Goal: Information Seeking & Learning: Learn about a topic

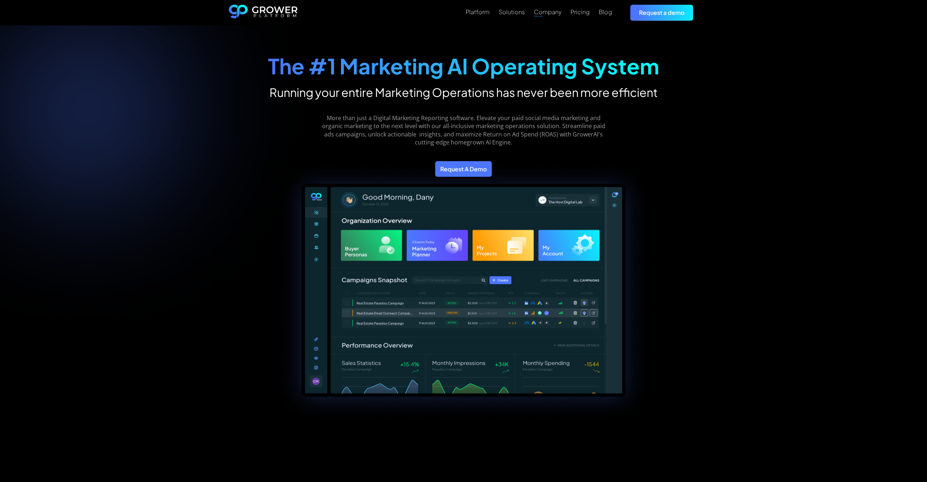
click at [539, 13] on div "Company" at bounding box center [548, 11] width 28 height 7
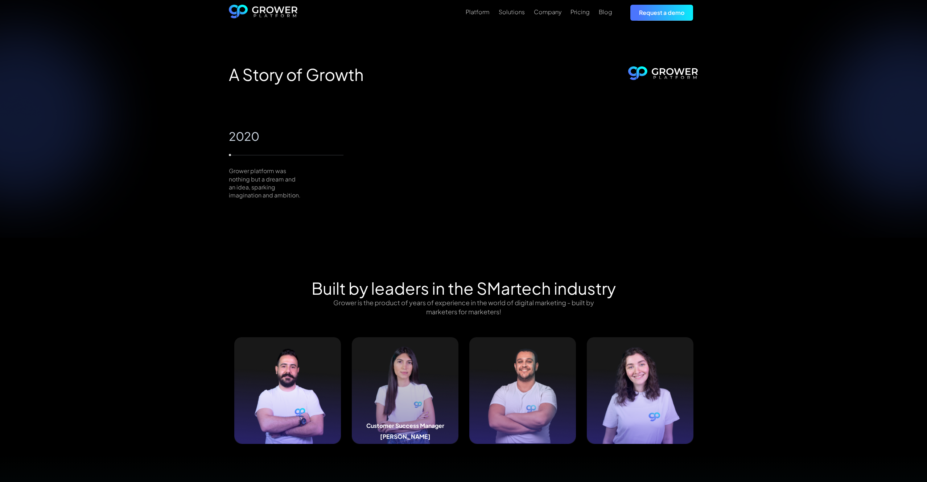
scroll to position [677, 0]
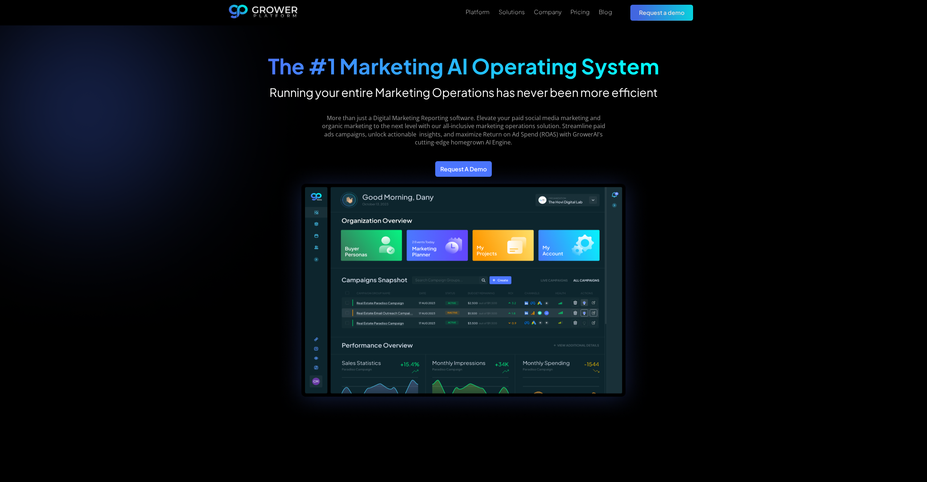
click at [546, 19] on div "Platform Solutions Company Pricing Blog Request a demo" at bounding box center [498, 13] width 400 height 16
click at [548, 16] on link "Company" at bounding box center [548, 12] width 28 height 9
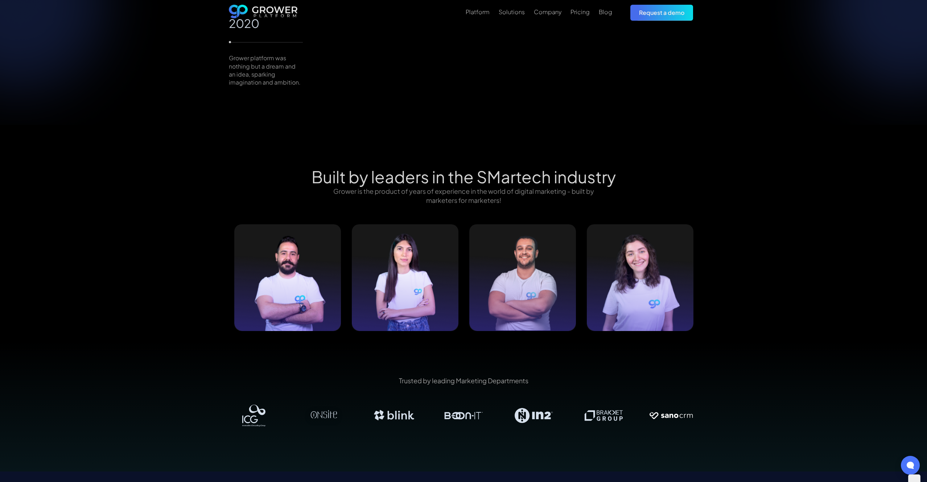
scroll to position [609, 0]
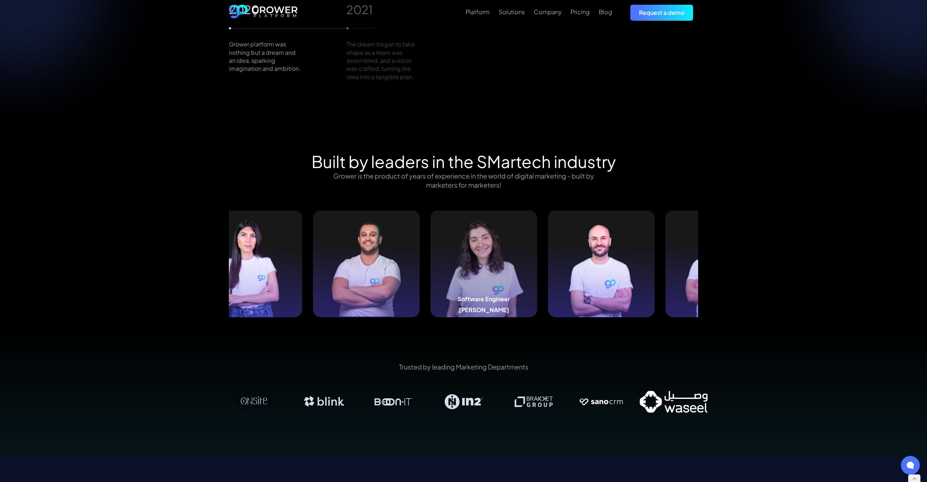
drag, startPoint x: 650, startPoint y: 242, endPoint x: 407, endPoint y: 251, distance: 243.2
click at [431, 251] on img at bounding box center [484, 263] width 107 height 107
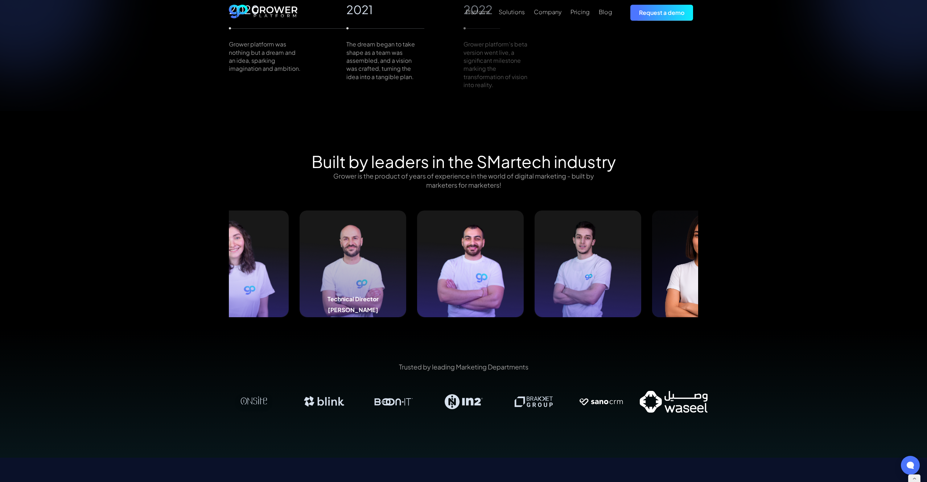
drag, startPoint x: 685, startPoint y: 249, endPoint x: 376, endPoint y: 252, distance: 309.1
click at [376, 252] on img at bounding box center [353, 263] width 107 height 107
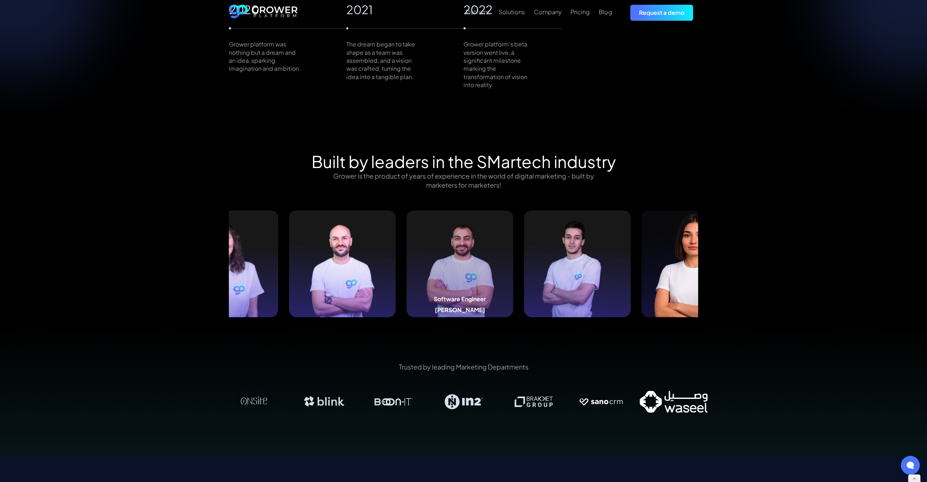
drag, startPoint x: 657, startPoint y: 252, endPoint x: 443, endPoint y: 251, distance: 214.0
click at [443, 251] on img at bounding box center [460, 263] width 107 height 107
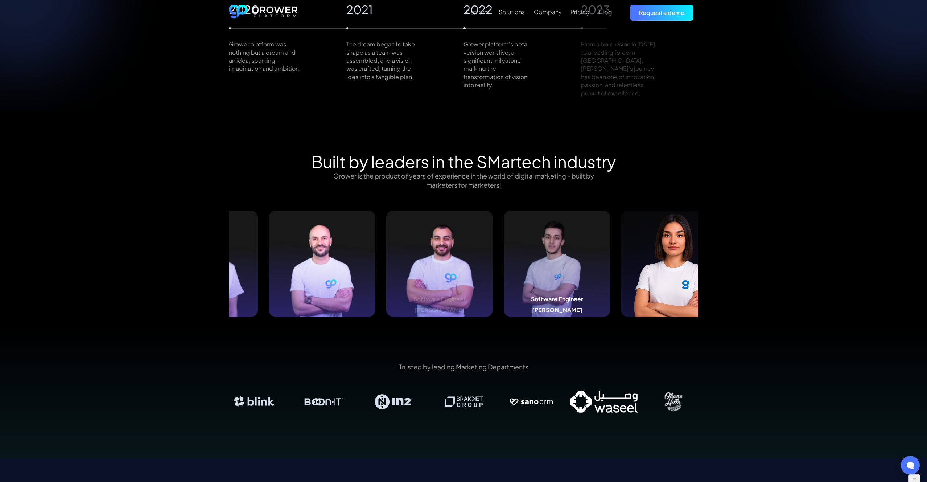
drag, startPoint x: 616, startPoint y: 246, endPoint x: 403, endPoint y: 248, distance: 212.6
click at [504, 248] on img at bounding box center [557, 263] width 107 height 107
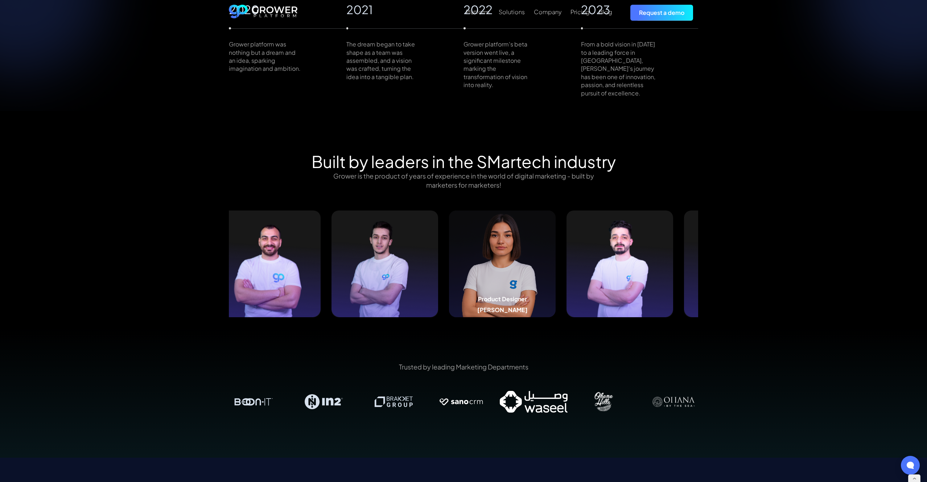
drag, startPoint x: 640, startPoint y: 255, endPoint x: 473, endPoint y: 256, distance: 166.9
click at [474, 256] on img at bounding box center [502, 263] width 107 height 107
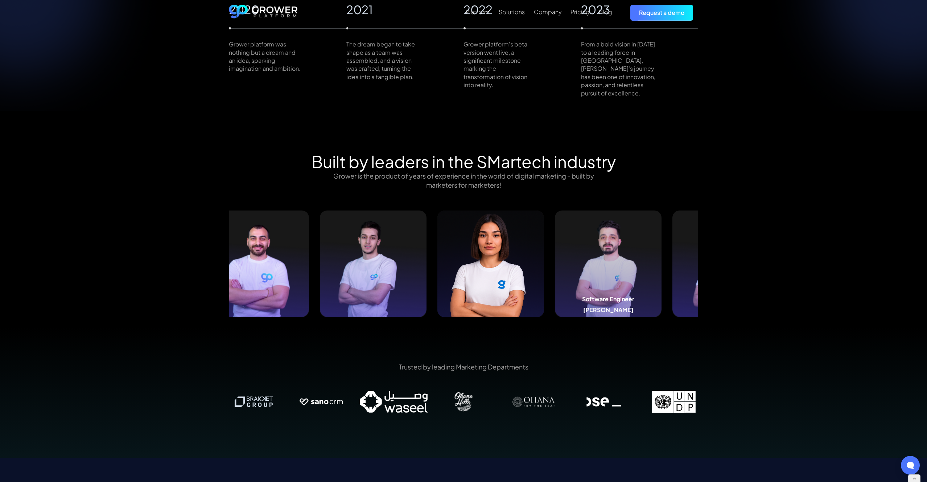
drag, startPoint x: 616, startPoint y: 259, endPoint x: 458, endPoint y: 258, distance: 158.2
click at [555, 258] on img at bounding box center [608, 263] width 107 height 107
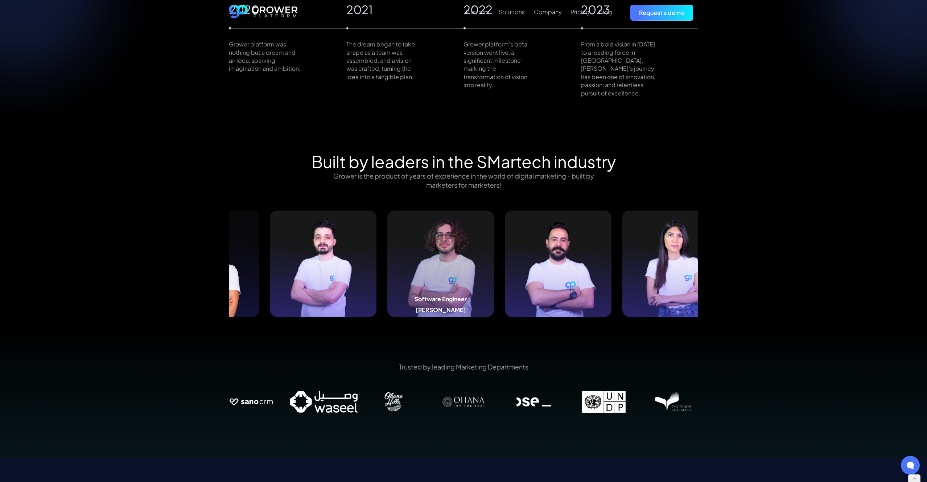
drag, startPoint x: 641, startPoint y: 260, endPoint x: 432, endPoint y: 256, distance: 208.2
click at [442, 257] on img at bounding box center [440, 263] width 107 height 107
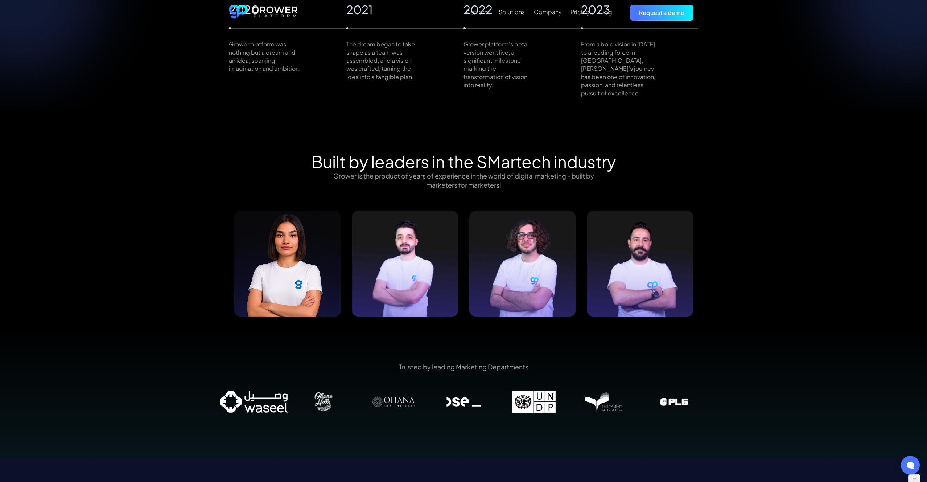
click at [650, 281] on img at bounding box center [640, 263] width 107 height 107
drag, startPoint x: 649, startPoint y: 270, endPoint x: 356, endPoint y: 282, distance: 293.7
click at [587, 282] on img at bounding box center [640, 263] width 107 height 107
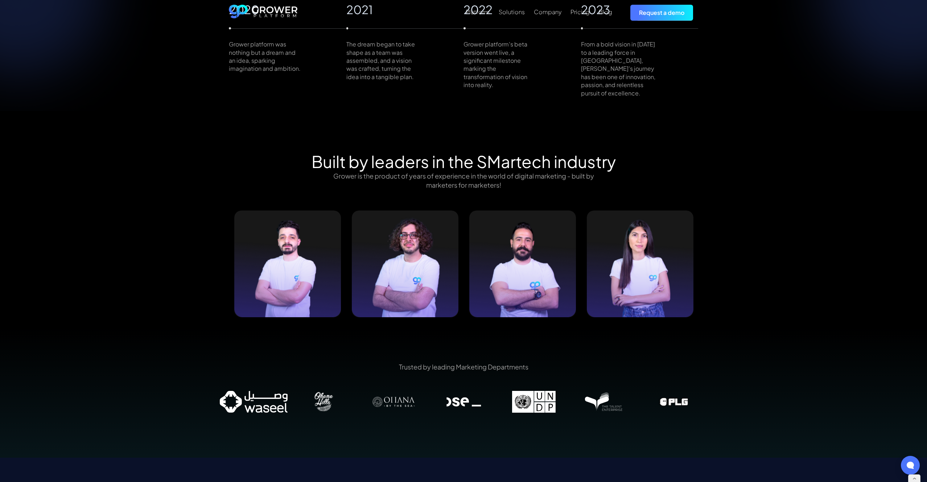
click at [579, 267] on div "Software Engineer Mohammad Al Abbar Product Designer Reem Abdallah Software Eng…" at bounding box center [229, 263] width 2821 height 107
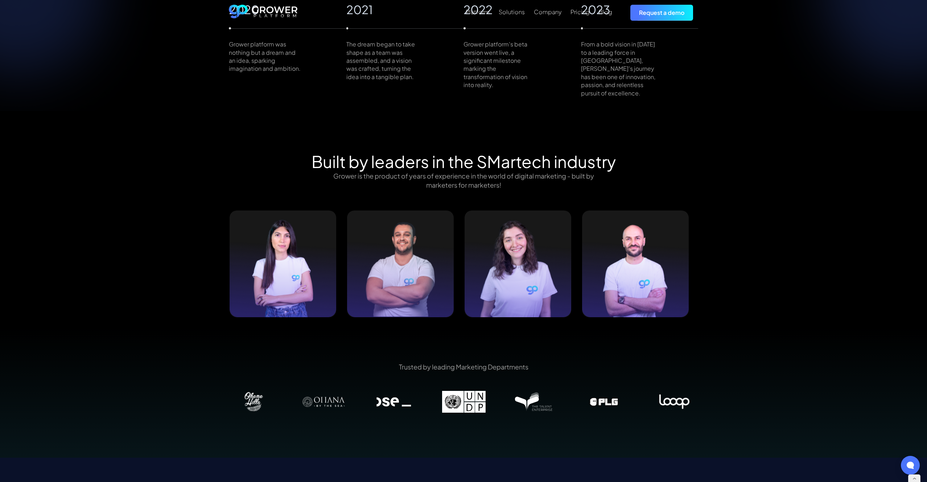
drag, startPoint x: 622, startPoint y: 270, endPoint x: 252, endPoint y: 266, distance: 370.0
click at [252, 266] on img at bounding box center [283, 263] width 107 height 107
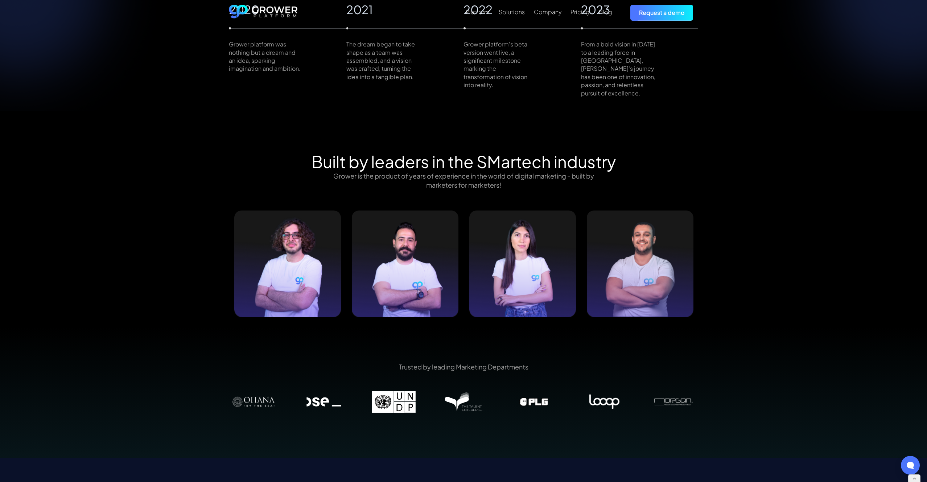
click at [519, 272] on img at bounding box center [522, 263] width 107 height 107
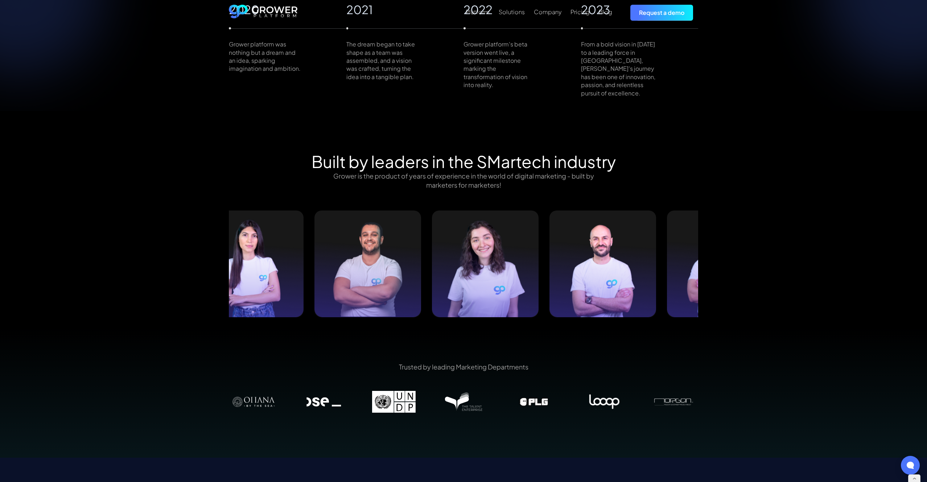
drag, startPoint x: 647, startPoint y: 268, endPoint x: 372, endPoint y: 264, distance: 275.0
click at [374, 264] on img at bounding box center [368, 263] width 107 height 107
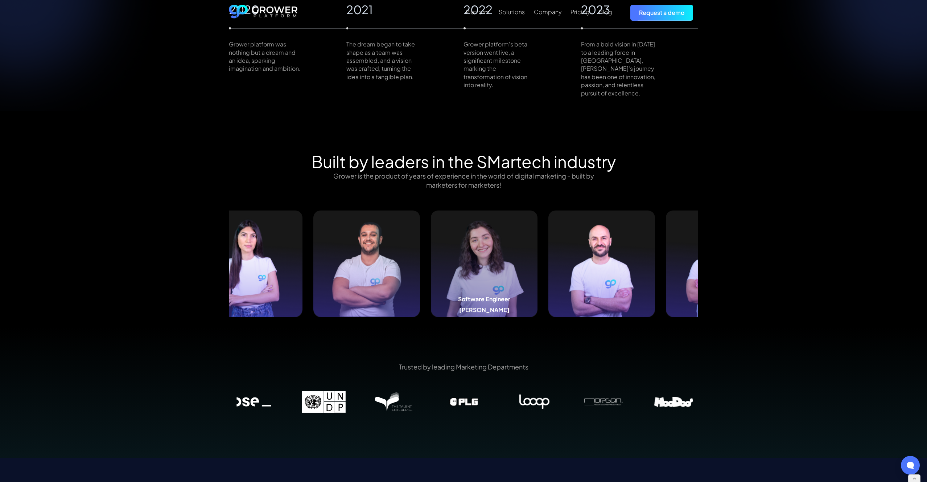
drag, startPoint x: 590, startPoint y: 268, endPoint x: 407, endPoint y: 270, distance: 183.2
click at [431, 270] on img at bounding box center [484, 263] width 107 height 107
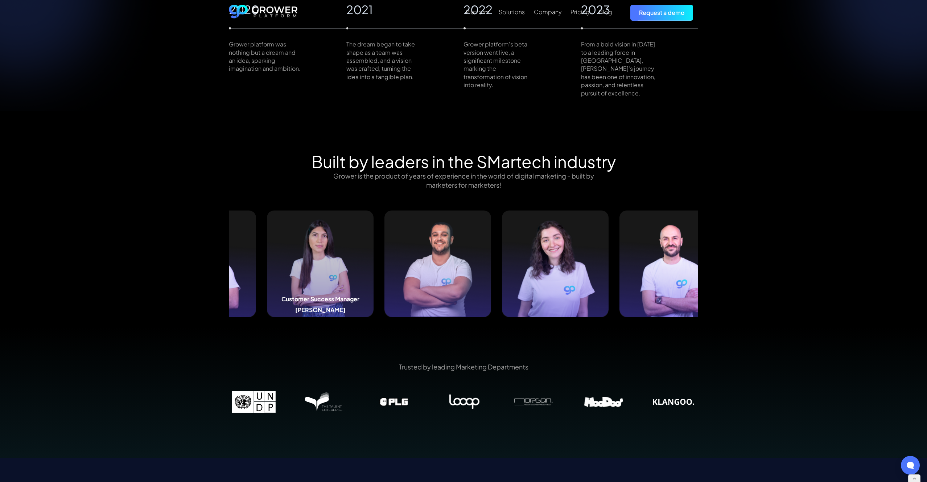
drag, startPoint x: 327, startPoint y: 258, endPoint x: 513, endPoint y: 258, distance: 186.5
click at [374, 258] on img at bounding box center [320, 263] width 107 height 107
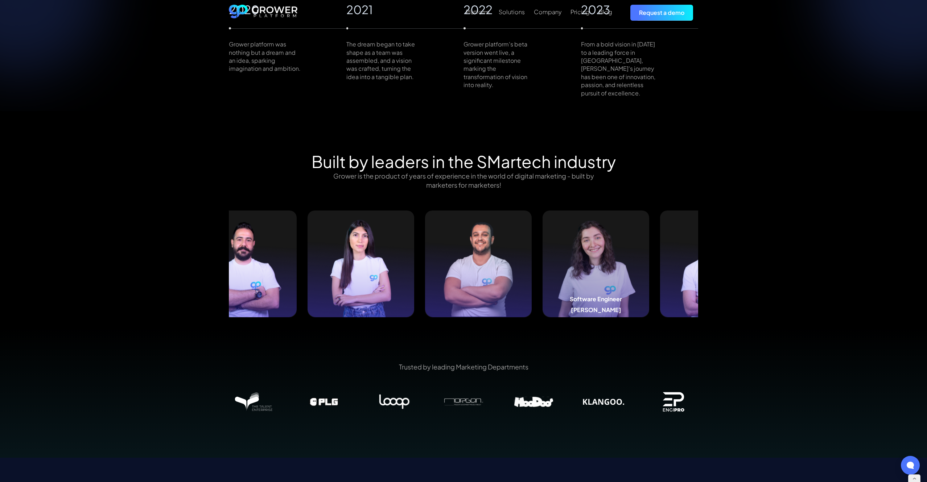
drag, startPoint x: 602, startPoint y: 259, endPoint x: 288, endPoint y: 250, distance: 314.6
click at [543, 250] on img at bounding box center [596, 263] width 107 height 107
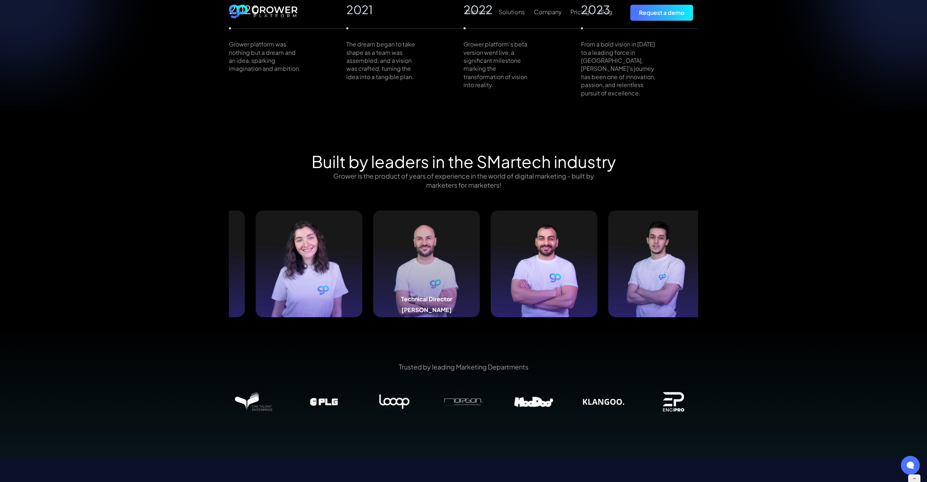
drag, startPoint x: 639, startPoint y: 252, endPoint x: 425, endPoint y: 255, distance: 213.7
click at [425, 255] on img at bounding box center [426, 263] width 107 height 107
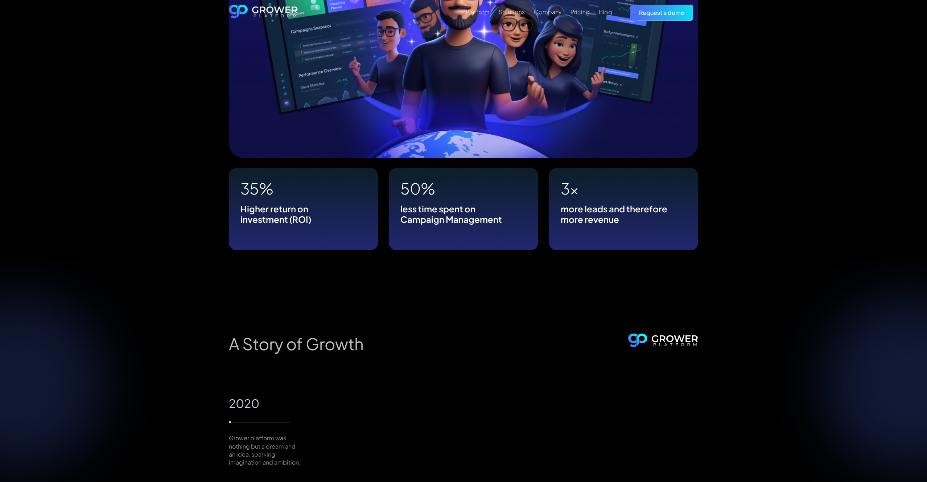
scroll to position [582, 0]
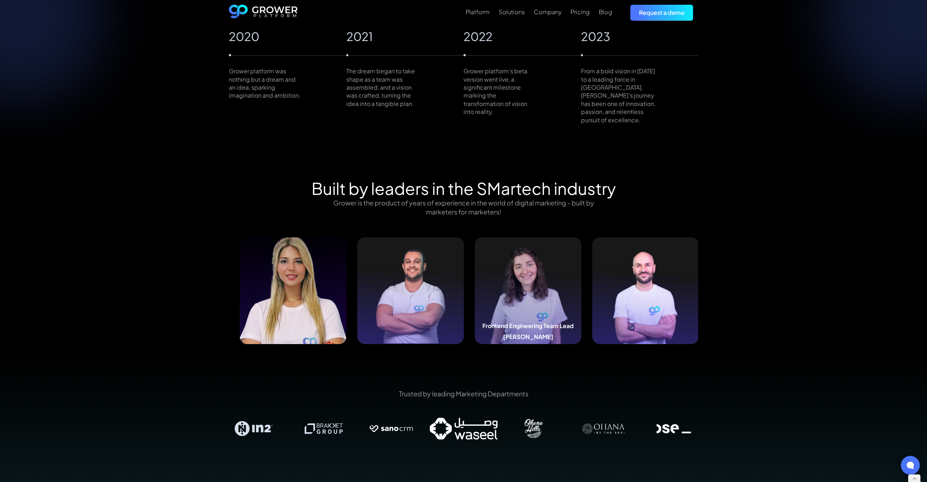
drag, startPoint x: 358, startPoint y: 261, endPoint x: 511, endPoint y: 264, distance: 152.4
click at [511, 264] on img at bounding box center [528, 290] width 107 height 107
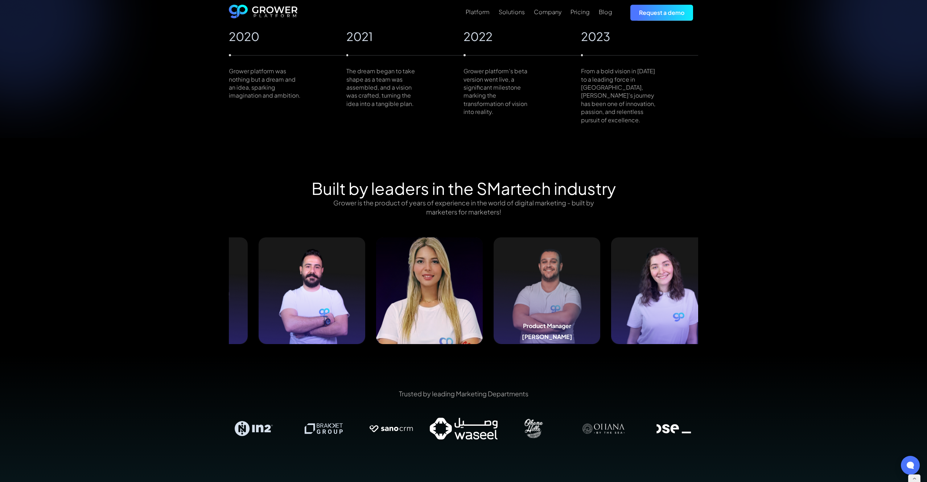
drag, startPoint x: 383, startPoint y: 261, endPoint x: 503, endPoint y: 261, distance: 119.3
click at [503, 261] on img at bounding box center [547, 290] width 107 height 107
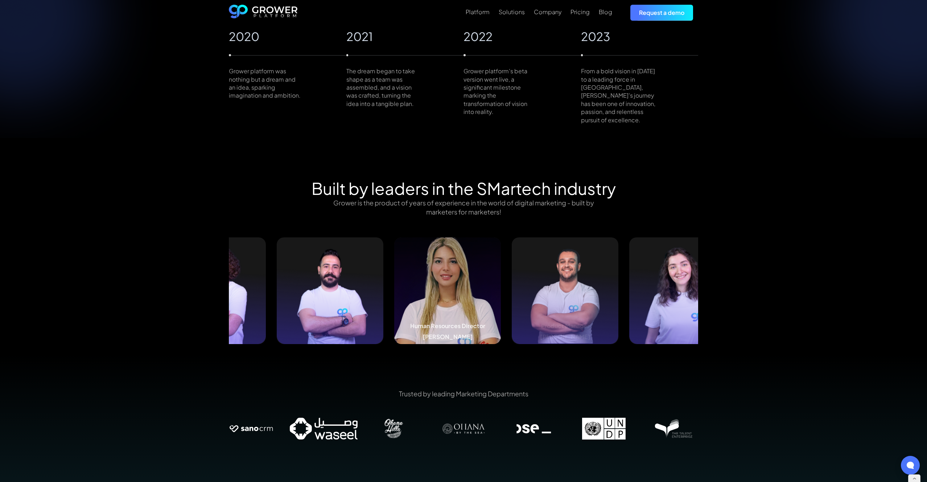
drag, startPoint x: 451, startPoint y: 261, endPoint x: 538, endPoint y: 263, distance: 87.5
click at [501, 263] on img at bounding box center [447, 290] width 107 height 107
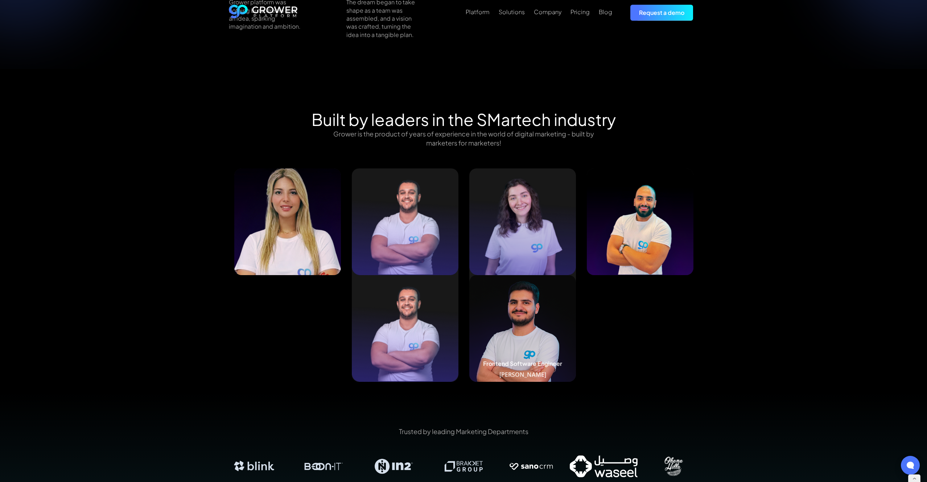
scroll to position [651, 0]
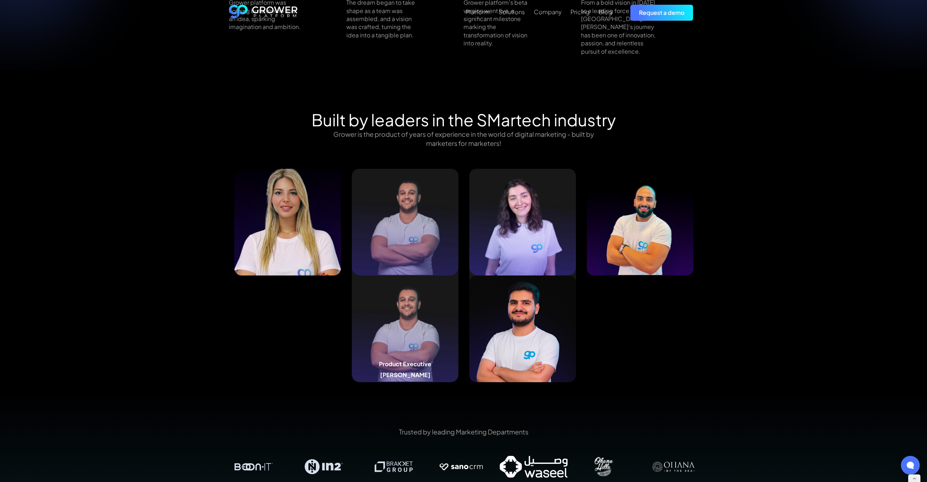
click at [409, 211] on img at bounding box center [405, 222] width 107 height 107
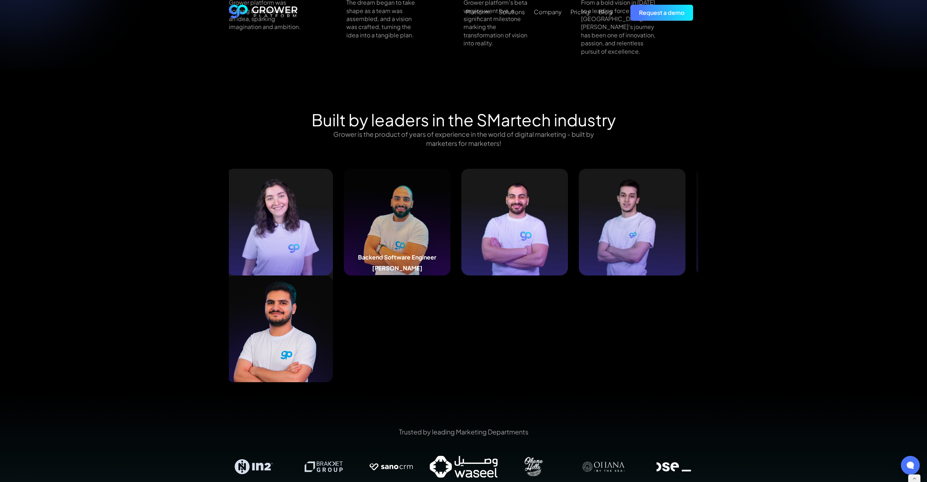
drag, startPoint x: 619, startPoint y: 244, endPoint x: 379, endPoint y: 247, distance: 239.8
click at [382, 247] on div "Backend Software Engineer [PERSON_NAME]" at bounding box center [397, 222] width 107 height 107
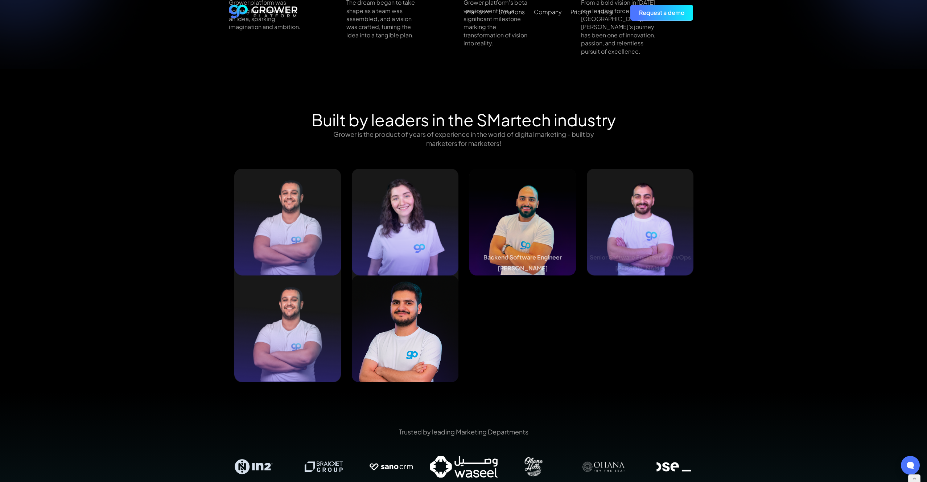
drag, startPoint x: 708, startPoint y: 239, endPoint x: 665, endPoint y: 221, distance: 46.3
click at [505, 242] on div "Built by leaders in the SMartech industry Grower is the product of years of exp…" at bounding box center [464, 251] width 490 height 282
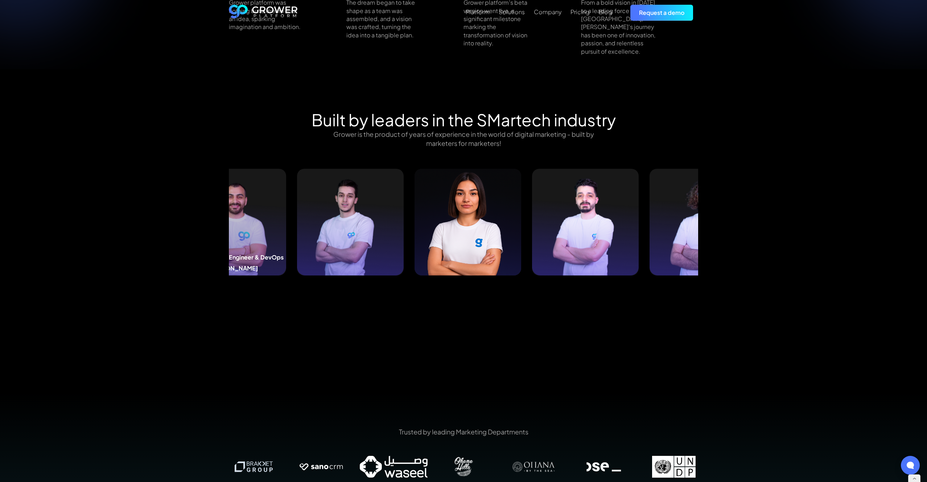
drag, startPoint x: 543, startPoint y: 223, endPoint x: 268, endPoint y: 233, distance: 274.8
click at [270, 233] on img at bounding box center [233, 222] width 107 height 107
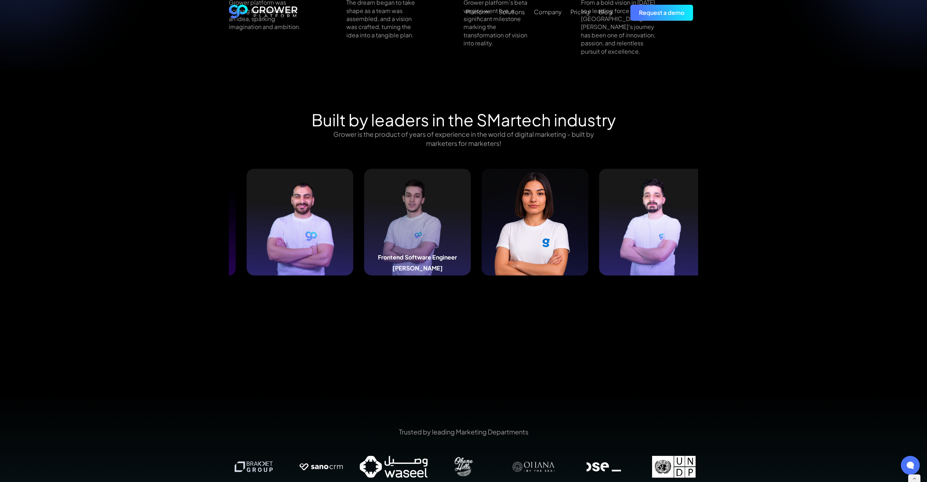
drag, startPoint x: 566, startPoint y: 229, endPoint x: 440, endPoint y: 232, distance: 125.6
click at [440, 232] on img at bounding box center [417, 222] width 107 height 107
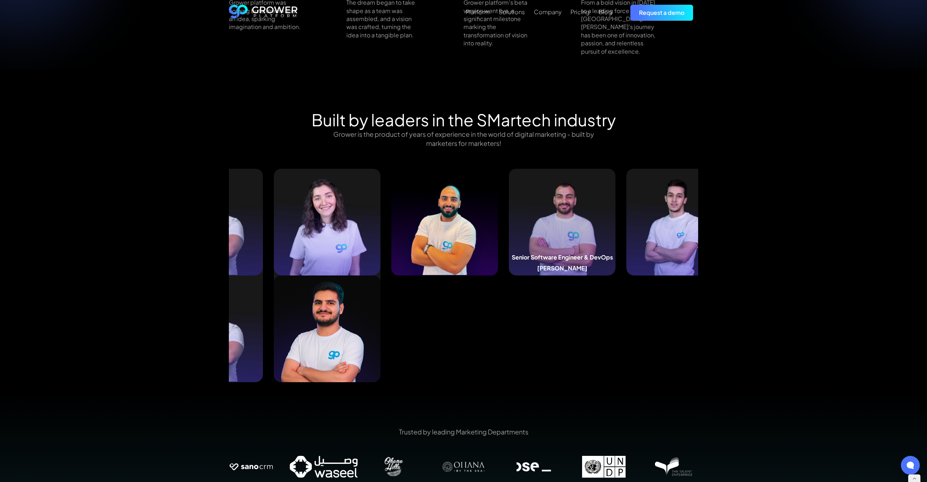
drag, startPoint x: 418, startPoint y: 233, endPoint x: 595, endPoint y: 235, distance: 177.4
click at [595, 235] on img at bounding box center [562, 222] width 107 height 107
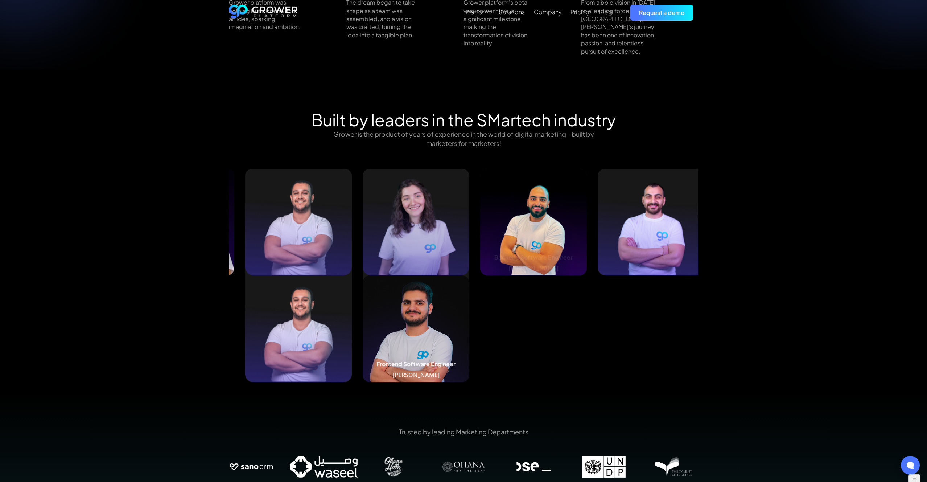
drag, startPoint x: 329, startPoint y: 235, endPoint x: 546, endPoint y: 233, distance: 216.9
click at [469, 233] on img at bounding box center [416, 222] width 107 height 107
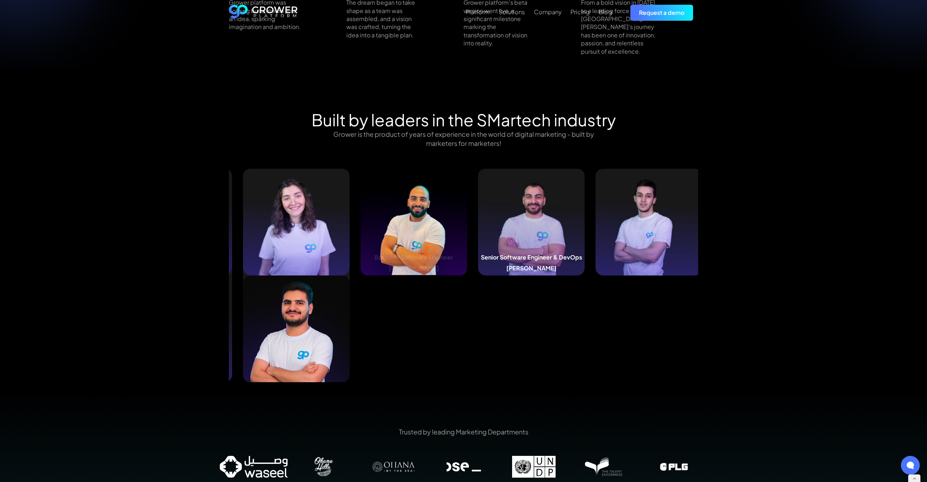
drag, startPoint x: 650, startPoint y: 228, endPoint x: 394, endPoint y: 231, distance: 256.8
click at [478, 231] on img at bounding box center [531, 222] width 107 height 107
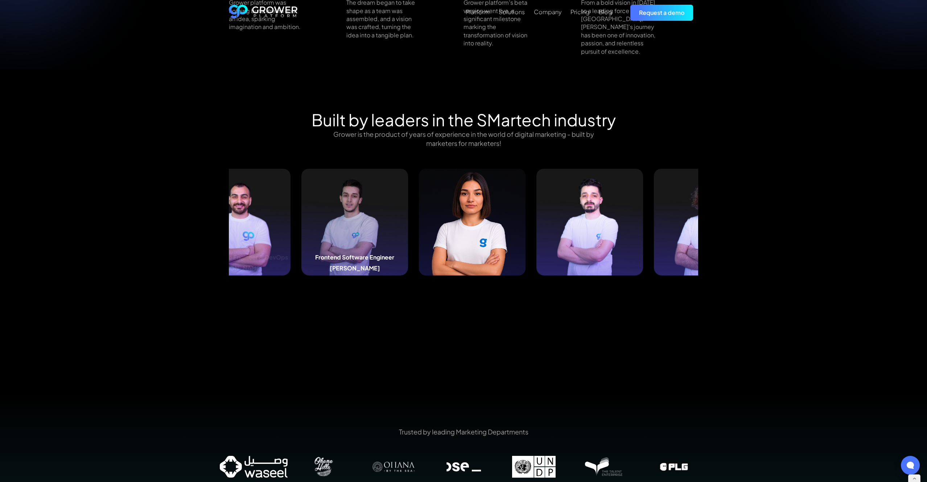
drag, startPoint x: 600, startPoint y: 224, endPoint x: 315, endPoint y: 230, distance: 285.5
click at [315, 230] on img at bounding box center [354, 222] width 107 height 107
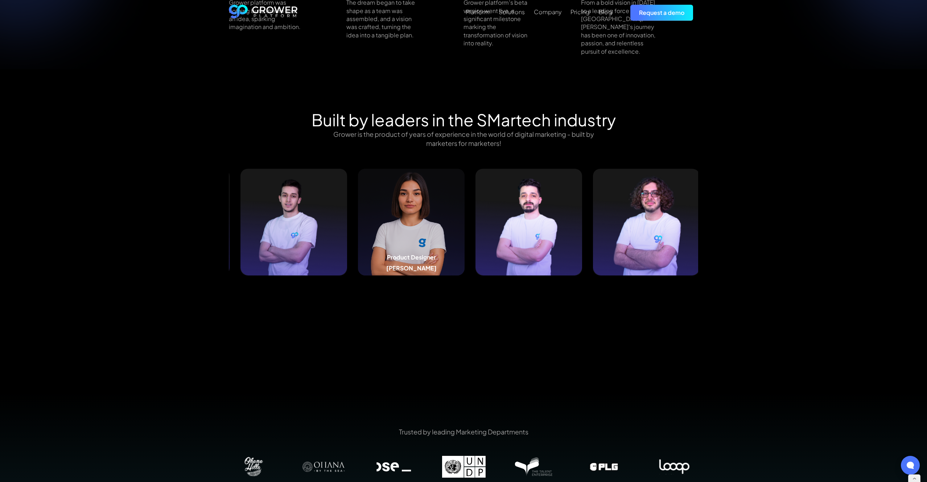
drag, startPoint x: 638, startPoint y: 230, endPoint x: 414, endPoint y: 229, distance: 223.5
click at [414, 229] on img at bounding box center [411, 222] width 107 height 107
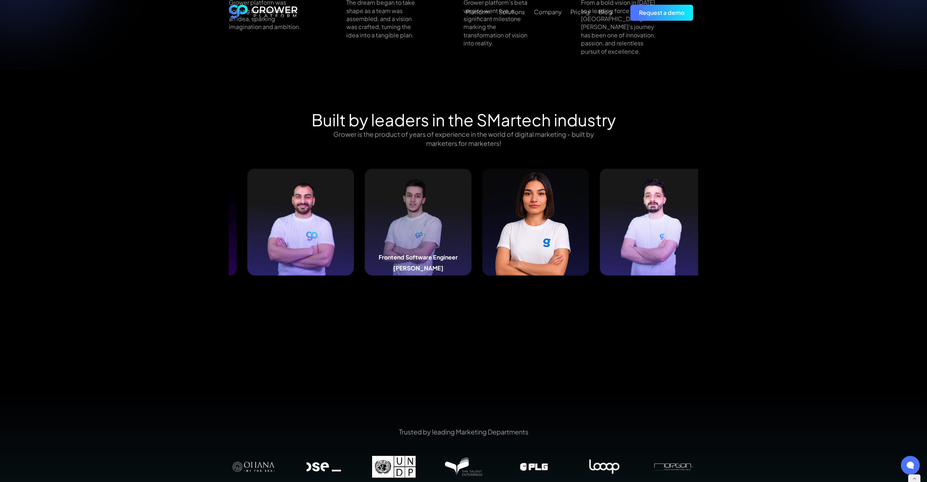
drag, startPoint x: 375, startPoint y: 230, endPoint x: 504, endPoint y: 227, distance: 129.2
click at [472, 227] on img at bounding box center [418, 222] width 107 height 107
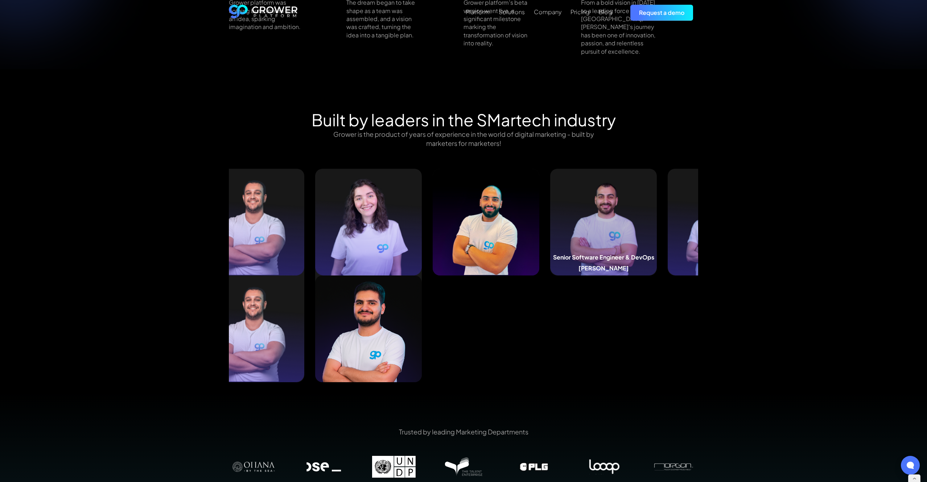
drag, startPoint x: 404, startPoint y: 223, endPoint x: 601, endPoint y: 222, distance: 197.0
click at [601, 222] on img at bounding box center [603, 222] width 107 height 107
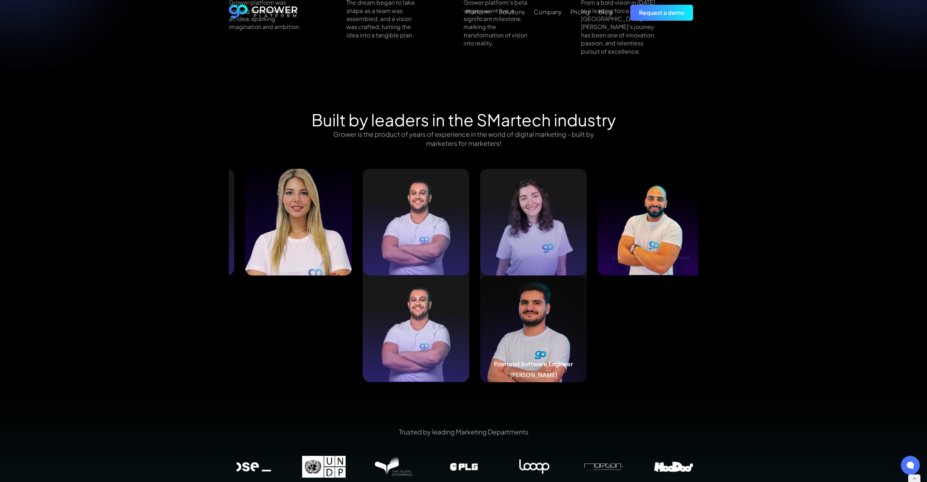
drag, startPoint x: 373, startPoint y: 232, endPoint x: 548, endPoint y: 232, distance: 175.6
click at [548, 232] on img at bounding box center [533, 222] width 107 height 107
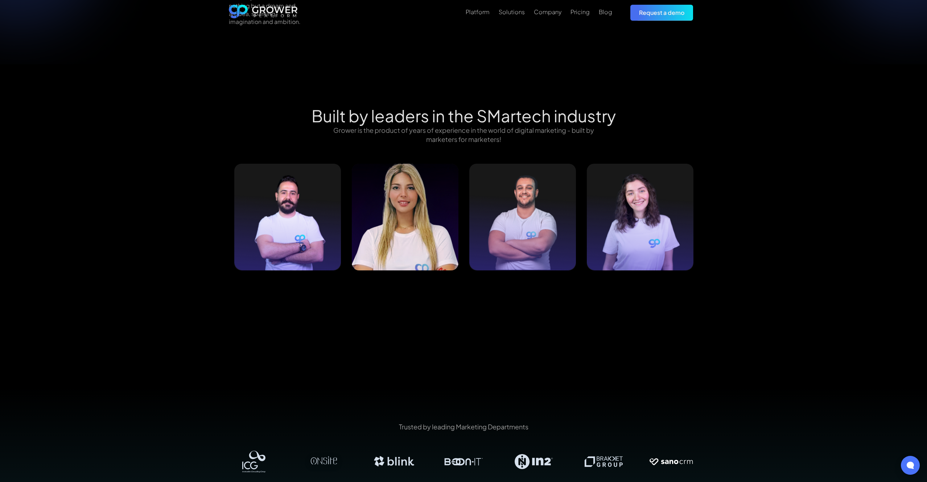
scroll to position [700, 0]
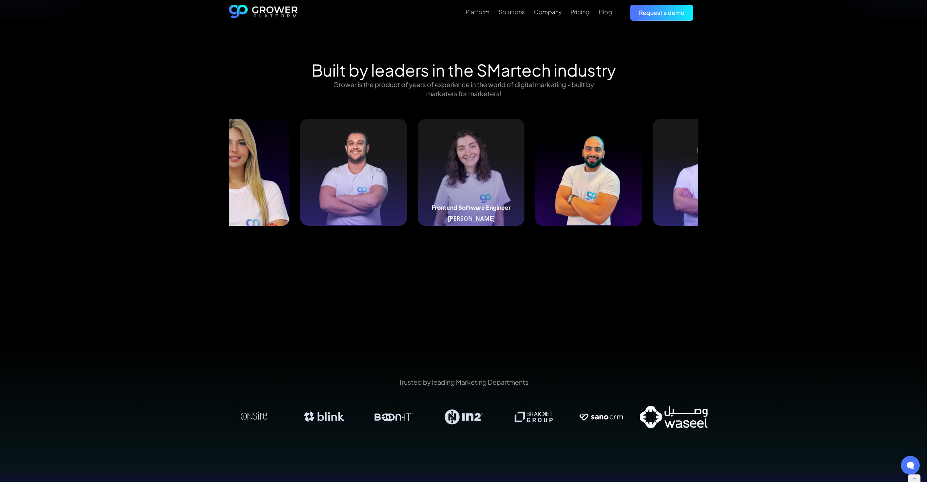
drag, startPoint x: 580, startPoint y: 182, endPoint x: 452, endPoint y: 183, distance: 127.3
click at [452, 183] on img at bounding box center [471, 172] width 107 height 107
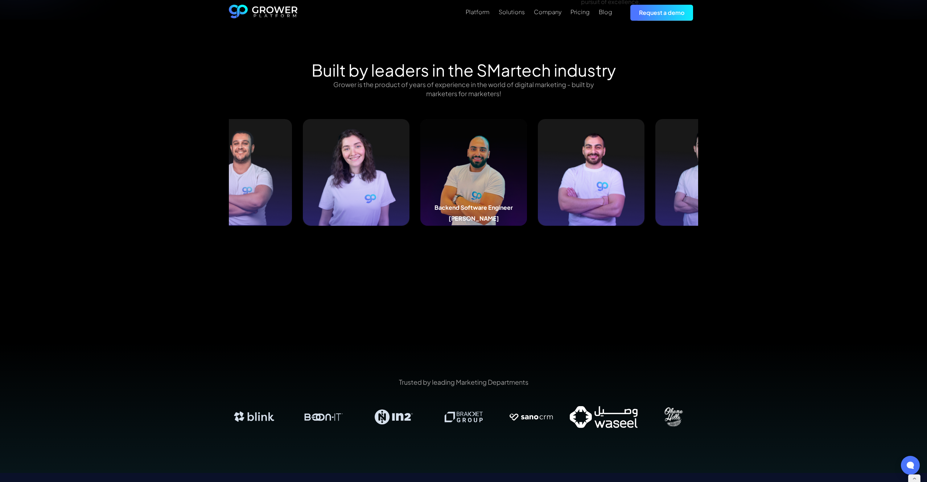
drag, startPoint x: 649, startPoint y: 180, endPoint x: 468, endPoint y: 182, distance: 181.0
click at [468, 182] on img at bounding box center [473, 172] width 107 height 107
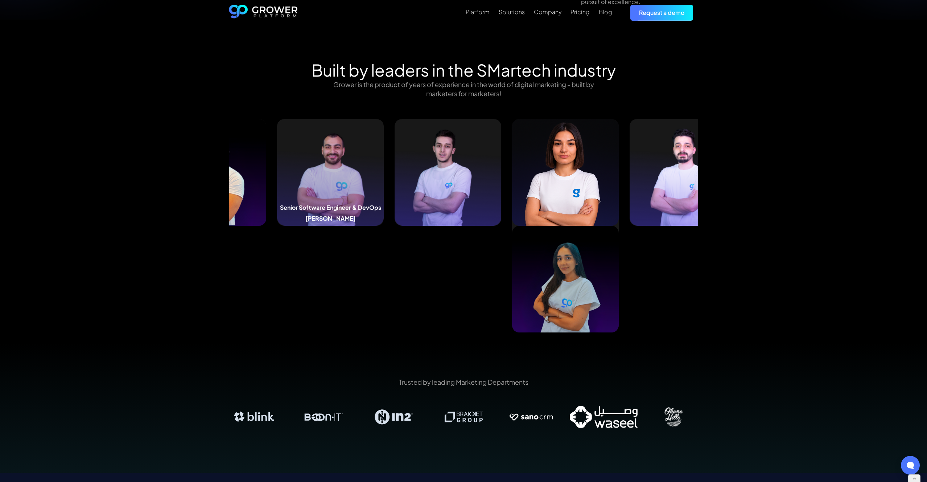
drag, startPoint x: 655, startPoint y: 177, endPoint x: 344, endPoint y: 182, distance: 310.9
click at [344, 182] on img at bounding box center [330, 172] width 107 height 107
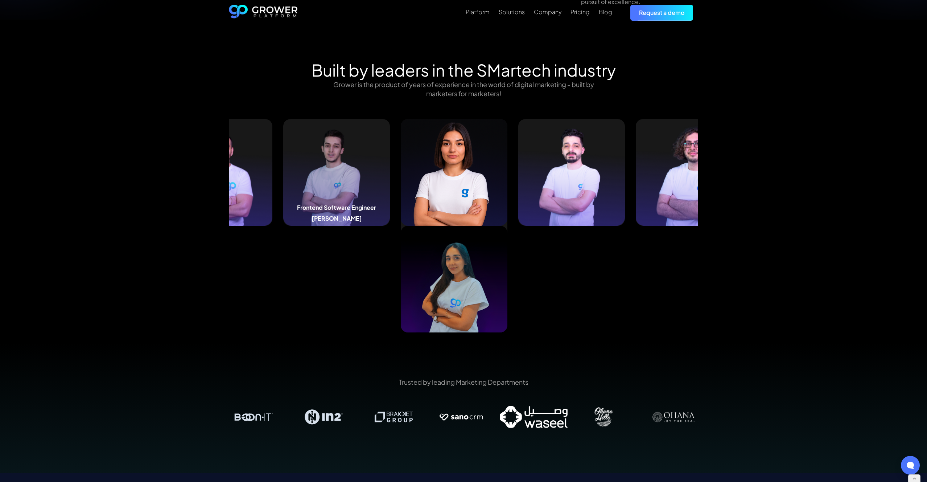
drag, startPoint x: 656, startPoint y: 181, endPoint x: 365, endPoint y: 183, distance: 291.7
click at [365, 183] on img at bounding box center [336, 172] width 107 height 107
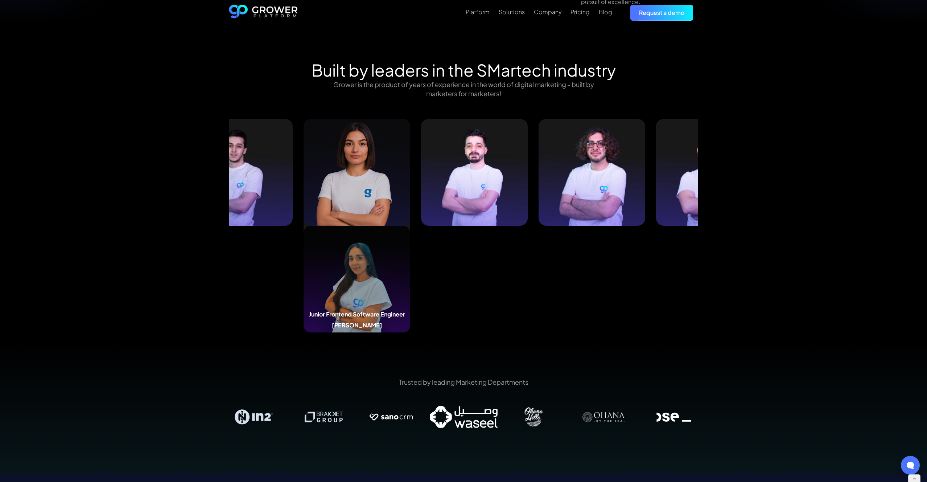
drag, startPoint x: 634, startPoint y: 180, endPoint x: 350, endPoint y: 181, distance: 284.0
click at [350, 181] on img at bounding box center [357, 172] width 107 height 107
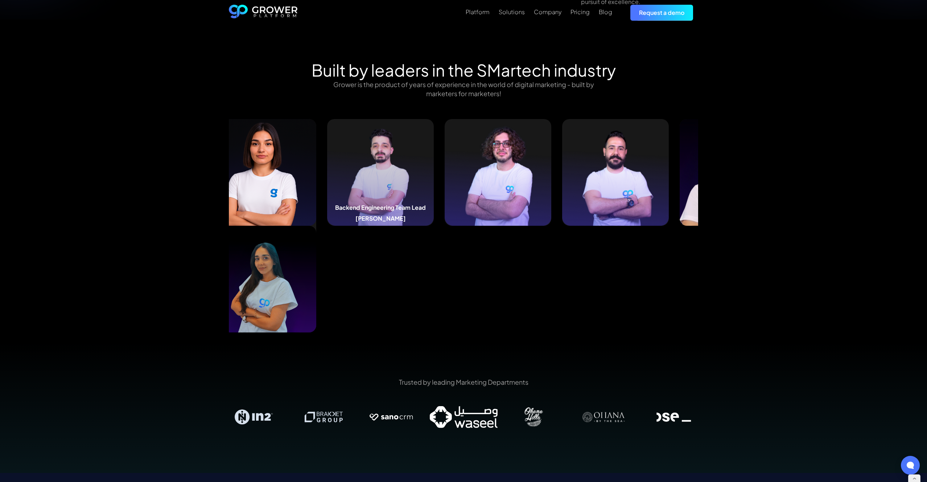
drag, startPoint x: 559, startPoint y: 188, endPoint x: 356, endPoint y: 190, distance: 203.2
click at [357, 190] on img at bounding box center [380, 172] width 107 height 107
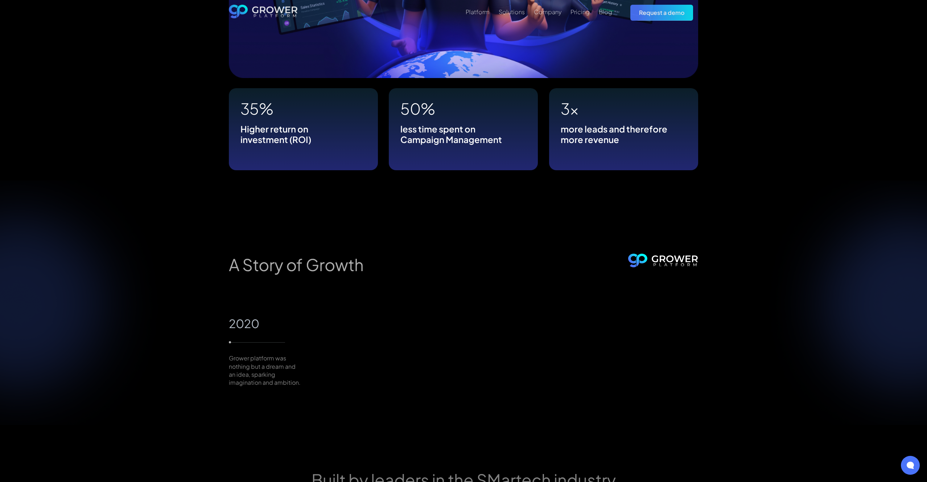
scroll to position [600, 0]
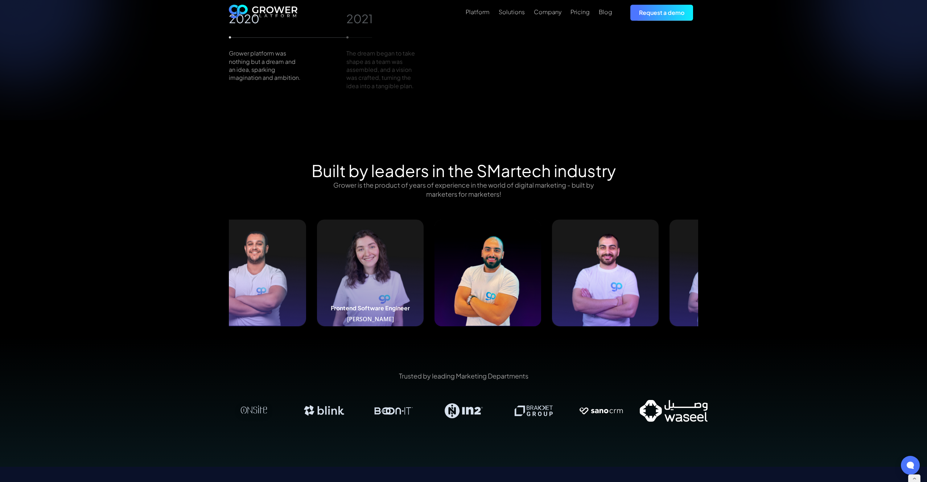
drag, startPoint x: 649, startPoint y: 250, endPoint x: 356, endPoint y: 250, distance: 293.1
click at [345, 250] on img at bounding box center [370, 272] width 107 height 107
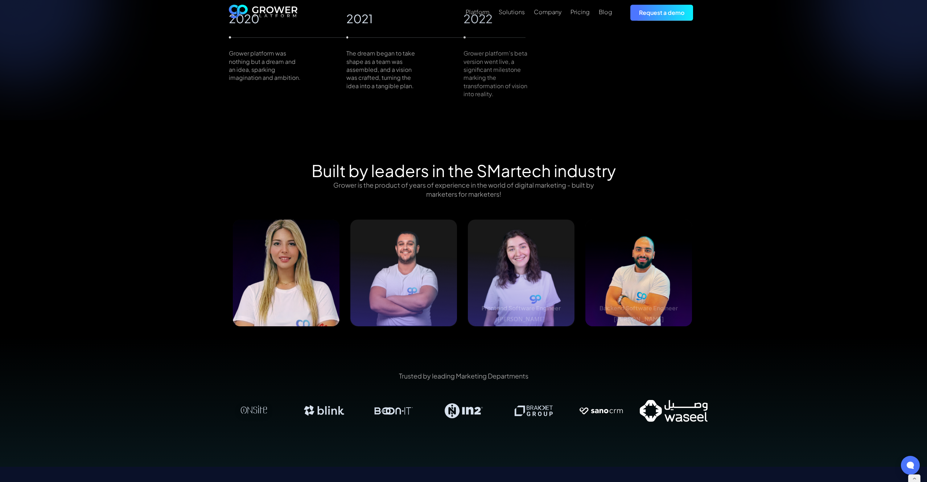
drag, startPoint x: 589, startPoint y: 251, endPoint x: 410, endPoint y: 259, distance: 179.4
click at [33, 257] on div "Built by leaders in the SMartech industry Grower is the product of years of exp…" at bounding box center [463, 249] width 927 height 176
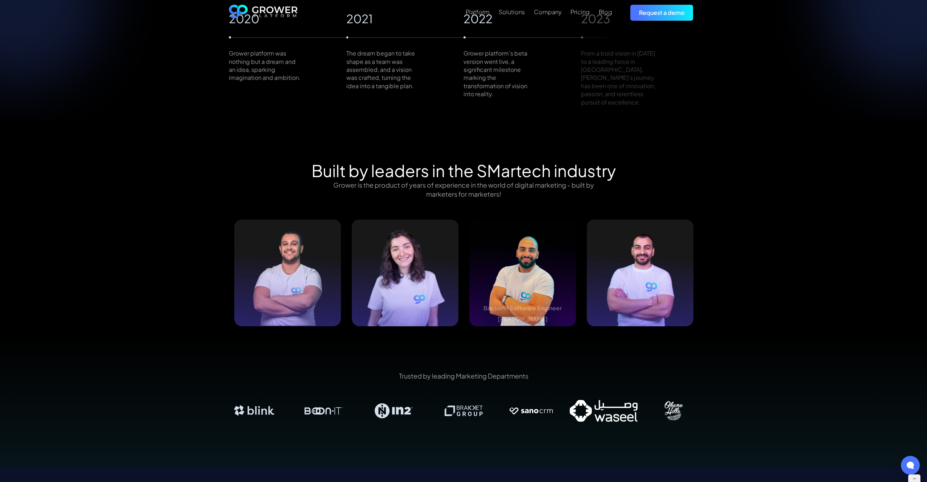
drag, startPoint x: 612, startPoint y: 261, endPoint x: 143, endPoint y: 272, distance: 469.5
click at [123, 272] on div "Built by leaders in the SMartech industry Grower is the product of years of exp…" at bounding box center [463, 249] width 927 height 176
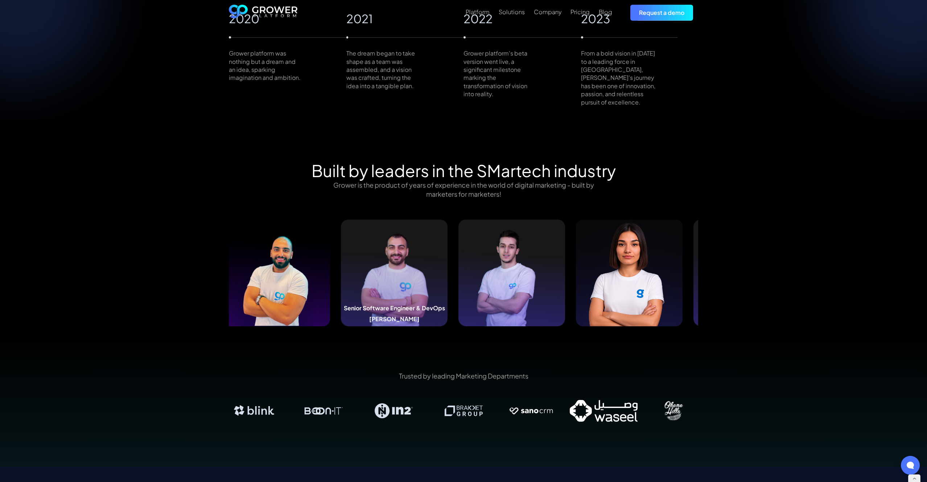
drag, startPoint x: 638, startPoint y: 268, endPoint x: 239, endPoint y: 259, distance: 399.1
click at [341, 259] on img at bounding box center [394, 272] width 107 height 107
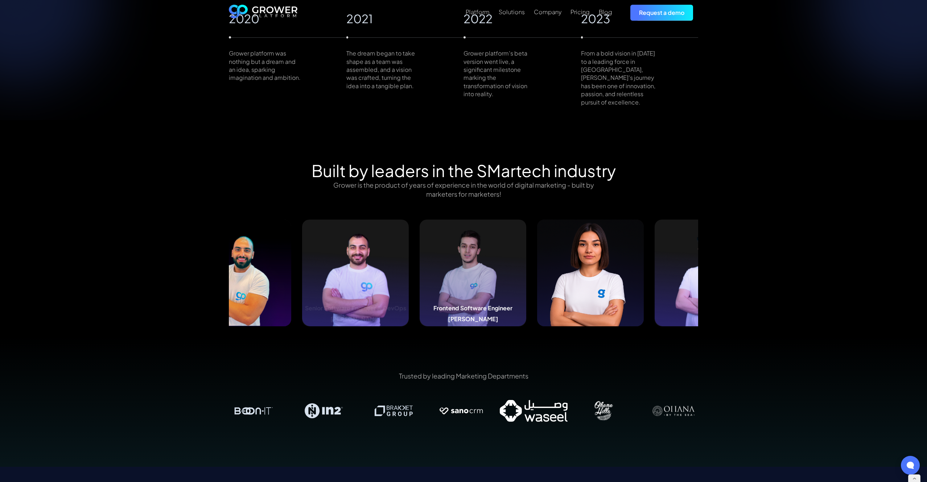
drag, startPoint x: 523, startPoint y: 256, endPoint x: 382, endPoint y: 261, distance: 140.9
click at [420, 261] on img at bounding box center [473, 272] width 107 height 107
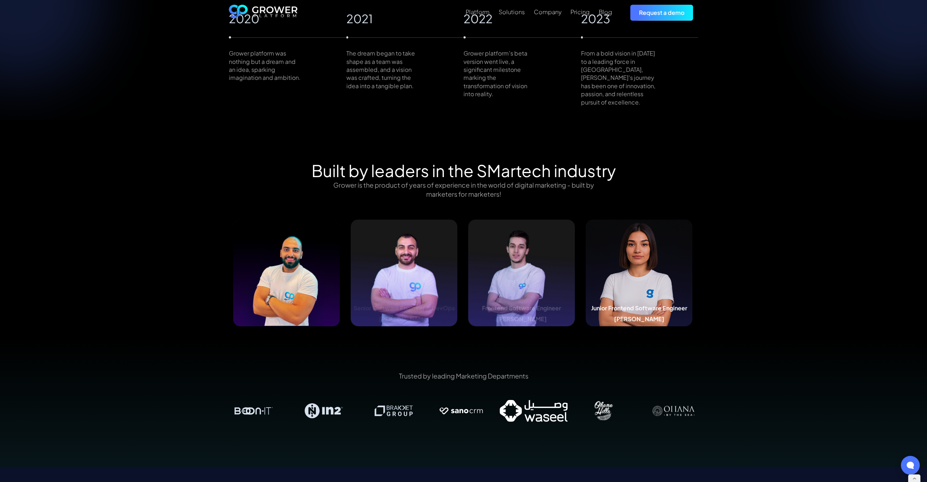
drag, startPoint x: 616, startPoint y: 259, endPoint x: 370, endPoint y: 263, distance: 246.0
click at [586, 263] on img at bounding box center [639, 272] width 107 height 107
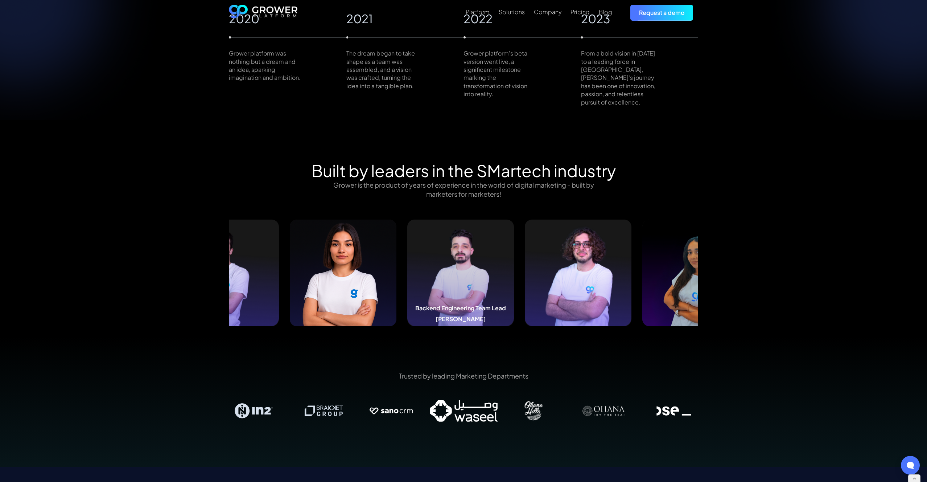
drag, startPoint x: 601, startPoint y: 251, endPoint x: 439, endPoint y: 266, distance: 162.8
click at [437, 266] on img at bounding box center [460, 272] width 107 height 107
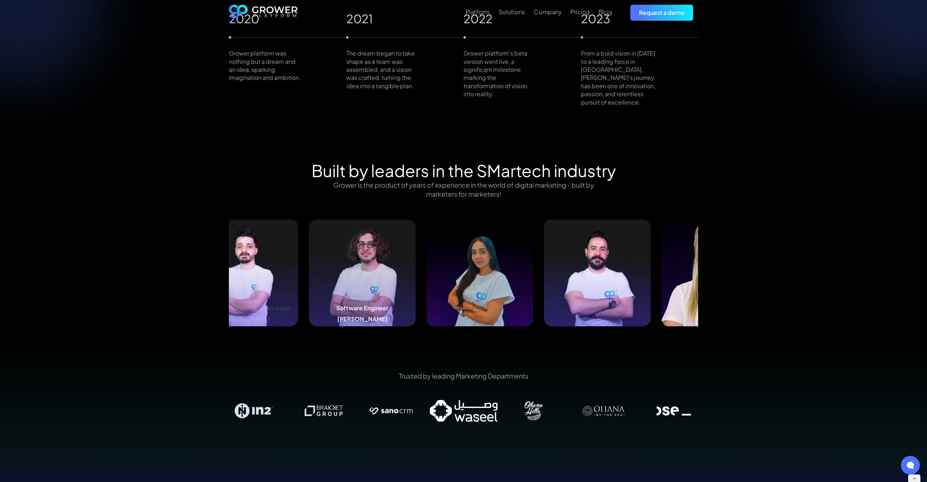
drag, startPoint x: 632, startPoint y: 266, endPoint x: 352, endPoint y: 264, distance: 280.4
click at [352, 264] on img at bounding box center [362, 272] width 107 height 107
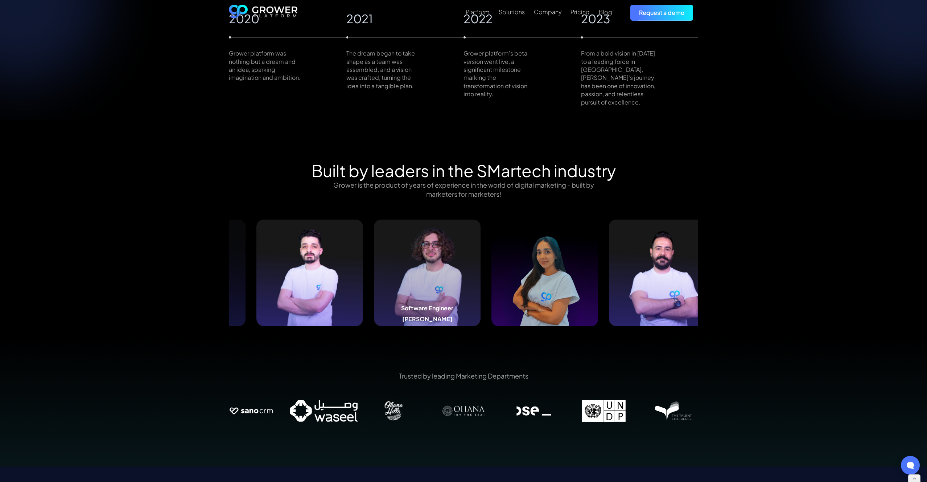
drag, startPoint x: 478, startPoint y: 258, endPoint x: 442, endPoint y: 260, distance: 35.9
click at [444, 259] on img at bounding box center [427, 272] width 107 height 107
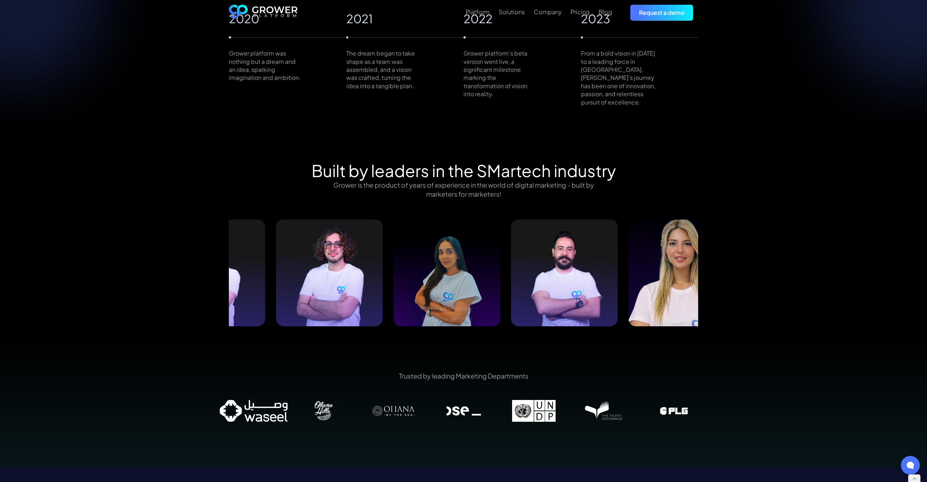
drag, startPoint x: 611, startPoint y: 258, endPoint x: 478, endPoint y: 265, distance: 132.6
click at [511, 265] on img at bounding box center [564, 272] width 107 height 107
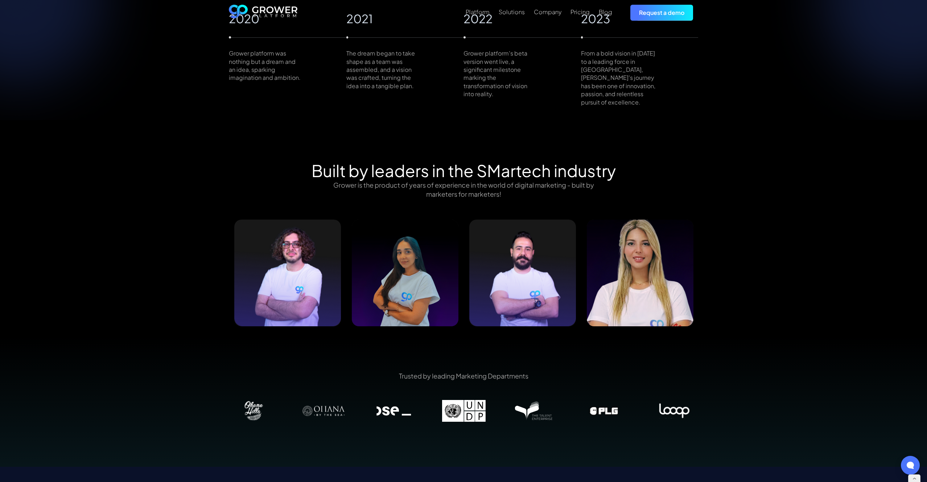
click at [642, 258] on img at bounding box center [640, 272] width 107 height 107
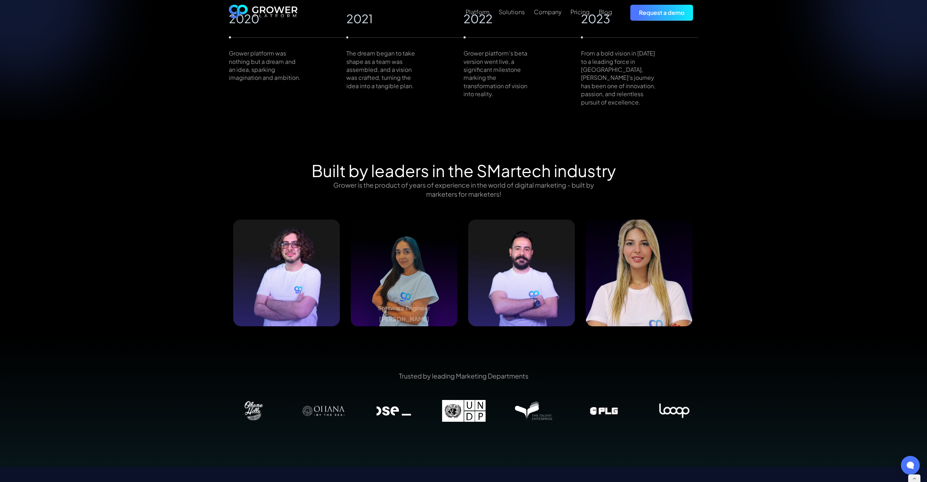
drag, startPoint x: 638, startPoint y: 258, endPoint x: 350, endPoint y: 274, distance: 288.8
click at [347, 274] on div "Junior Frontend Software Engineer Riham Saab Backend Engineering Team Lead Haid…" at bounding box center [228, 272] width 3056 height 107
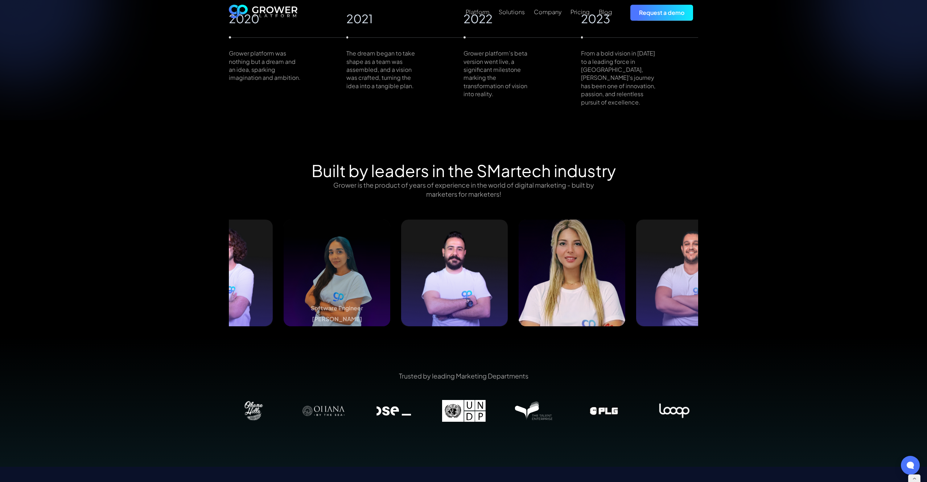
drag, startPoint x: 458, startPoint y: 270, endPoint x: 270, endPoint y: 274, distance: 188.3
click at [270, 274] on div "Junior Frontend Software Engineer Riham Saab Backend Engineering Team Lead Haid…" at bounding box center [161, 272] width 3056 height 107
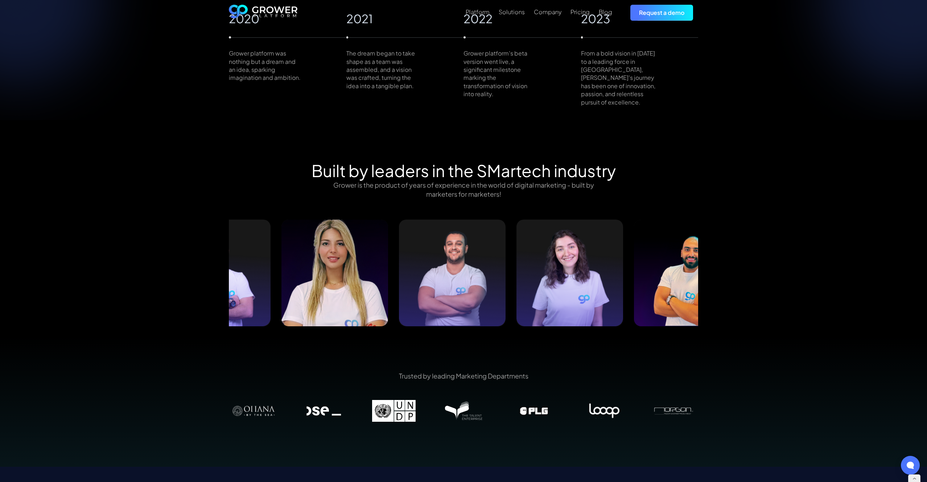
drag, startPoint x: 624, startPoint y: 273, endPoint x: 388, endPoint y: 293, distance: 237.3
click at [399, 293] on img at bounding box center [452, 272] width 107 height 107
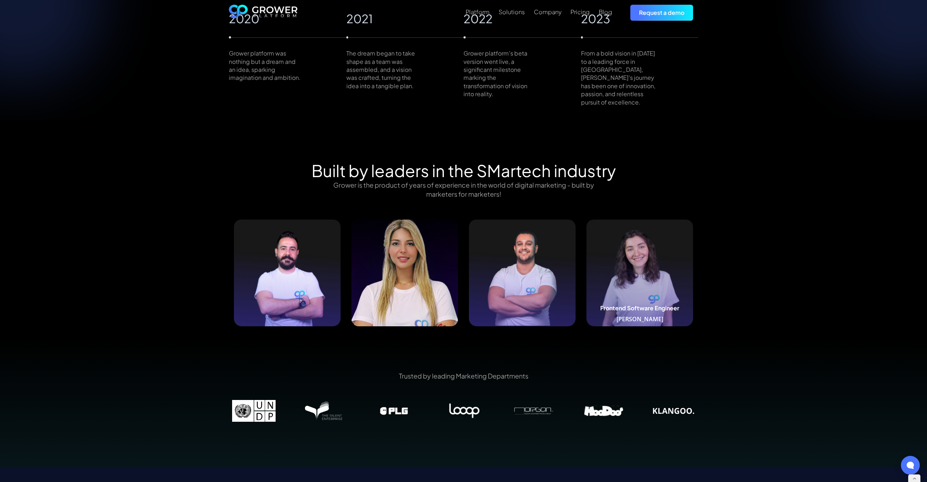
drag, startPoint x: 624, startPoint y: 276, endPoint x: 590, endPoint y: 279, distance: 33.5
click at [623, 276] on img at bounding box center [640, 272] width 107 height 107
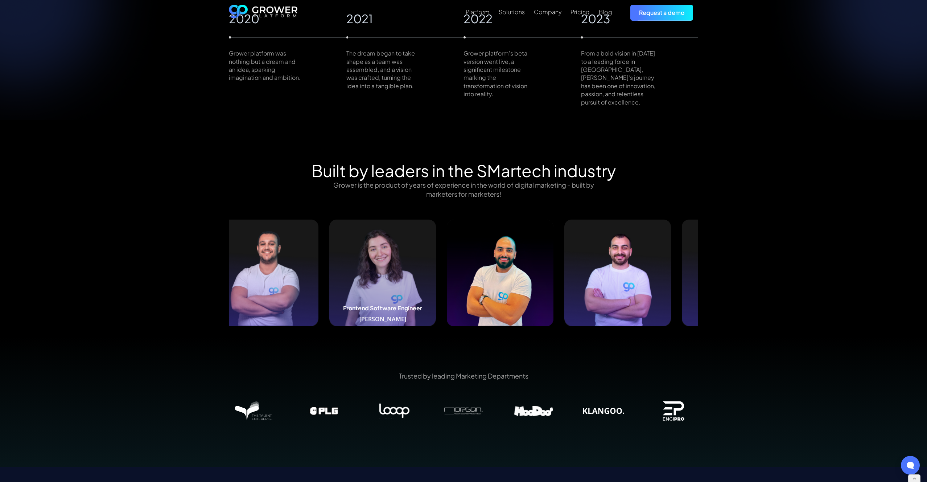
drag, startPoint x: 606, startPoint y: 282, endPoint x: 367, endPoint y: 284, distance: 238.7
click at [367, 284] on img at bounding box center [382, 272] width 107 height 107
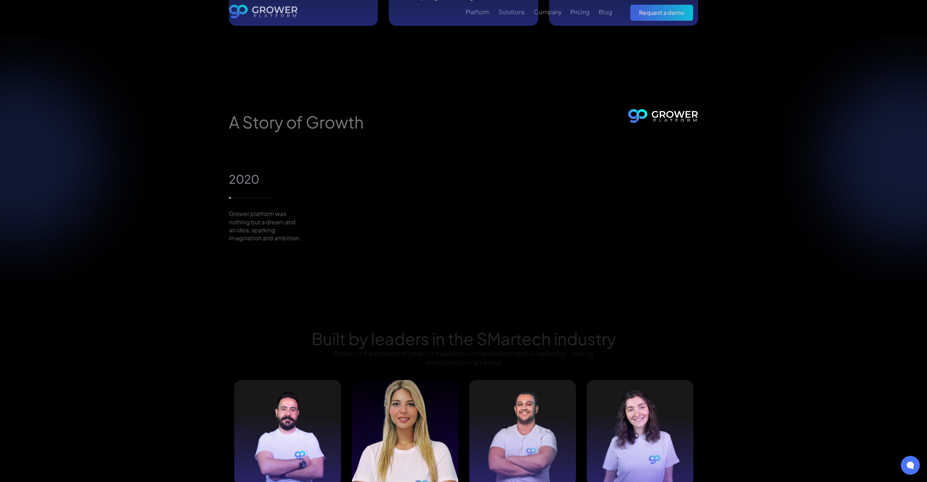
scroll to position [518, 0]
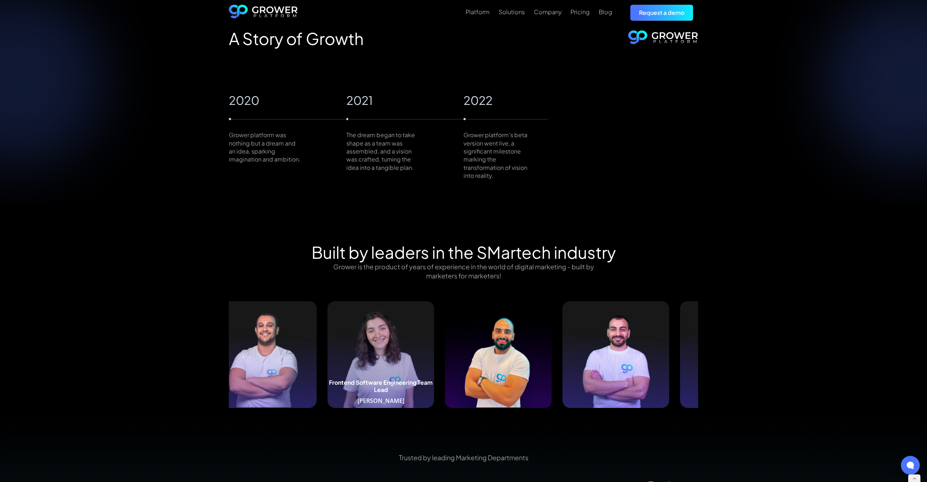
drag, startPoint x: 668, startPoint y: 348, endPoint x: 406, endPoint y: 351, distance: 261.9
click at [406, 351] on img at bounding box center [381, 354] width 107 height 107
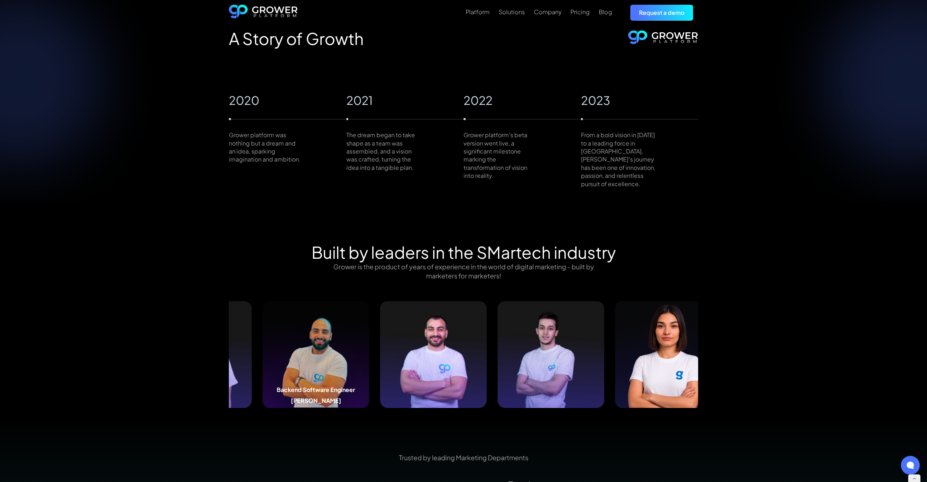
drag, startPoint x: 641, startPoint y: 361, endPoint x: 315, endPoint y: 364, distance: 326.9
click at [315, 364] on img at bounding box center [316, 354] width 107 height 107
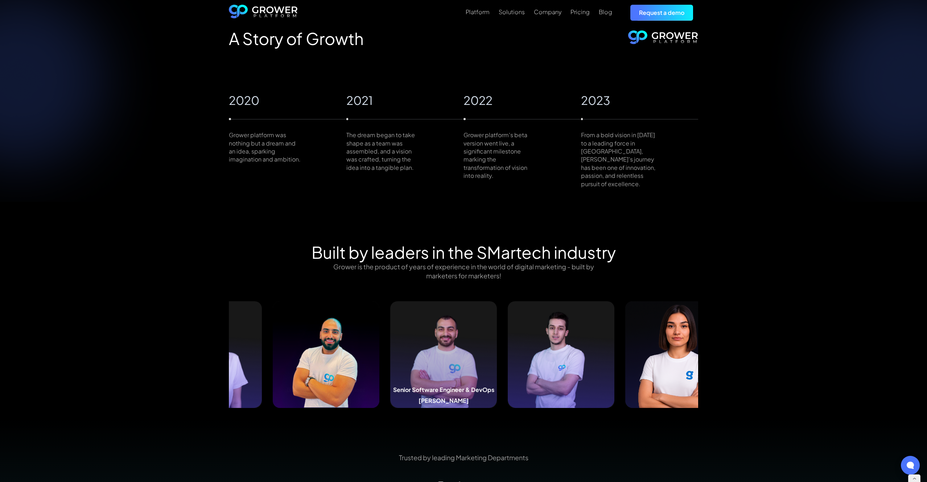
drag, startPoint x: 631, startPoint y: 369, endPoint x: 269, endPoint y: 371, distance: 362.0
click at [390, 371] on img at bounding box center [443, 354] width 107 height 107
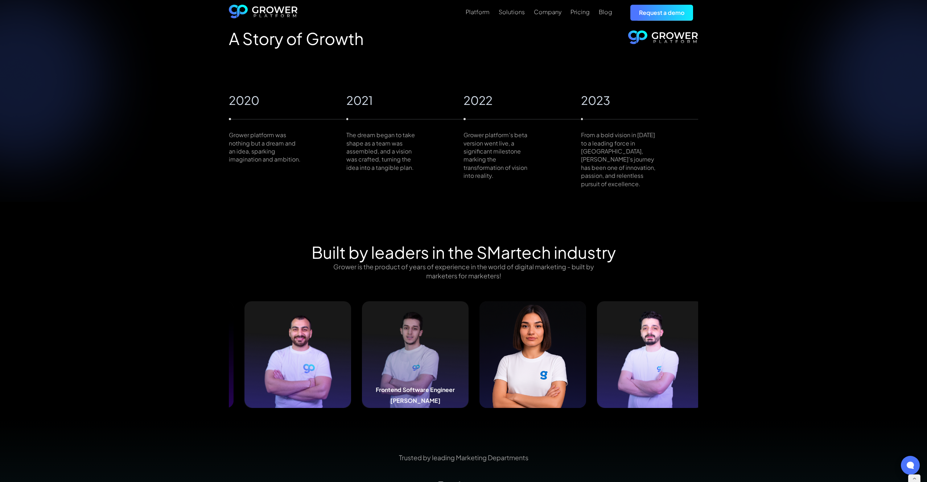
drag, startPoint x: 638, startPoint y: 370, endPoint x: 407, endPoint y: 373, distance: 231.1
click at [407, 373] on img at bounding box center [415, 354] width 107 height 107
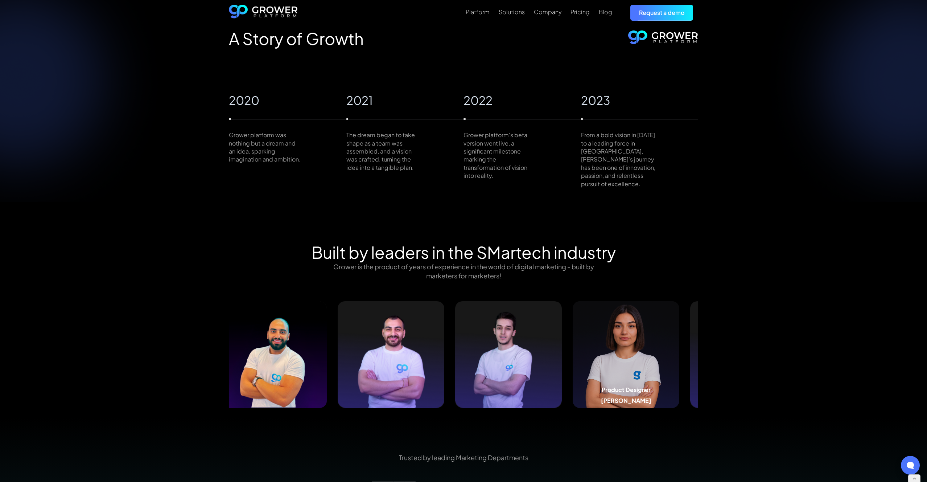
drag, startPoint x: 604, startPoint y: 364, endPoint x: 463, endPoint y: 370, distance: 141.6
click at [573, 370] on img at bounding box center [626, 354] width 107 height 107
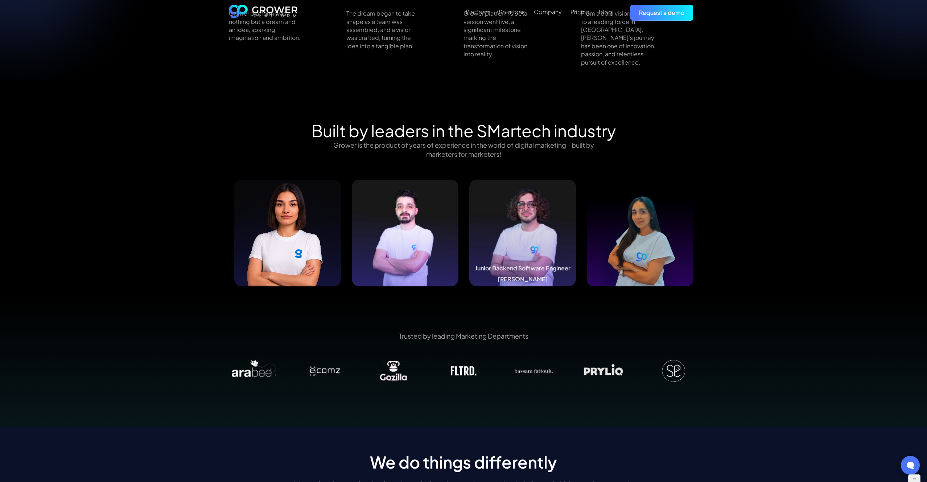
scroll to position [638, 0]
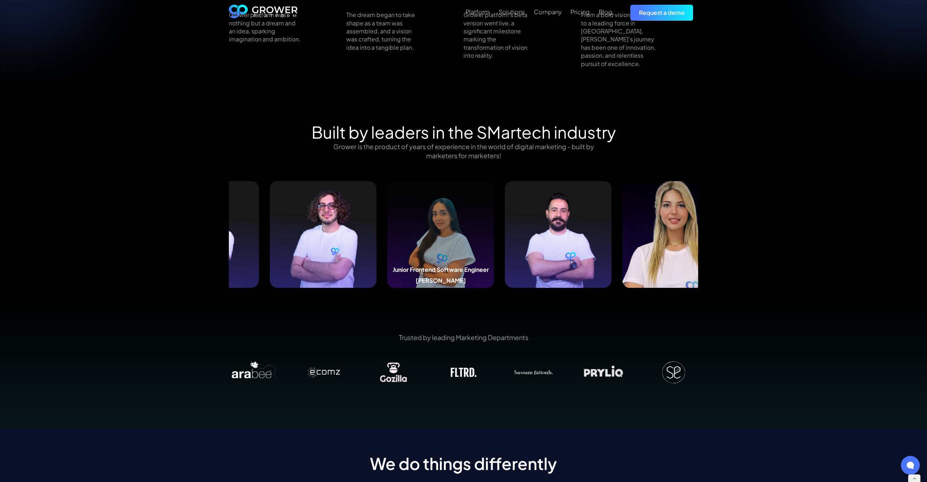
drag, startPoint x: 640, startPoint y: 229, endPoint x: 453, endPoint y: 231, distance: 186.5
click at [440, 231] on img at bounding box center [440, 234] width 107 height 107
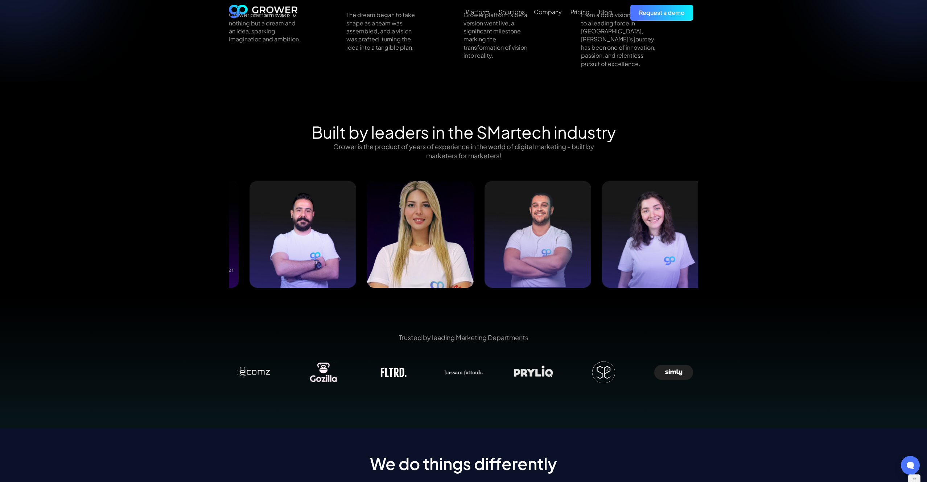
drag, startPoint x: 601, startPoint y: 227, endPoint x: 264, endPoint y: 229, distance: 337.7
click at [264, 229] on img at bounding box center [303, 234] width 107 height 107
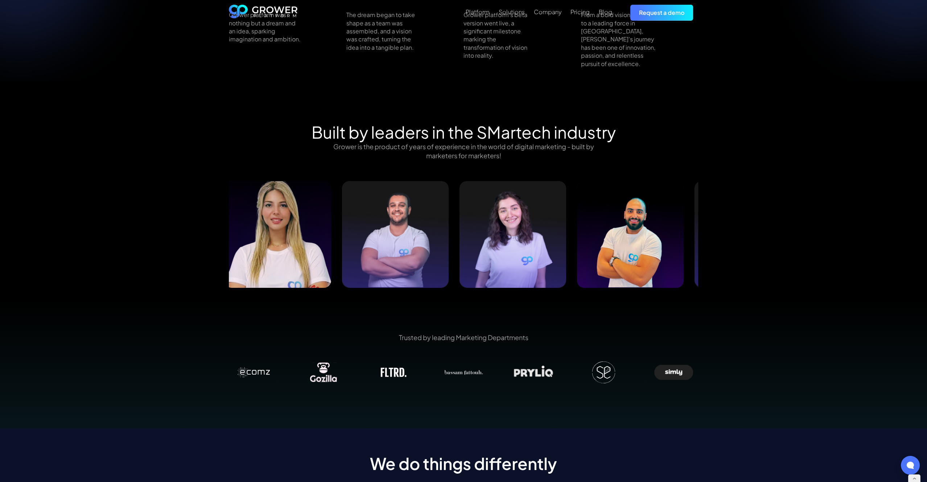
drag, startPoint x: 595, startPoint y: 230, endPoint x: 256, endPoint y: 234, distance: 338.8
click at [256, 234] on img at bounding box center [278, 234] width 107 height 107
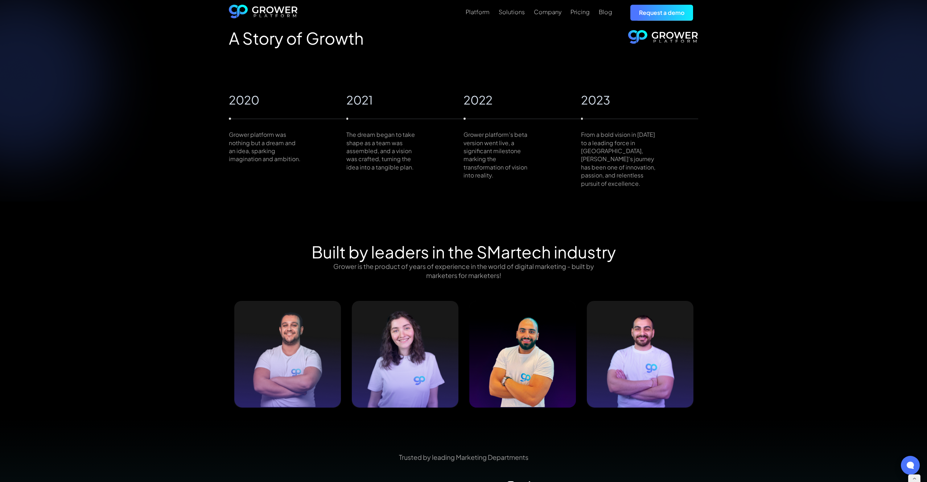
scroll to position [599, 0]
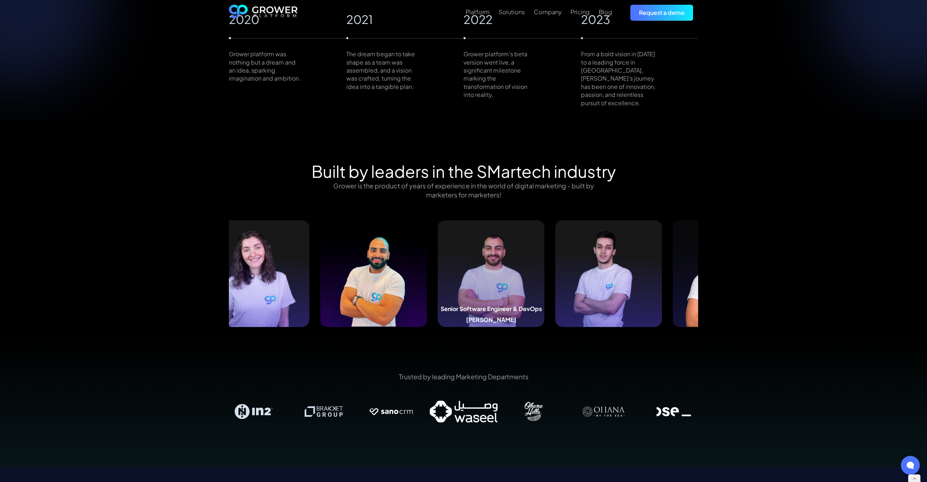
drag, startPoint x: 633, startPoint y: 251, endPoint x: 479, endPoint y: 258, distance: 153.6
click at [475, 258] on img at bounding box center [491, 273] width 107 height 107
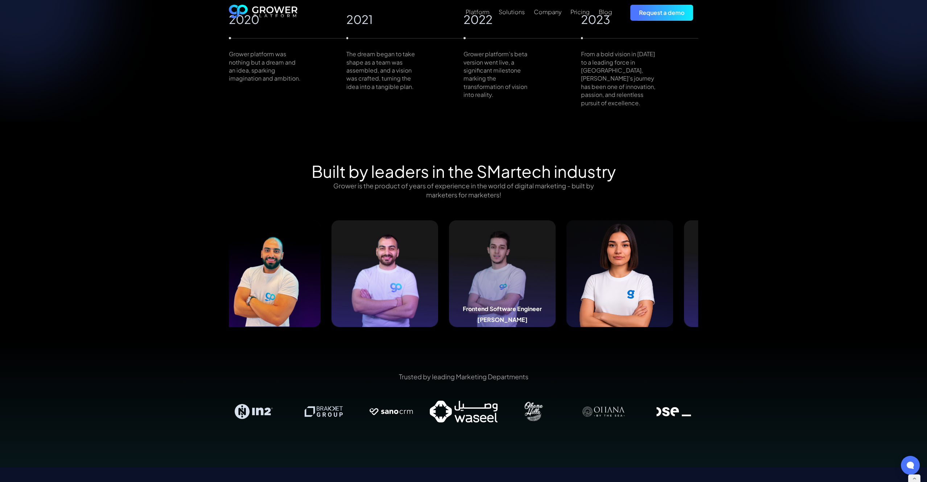
drag, startPoint x: 665, startPoint y: 248, endPoint x: 524, endPoint y: 259, distance: 141.5
click at [524, 259] on img at bounding box center [502, 273] width 107 height 107
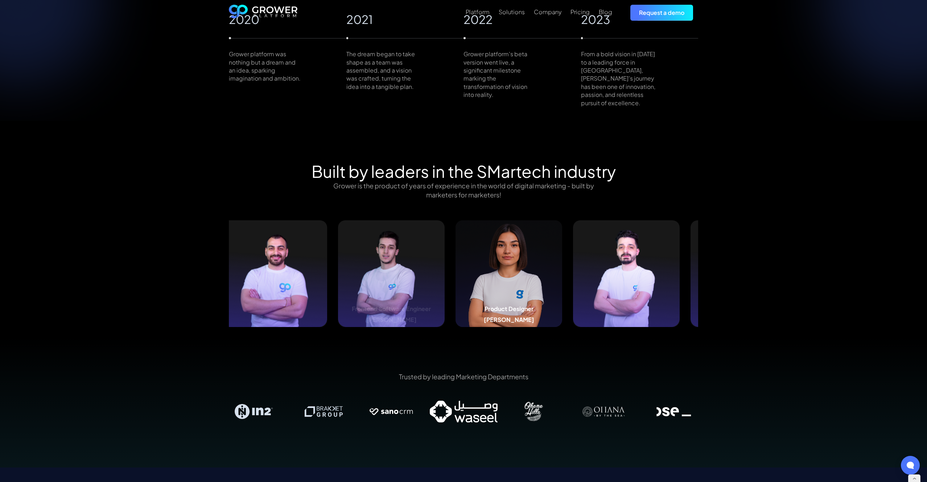
drag, startPoint x: 611, startPoint y: 253, endPoint x: 496, endPoint y: 260, distance: 115.9
click at [492, 260] on img at bounding box center [509, 273] width 107 height 107
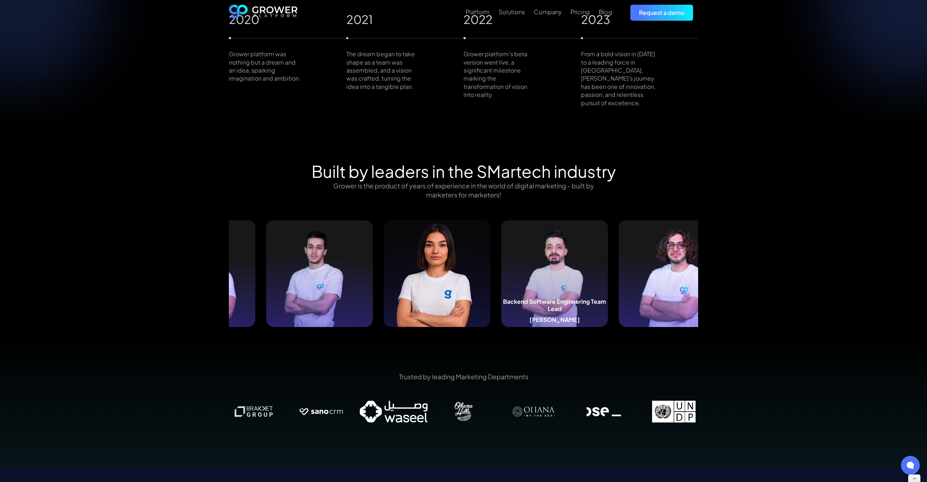
drag, startPoint x: 644, startPoint y: 255, endPoint x: 512, endPoint y: 263, distance: 132.3
click at [512, 263] on img at bounding box center [554, 273] width 107 height 107
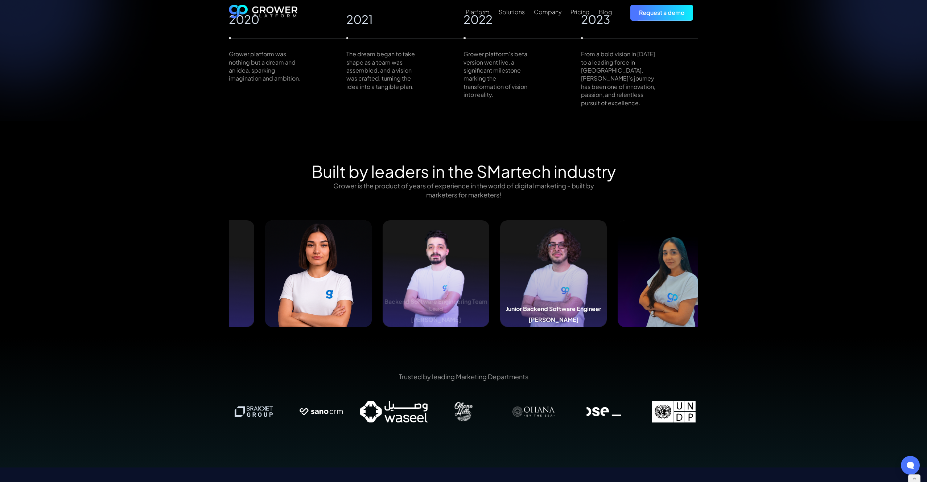
drag, startPoint x: 563, startPoint y: 258, endPoint x: 449, endPoint y: 266, distance: 114.9
click at [500, 266] on img at bounding box center [553, 273] width 107 height 107
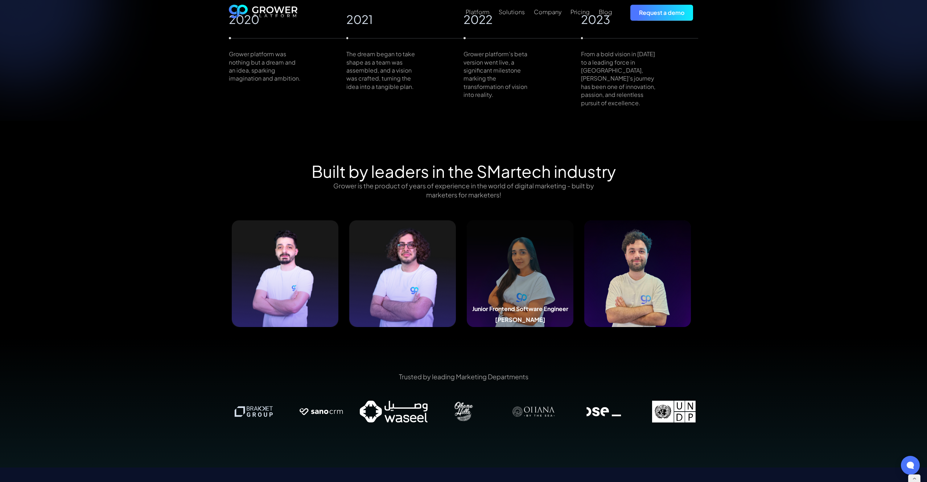
drag, startPoint x: 640, startPoint y: 258, endPoint x: 520, endPoint y: 264, distance: 119.9
click at [520, 264] on img at bounding box center [520, 273] width 107 height 107
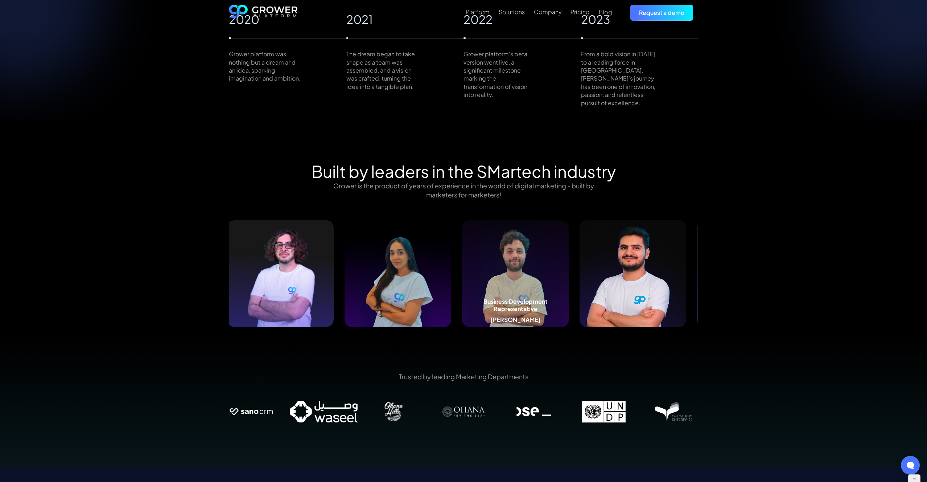
drag, startPoint x: 623, startPoint y: 263, endPoint x: 502, endPoint y: 270, distance: 121.4
click at [504, 269] on img at bounding box center [515, 273] width 107 height 107
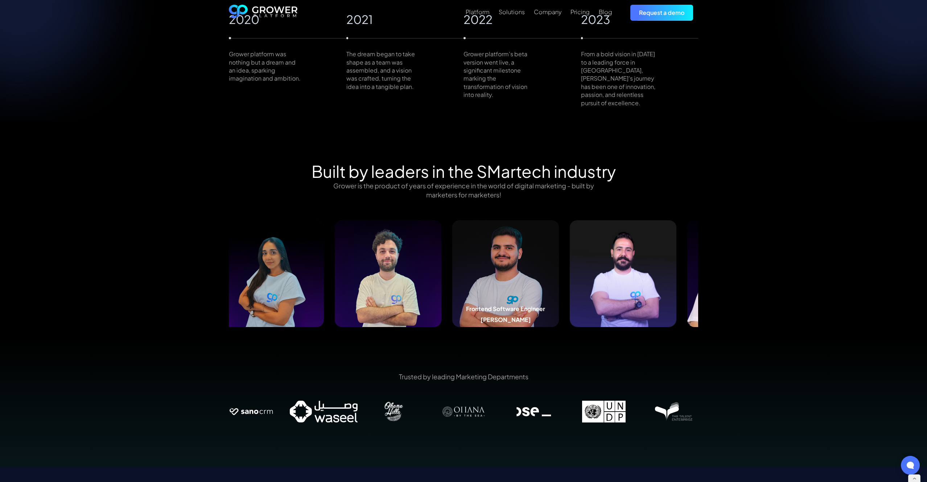
drag, startPoint x: 638, startPoint y: 268, endPoint x: 500, endPoint y: 277, distance: 139.2
click at [504, 276] on img at bounding box center [505, 273] width 107 height 107
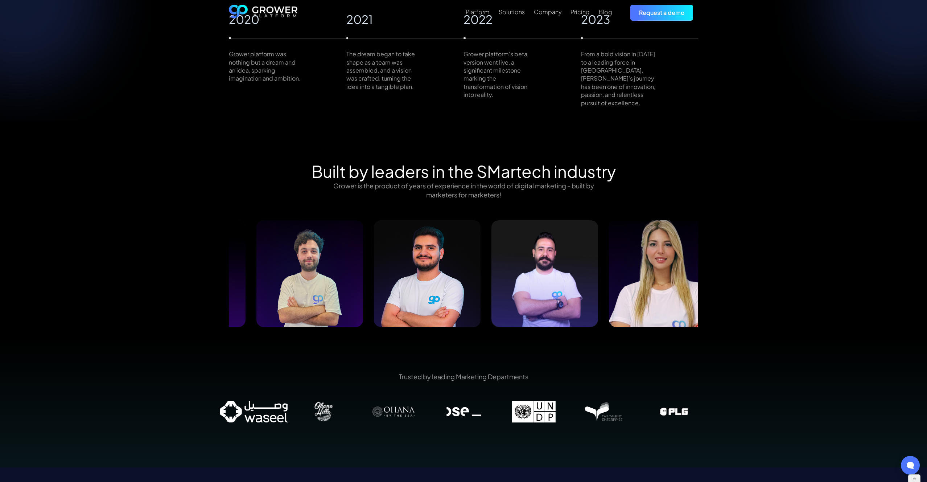
drag, startPoint x: 640, startPoint y: 268, endPoint x: 529, endPoint y: 270, distance: 111.0
click at [529, 270] on img at bounding box center [545, 273] width 107 height 107
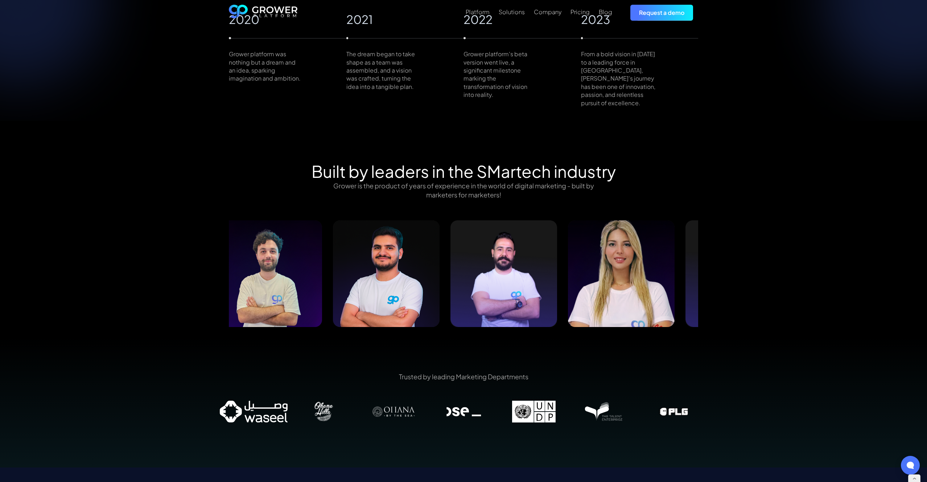
drag, startPoint x: 629, startPoint y: 288, endPoint x: 489, endPoint y: 289, distance: 140.0
click at [568, 289] on img at bounding box center [621, 273] width 107 height 107
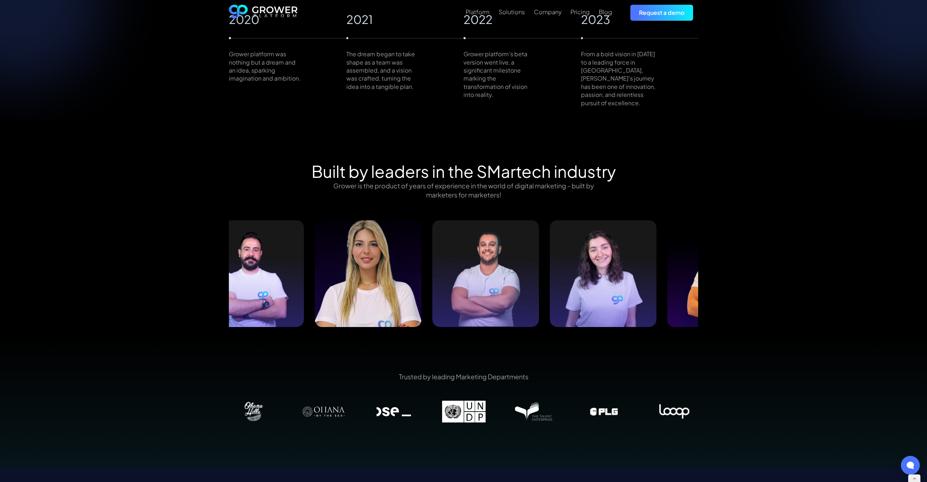
drag, startPoint x: 662, startPoint y: 262, endPoint x: 505, endPoint y: 265, distance: 157.1
click at [505, 265] on img at bounding box center [485, 273] width 107 height 107
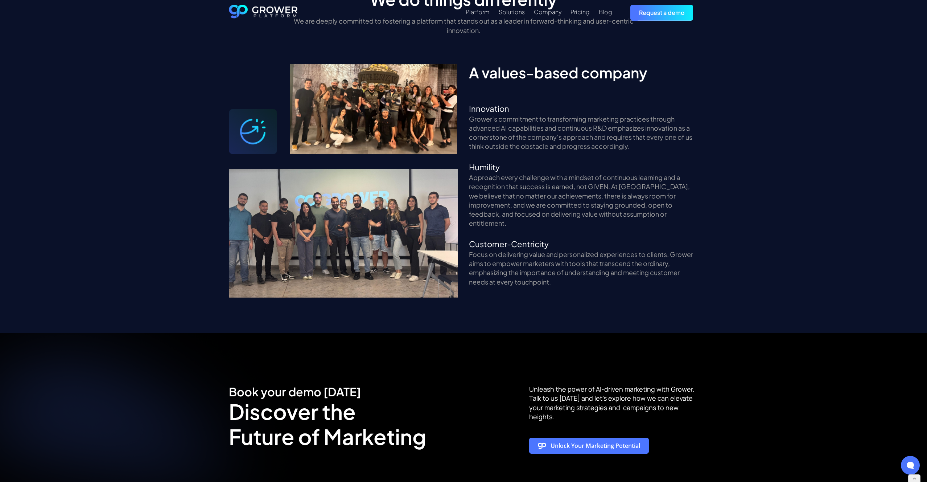
scroll to position [1102, 0]
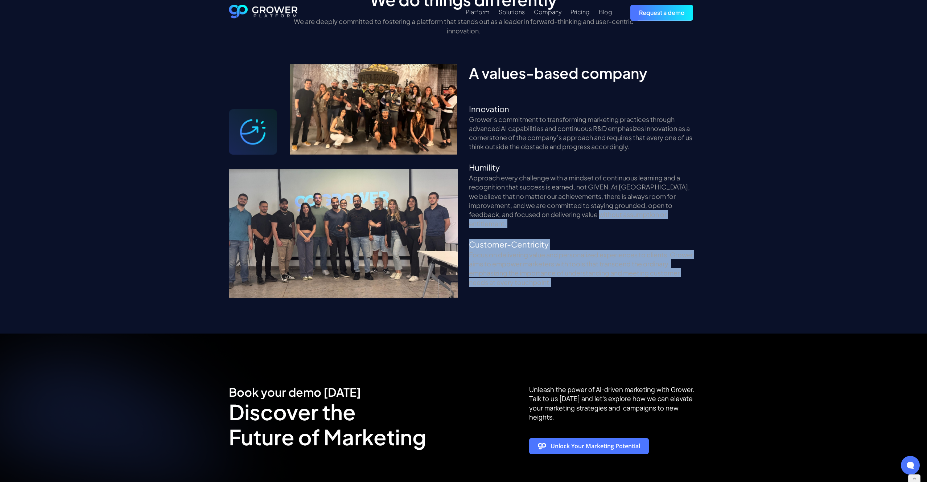
drag, startPoint x: 555, startPoint y: 207, endPoint x: 569, endPoint y: 264, distance: 58.7
click at [587, 296] on div "We do things differently We are deeply committed to fostering a platform that s…" at bounding box center [464, 162] width 490 height 344
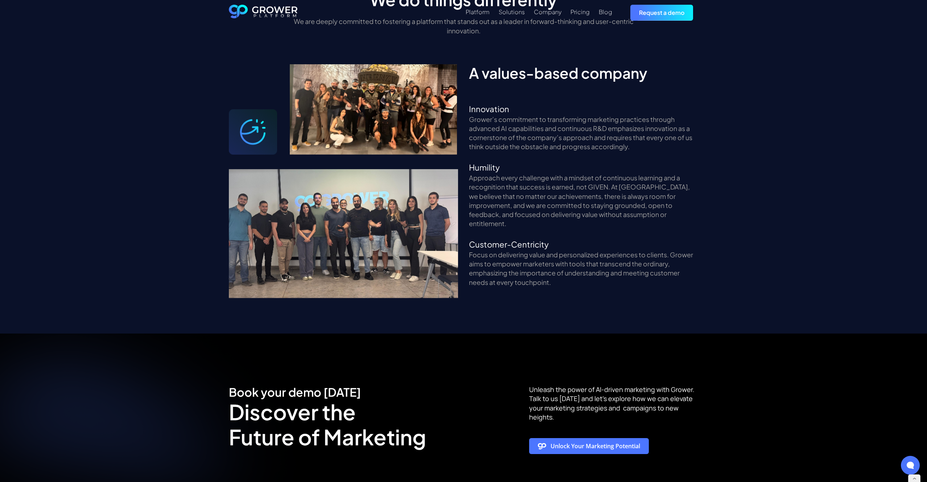
click at [570, 250] on p "Focus on delivering value and personalized experiences to clients. Grower aims …" at bounding box center [583, 268] width 229 height 37
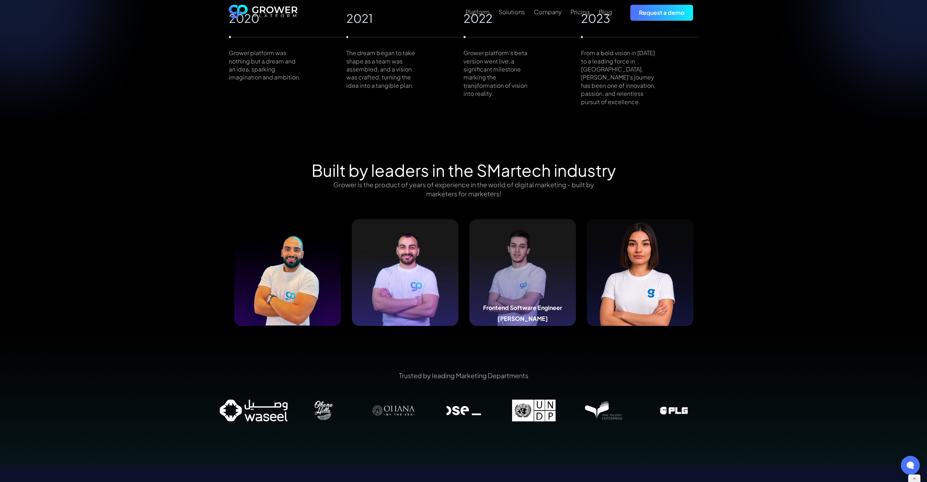
scroll to position [600, 0]
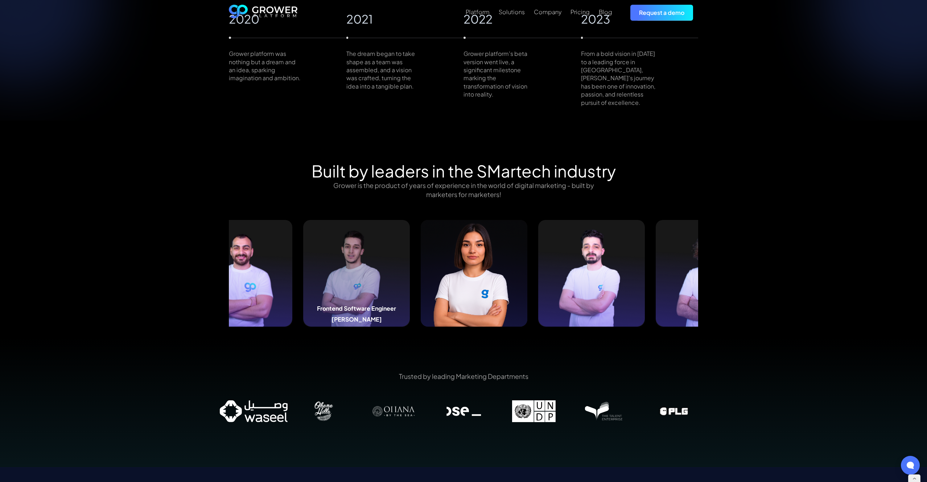
drag, startPoint x: 556, startPoint y: 249, endPoint x: 351, endPoint y: 252, distance: 205.7
click at [350, 252] on img at bounding box center [356, 273] width 107 height 107
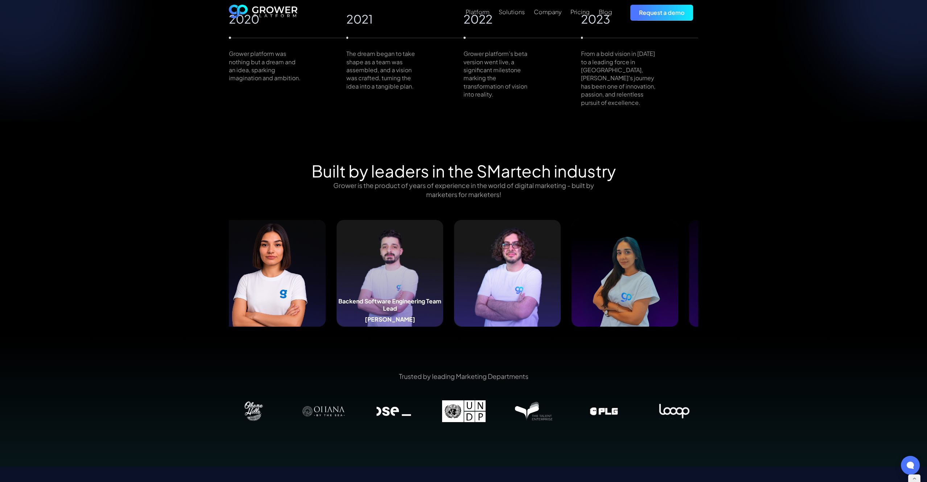
drag, startPoint x: 588, startPoint y: 253, endPoint x: 383, endPoint y: 253, distance: 205.3
click at [383, 253] on img at bounding box center [390, 273] width 107 height 107
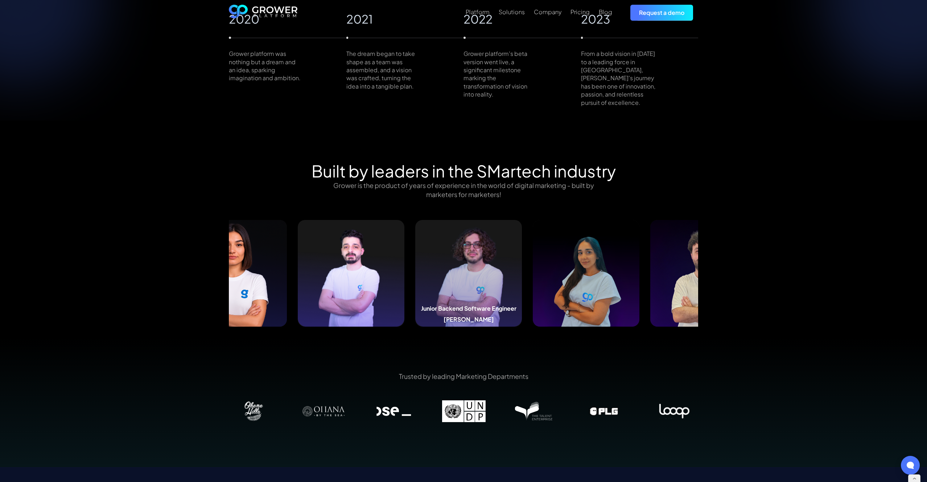
drag, startPoint x: 686, startPoint y: 250, endPoint x: 481, endPoint y: 257, distance: 205.8
click at [479, 257] on img at bounding box center [468, 273] width 107 height 107
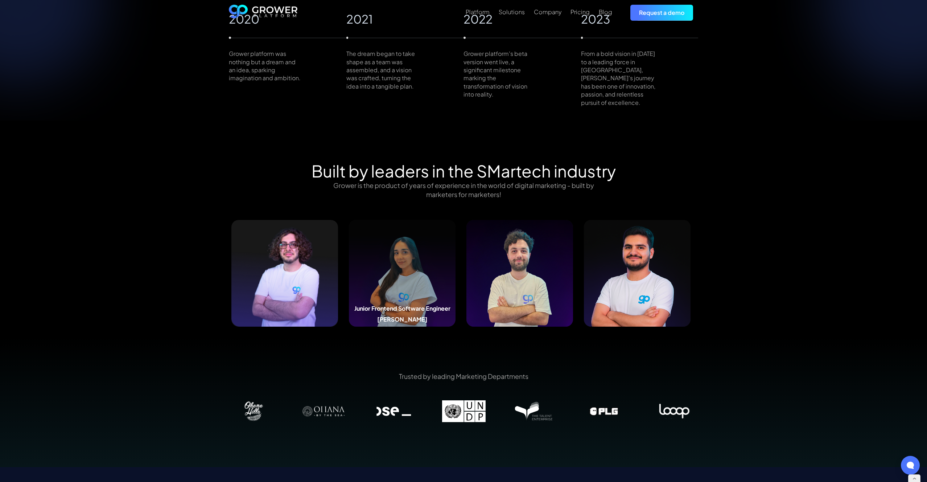
drag, startPoint x: 648, startPoint y: 257, endPoint x: 413, endPoint y: 256, distance: 235.1
click at [413, 256] on img at bounding box center [402, 273] width 107 height 107
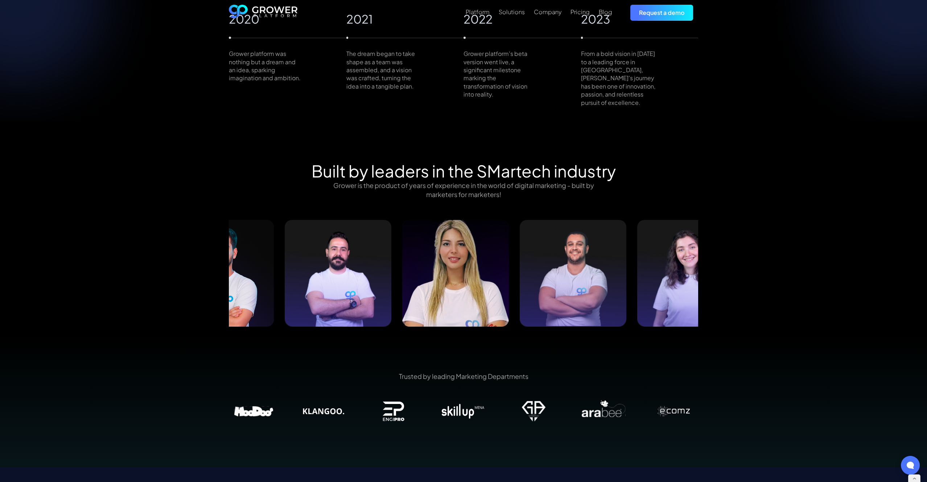
drag, startPoint x: 624, startPoint y: 305, endPoint x: 409, endPoint y: 298, distance: 214.8
click at [416, 305] on div "Human Resources Director [PERSON_NAME]" at bounding box center [455, 316] width 107 height 22
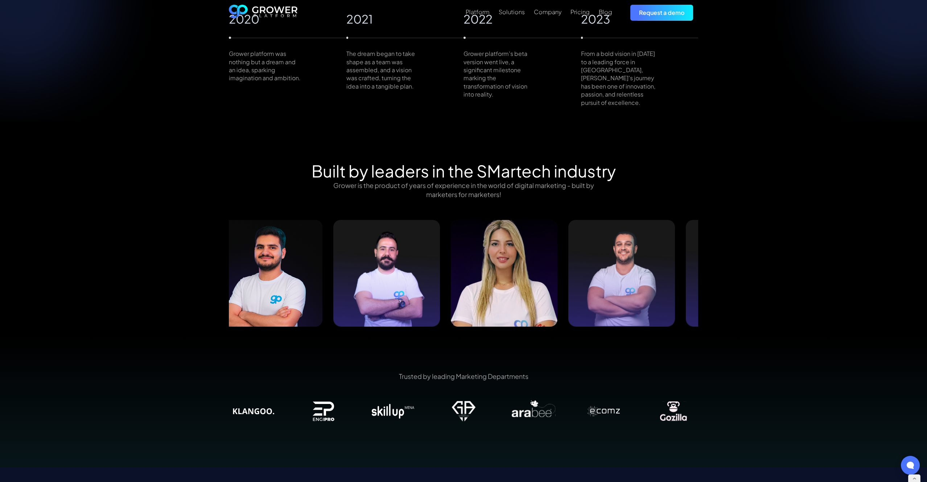
drag, startPoint x: 609, startPoint y: 274, endPoint x: 445, endPoint y: 282, distance: 164.5
click at [568, 282] on img at bounding box center [621, 273] width 107 height 107
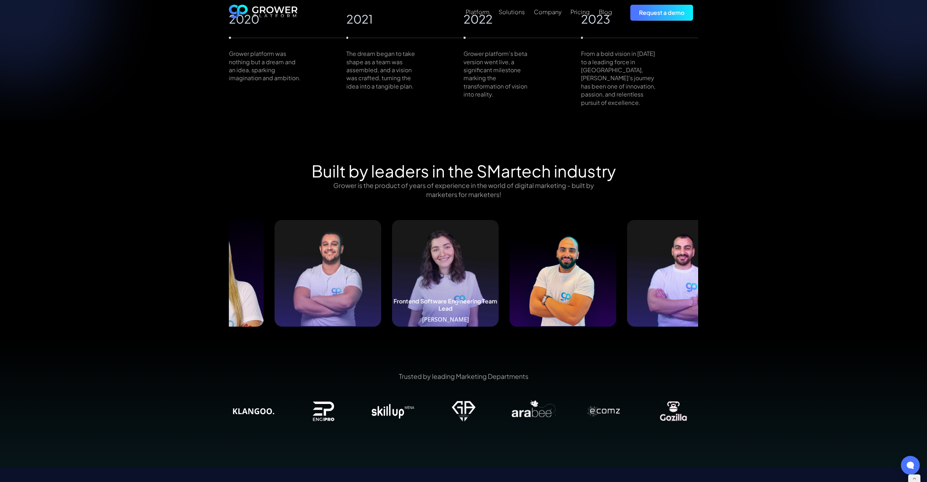
drag, startPoint x: 644, startPoint y: 278, endPoint x: 449, endPoint y: 287, distance: 195.0
click at [449, 287] on img at bounding box center [445, 273] width 107 height 107
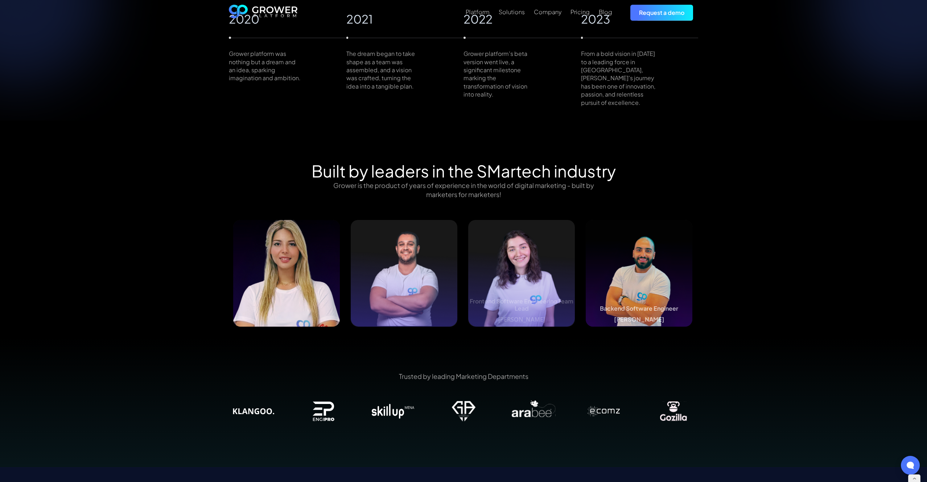
drag, startPoint x: 634, startPoint y: 282, endPoint x: 464, endPoint y: 289, distance: 170.6
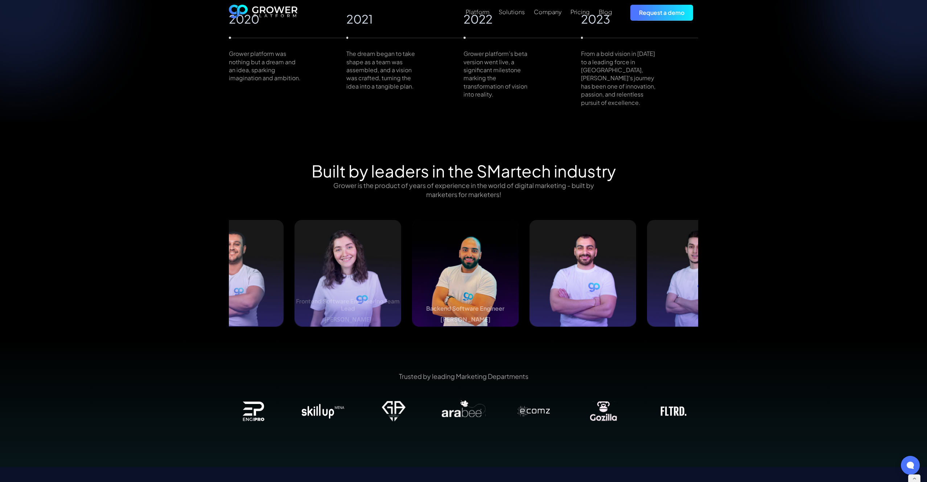
drag, startPoint x: 570, startPoint y: 285, endPoint x: 418, endPoint y: 290, distance: 152.1
click at [415, 290] on img at bounding box center [465, 273] width 107 height 107
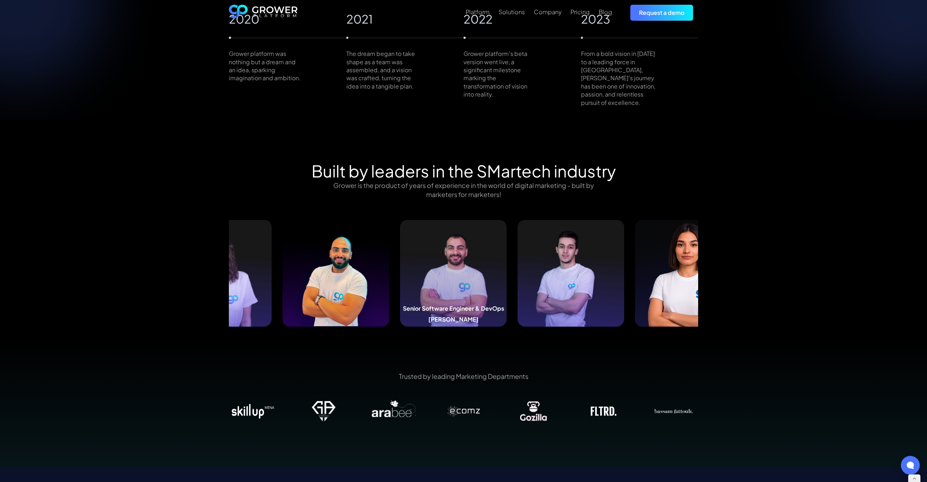
drag, startPoint x: 609, startPoint y: 293, endPoint x: 420, endPoint y: 294, distance: 188.6
click at [423, 294] on img at bounding box center [453, 273] width 107 height 107
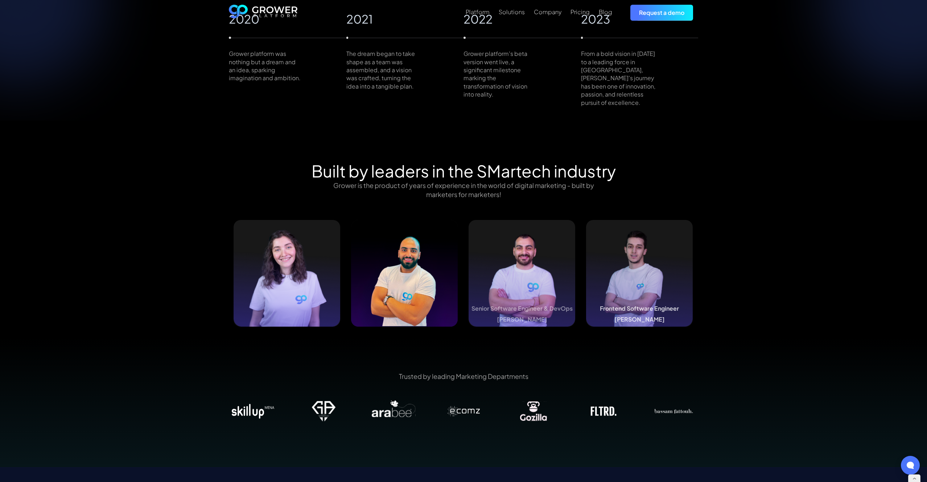
drag, startPoint x: 658, startPoint y: 287, endPoint x: 466, endPoint y: 292, distance: 192.0
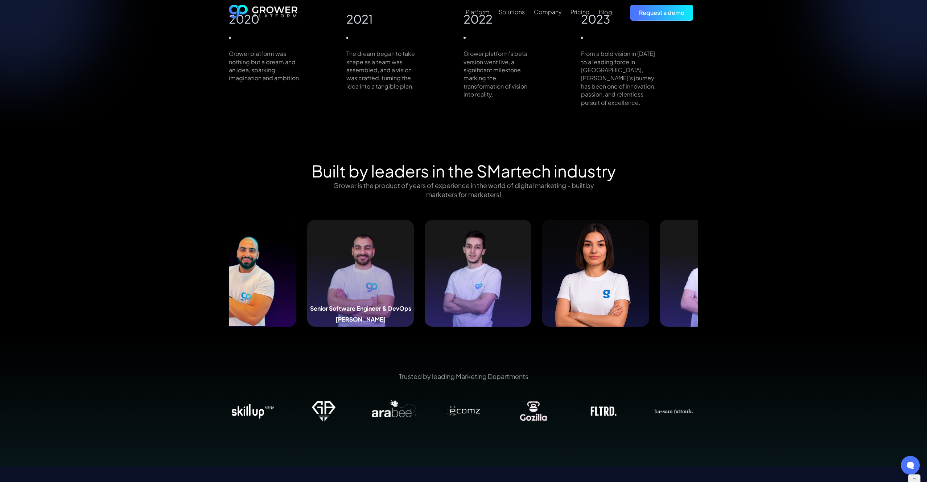
drag, startPoint x: 409, startPoint y: 294, endPoint x: 402, endPoint y: 294, distance: 7.6
click at [401, 294] on img at bounding box center [360, 273] width 107 height 107
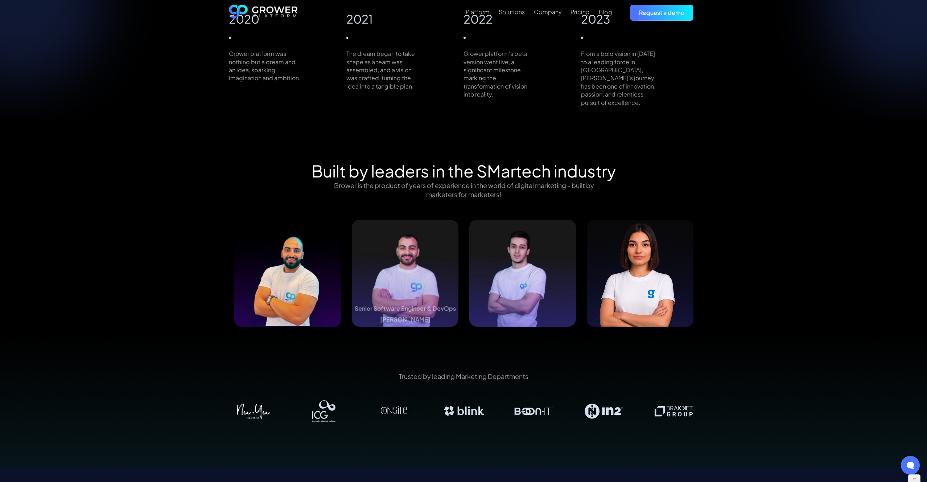
click at [403, 340] on div "Trusted by leading Marketing Departments" at bounding box center [463, 402] width 927 height 130
click at [530, 263] on img at bounding box center [522, 273] width 107 height 107
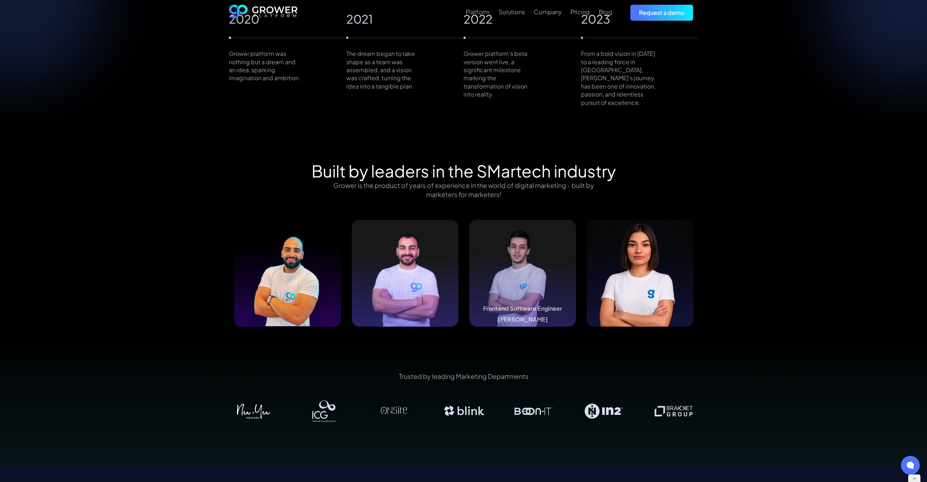
drag, startPoint x: 694, startPoint y: 273, endPoint x: 690, endPoint y: 274, distance: 4.5
click at [691, 274] on div "Built by leaders in the SMartech industry Grower is the product of years of exp…" at bounding box center [464, 249] width 490 height 176
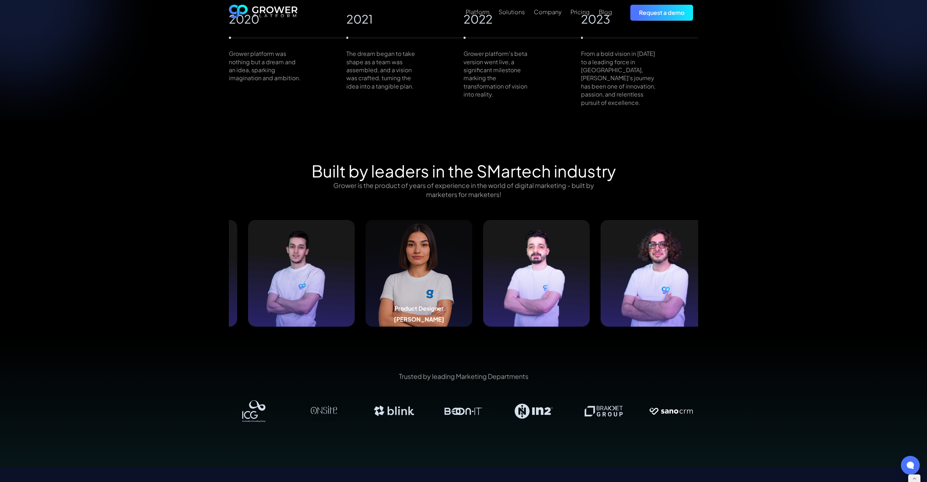
drag, startPoint x: 677, startPoint y: 274, endPoint x: 450, endPoint y: 291, distance: 227.0
click at [450, 291] on img at bounding box center [419, 273] width 107 height 107
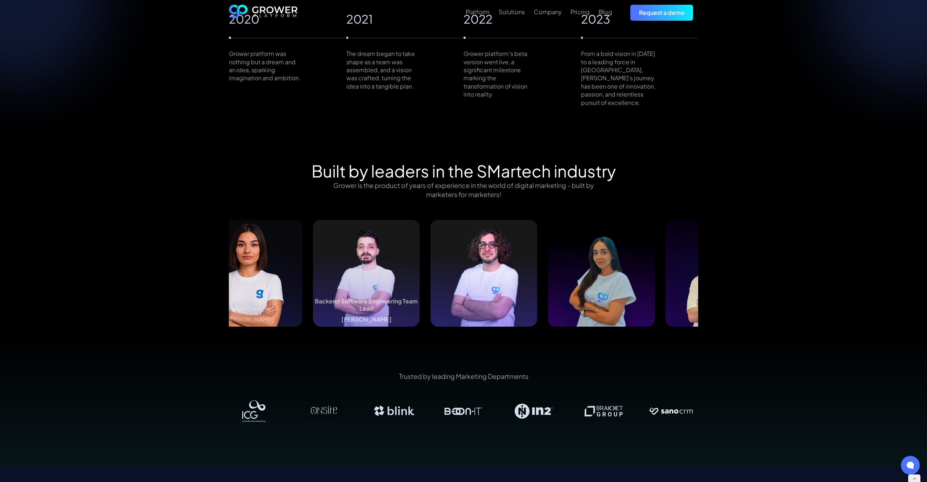
drag, startPoint x: 602, startPoint y: 277, endPoint x: 316, endPoint y: 279, distance: 286.2
click at [316, 279] on img at bounding box center [366, 273] width 107 height 107
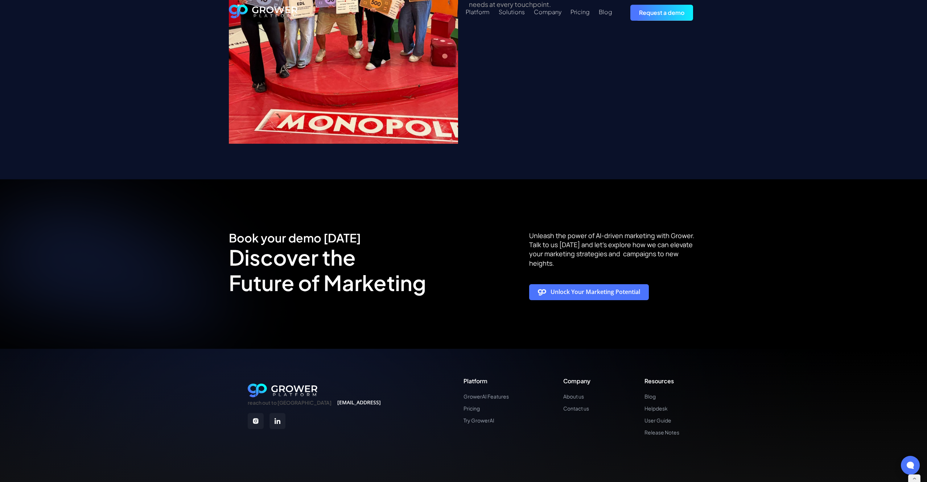
scroll to position [1567, 0]
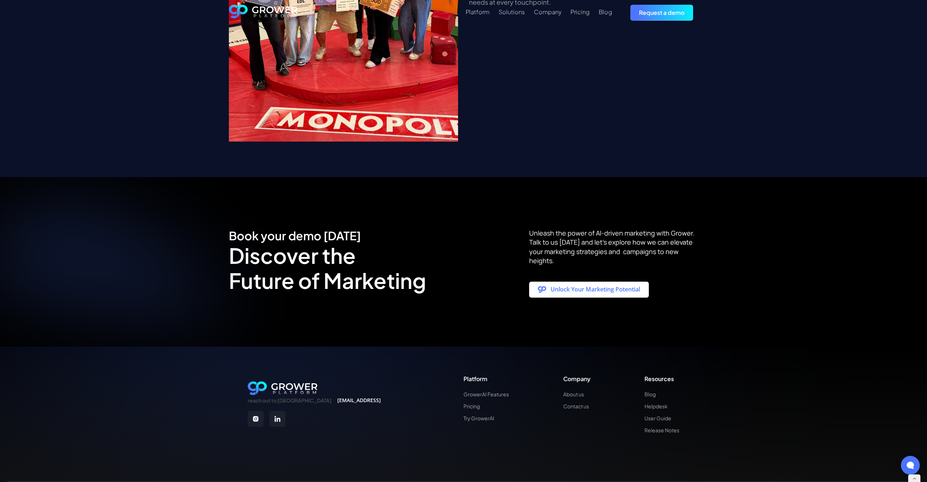
click at [600, 286] on div "Unlock Your Marketing Potential" at bounding box center [596, 289] width 90 height 7
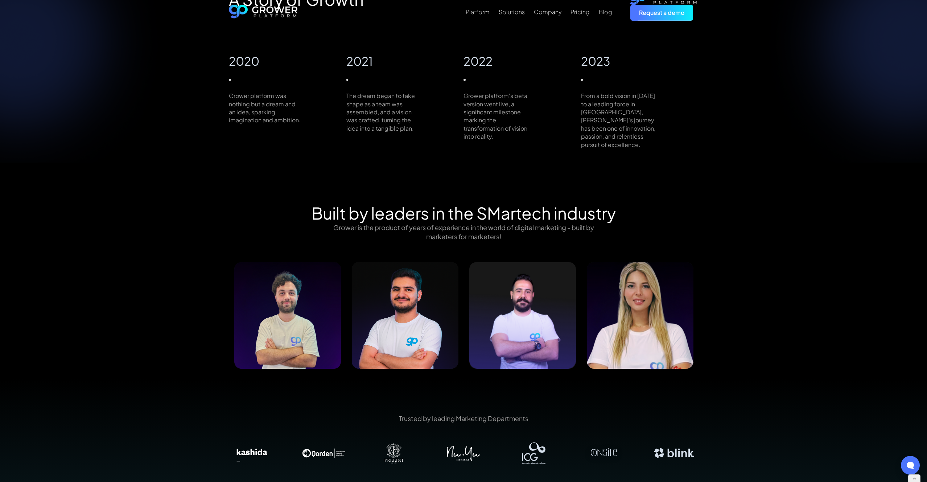
scroll to position [515, 0]
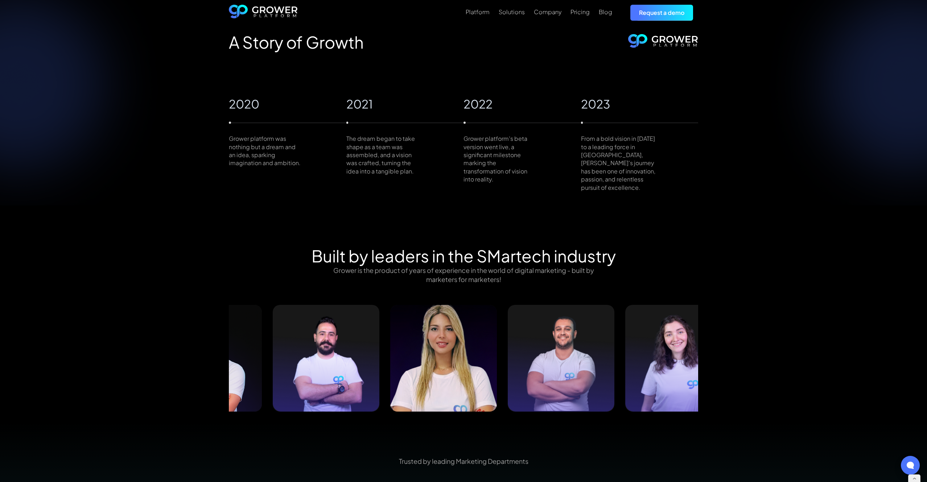
drag, startPoint x: 638, startPoint y: 334, endPoint x: 441, endPoint y: 334, distance: 197.0
click at [441, 334] on img at bounding box center [443, 358] width 107 height 107
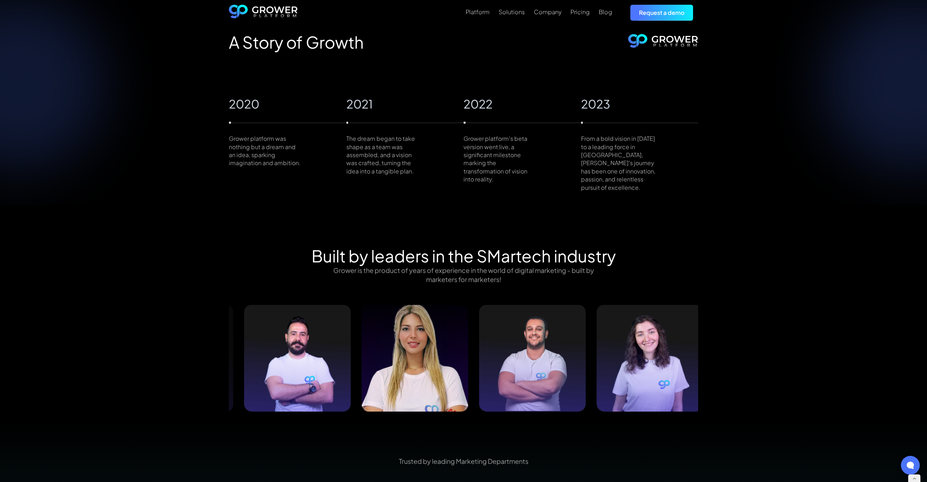
drag, startPoint x: 645, startPoint y: 336, endPoint x: 466, endPoint y: 336, distance: 179.6
click at [479, 336] on img at bounding box center [532, 358] width 107 height 107
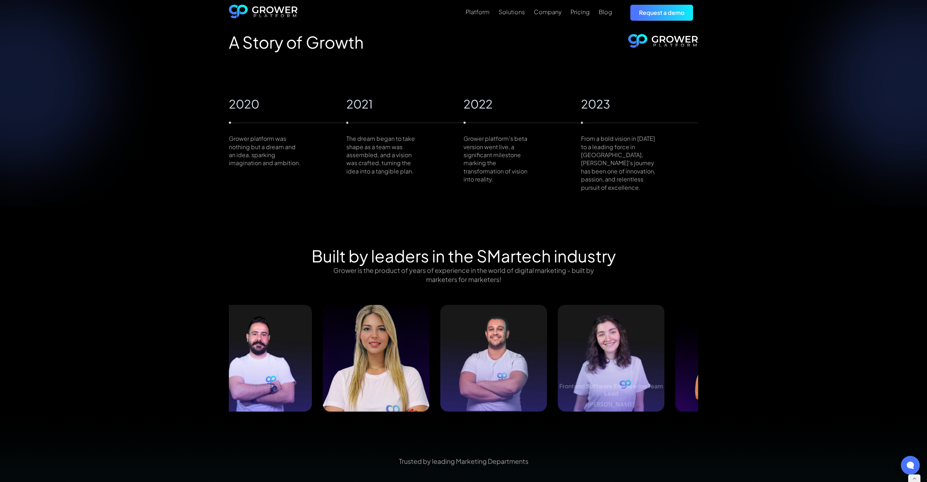
drag, startPoint x: 613, startPoint y: 339, endPoint x: 443, endPoint y: 337, distance: 170.5
click at [558, 337] on img at bounding box center [611, 358] width 107 height 107
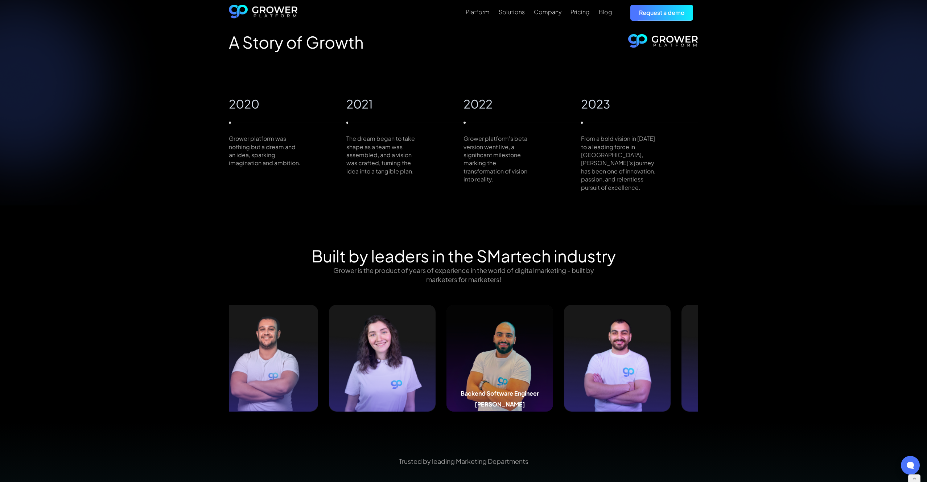
drag, startPoint x: 629, startPoint y: 340, endPoint x: 468, endPoint y: 341, distance: 161.4
click at [468, 341] on img at bounding box center [500, 358] width 107 height 107
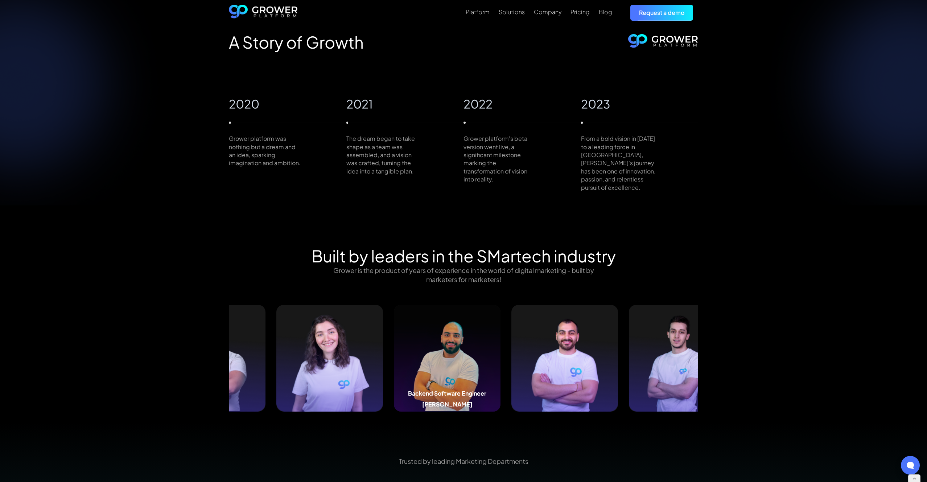
drag, startPoint x: 529, startPoint y: 347, endPoint x: 431, endPoint y: 349, distance: 98.0
click at [431, 349] on img at bounding box center [447, 358] width 107 height 107
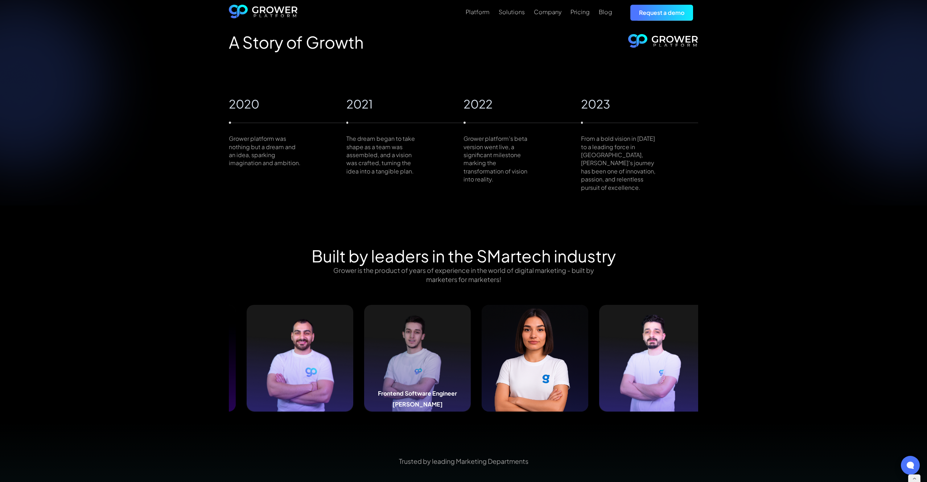
drag, startPoint x: 648, startPoint y: 353, endPoint x: 429, endPoint y: 352, distance: 219.5
click at [429, 352] on img at bounding box center [417, 358] width 107 height 107
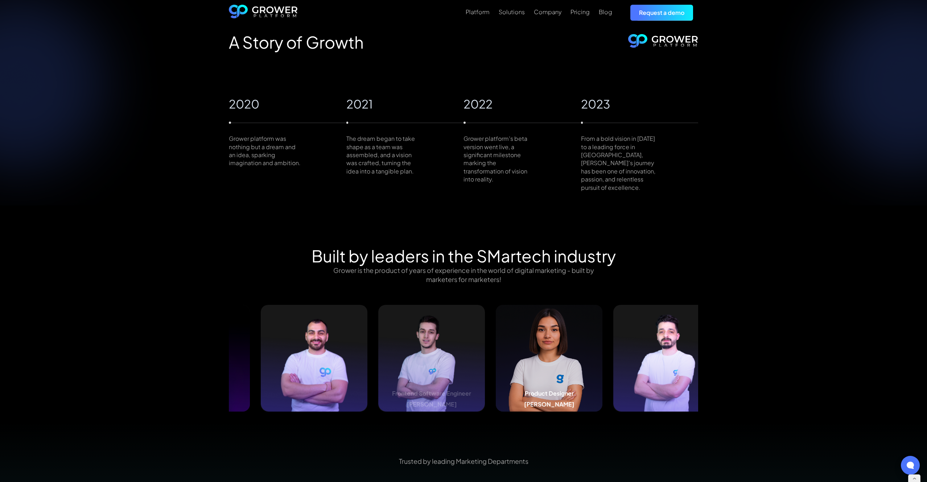
drag, startPoint x: 659, startPoint y: 348, endPoint x: 352, endPoint y: 347, distance: 307.2
click at [496, 346] on img at bounding box center [549, 358] width 107 height 107
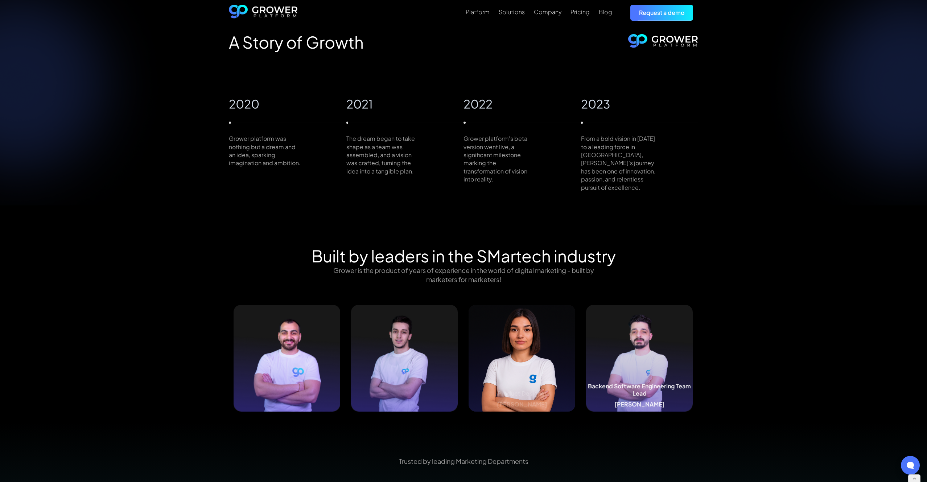
drag, startPoint x: 601, startPoint y: 353, endPoint x: 474, endPoint y: 369, distance: 128.6
click at [474, 369] on div "Junior Backend Software Engineer [PERSON_NAME] Junior Frontend Software Enginee…" at bounding box center [933, 358] width 3526 height 107
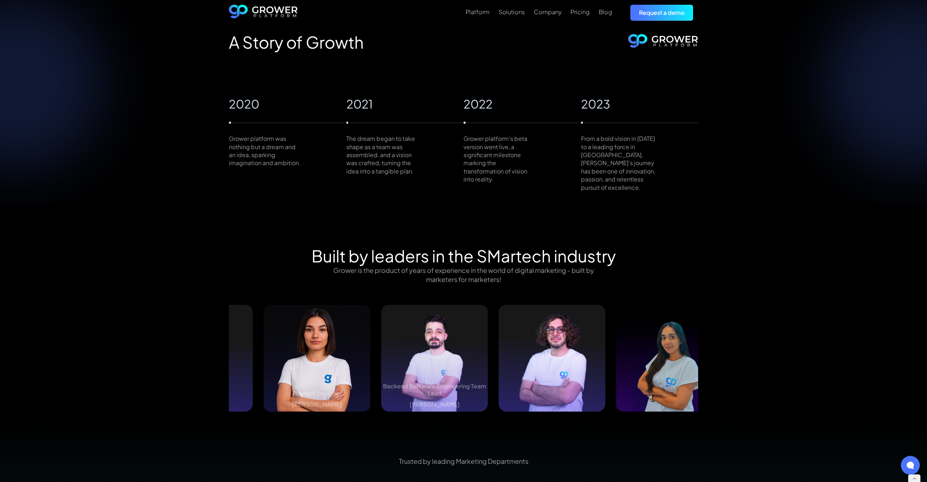
drag, startPoint x: 587, startPoint y: 359, endPoint x: 381, endPoint y: 357, distance: 205.7
click at [381, 357] on div "Junior Backend Software Engineer [PERSON_NAME] Junior Frontend Software Enginee…" at bounding box center [728, 358] width 3526 height 107
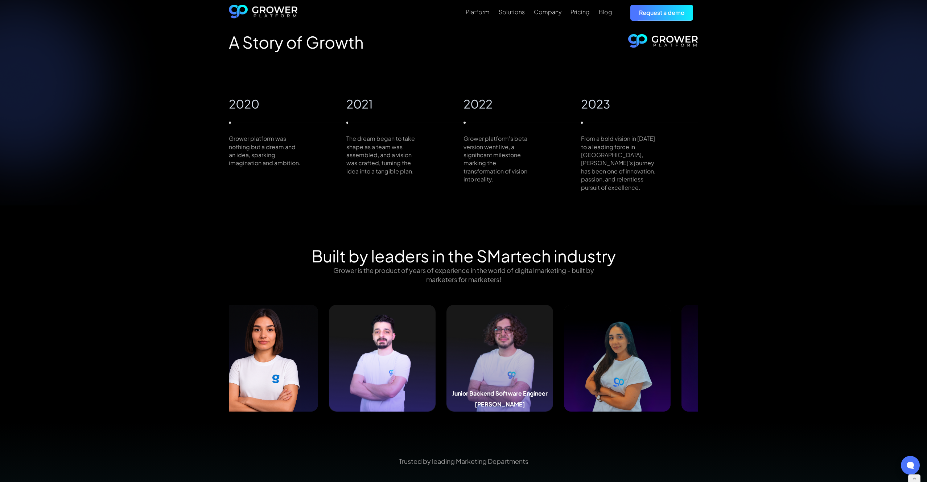
drag, startPoint x: 632, startPoint y: 355, endPoint x: 490, endPoint y: 358, distance: 141.9
click at [491, 358] on img at bounding box center [500, 358] width 107 height 107
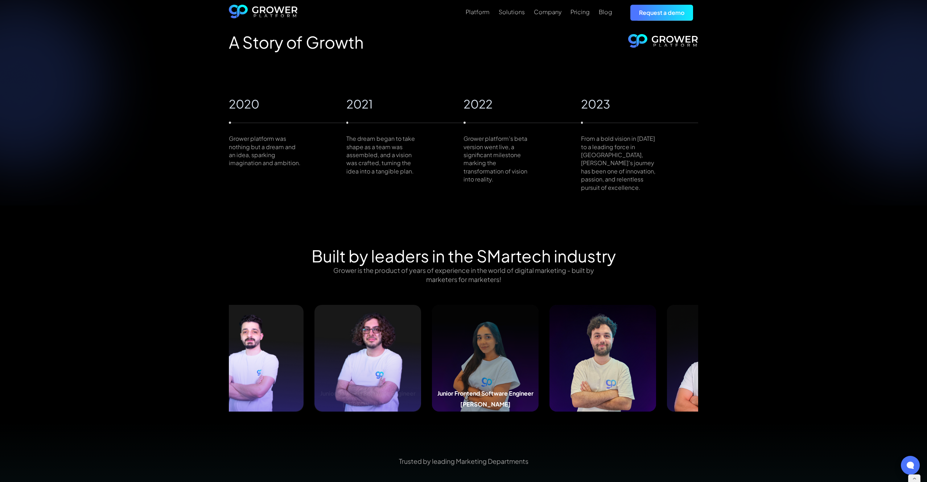
drag, startPoint x: 575, startPoint y: 354, endPoint x: 485, endPoint y: 360, distance: 90.1
click at [485, 360] on img at bounding box center [485, 358] width 107 height 107
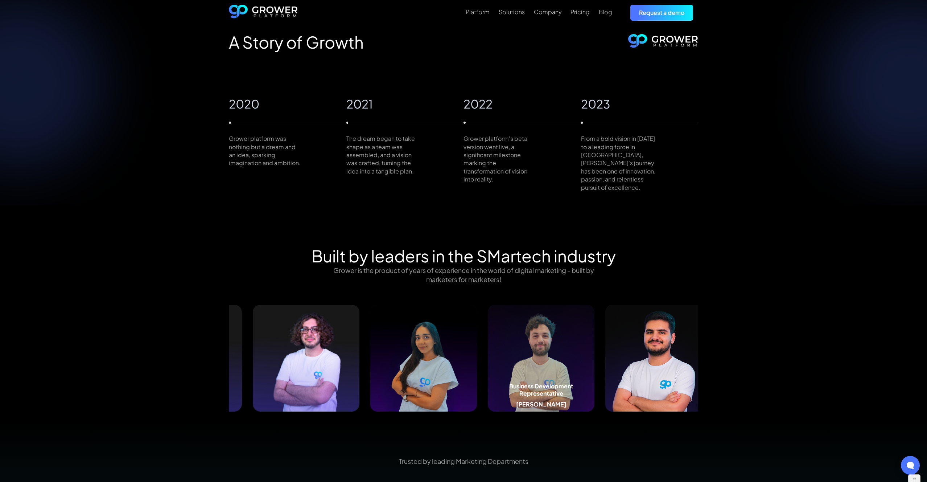
drag, startPoint x: 664, startPoint y: 351, endPoint x: 575, endPoint y: 357, distance: 89.0
click at [576, 357] on img at bounding box center [541, 358] width 107 height 107
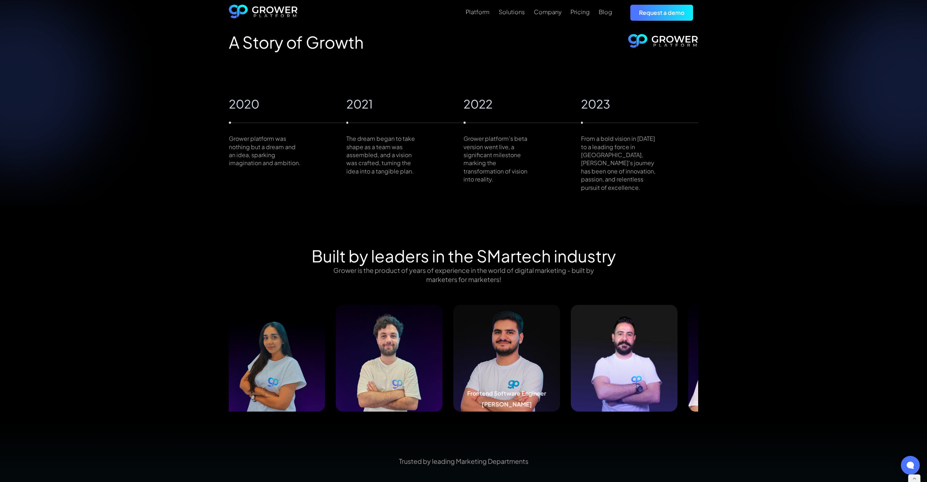
drag, startPoint x: 608, startPoint y: 348, endPoint x: 474, endPoint y: 355, distance: 134.0
click at [474, 355] on img at bounding box center [506, 358] width 107 height 107
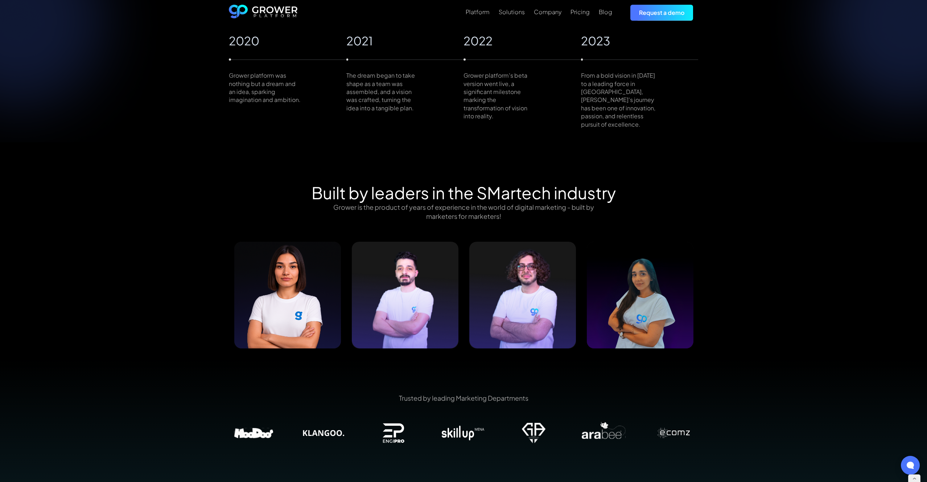
scroll to position [577, 0]
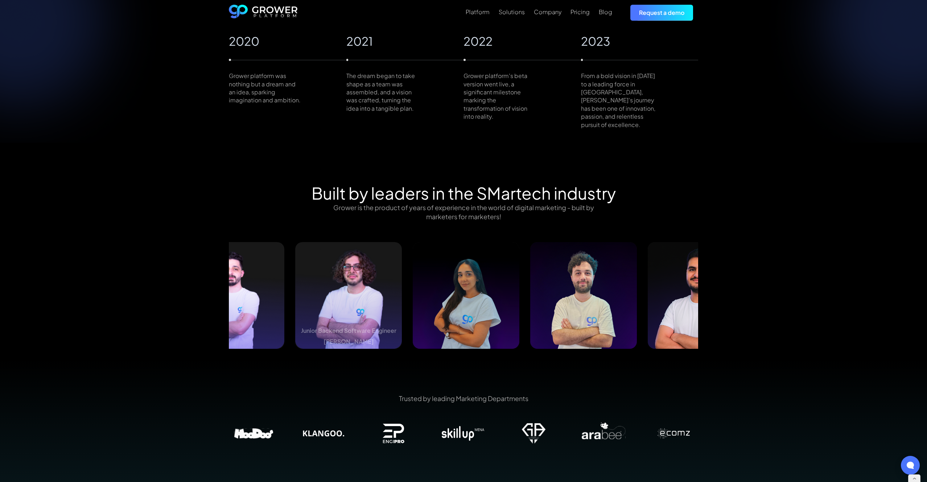
drag, startPoint x: 564, startPoint y: 255, endPoint x: 402, endPoint y: 258, distance: 161.8
click at [399, 258] on div "Junior Backend Software Engineer [PERSON_NAME] Junior Frontend Software Enginee…" at bounding box center [525, 295] width 3526 height 107
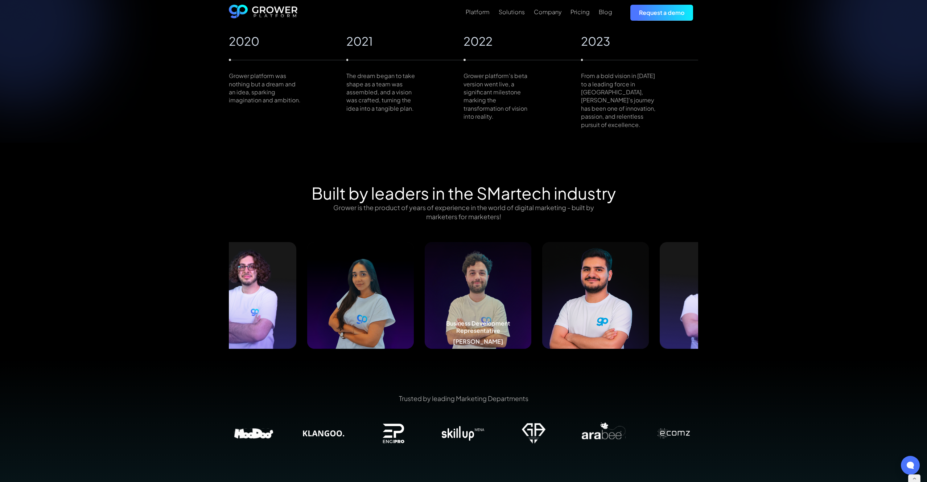
drag, startPoint x: 570, startPoint y: 260, endPoint x: 454, endPoint y: 263, distance: 115.7
click at [428, 262] on img at bounding box center [478, 295] width 107 height 107
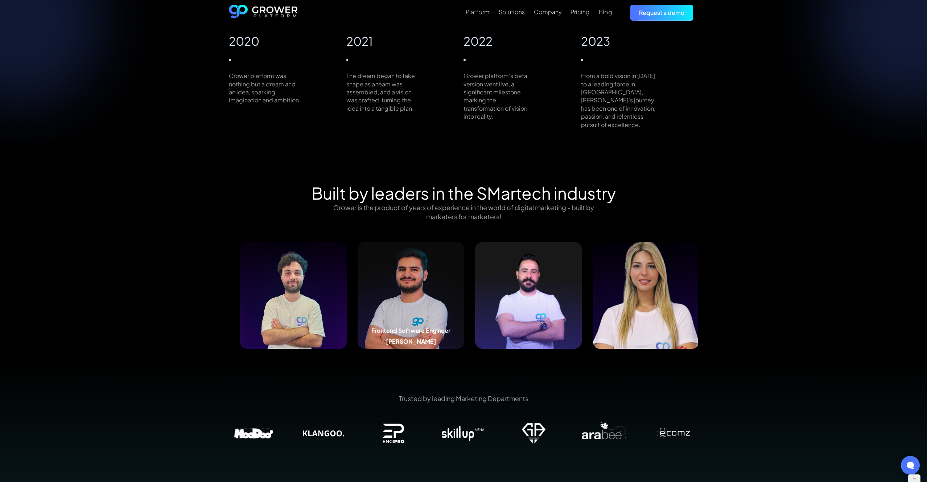
drag, startPoint x: 487, startPoint y: 263, endPoint x: 403, endPoint y: 266, distance: 84.2
click at [403, 266] on img at bounding box center [411, 295] width 107 height 107
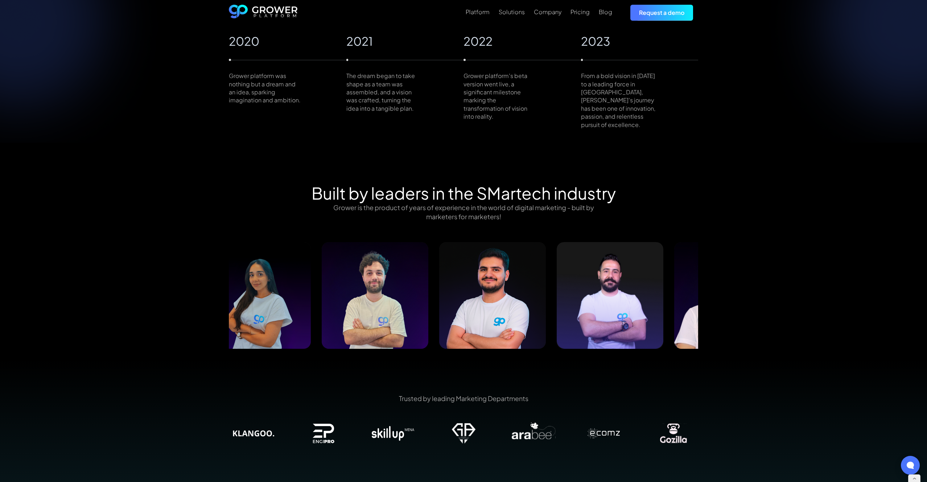
drag, startPoint x: 641, startPoint y: 270, endPoint x: 503, endPoint y: 276, distance: 137.7
click at [557, 276] on img at bounding box center [610, 295] width 107 height 107
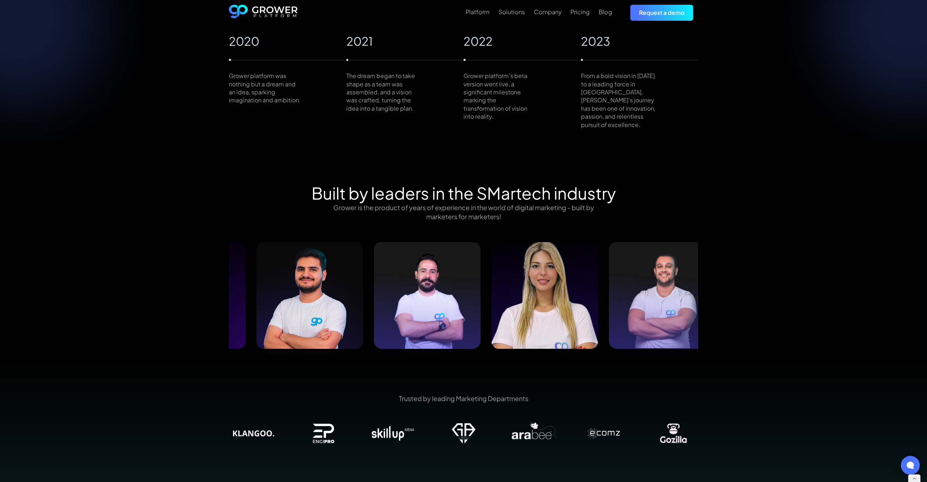
drag, startPoint x: 583, startPoint y: 278, endPoint x: 459, endPoint y: 279, distance: 124.1
click at [492, 279] on img at bounding box center [545, 295] width 107 height 107
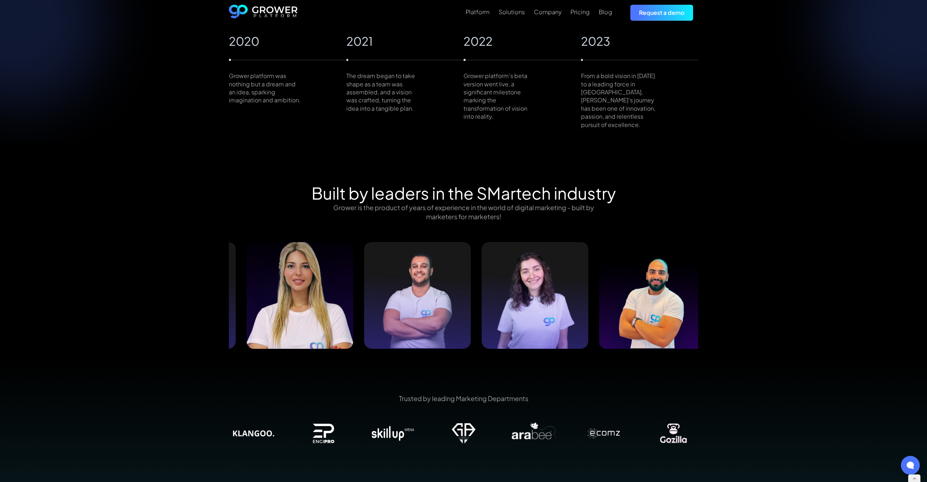
drag, startPoint x: 679, startPoint y: 274, endPoint x: 479, endPoint y: 277, distance: 199.9
click at [453, 277] on img at bounding box center [417, 295] width 107 height 107
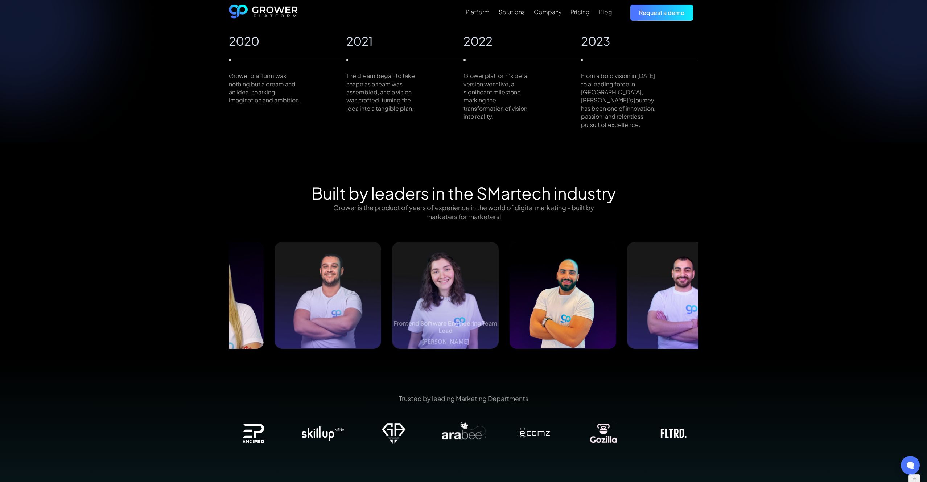
drag, startPoint x: 685, startPoint y: 273, endPoint x: 411, endPoint y: 276, distance: 274.2
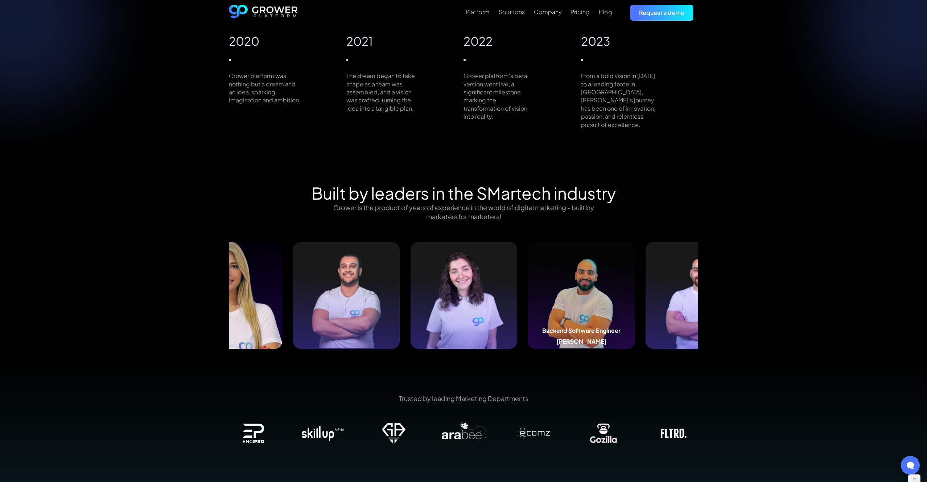
drag, startPoint x: 621, startPoint y: 272, endPoint x: 462, endPoint y: 285, distance: 159.0
click at [528, 285] on img at bounding box center [581, 295] width 107 height 107
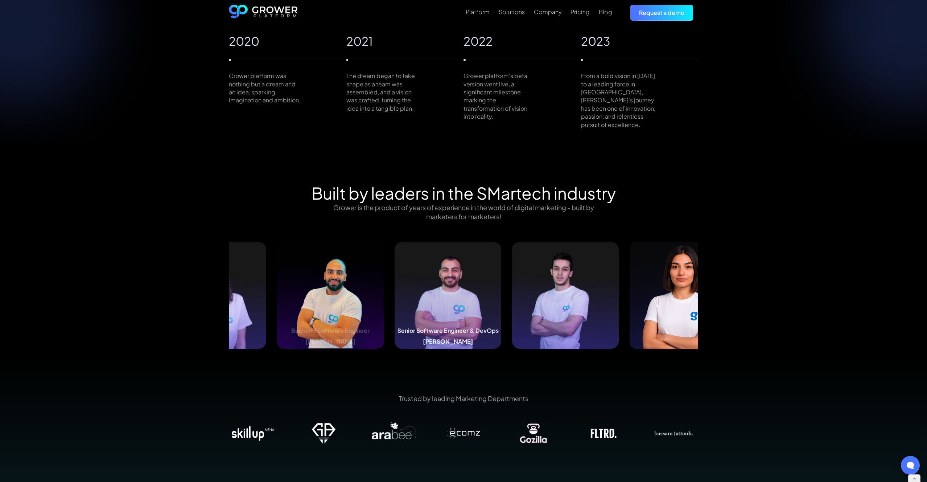
drag, startPoint x: 618, startPoint y: 293, endPoint x: 354, endPoint y: 294, distance: 264.4
click at [395, 294] on img at bounding box center [448, 295] width 107 height 107
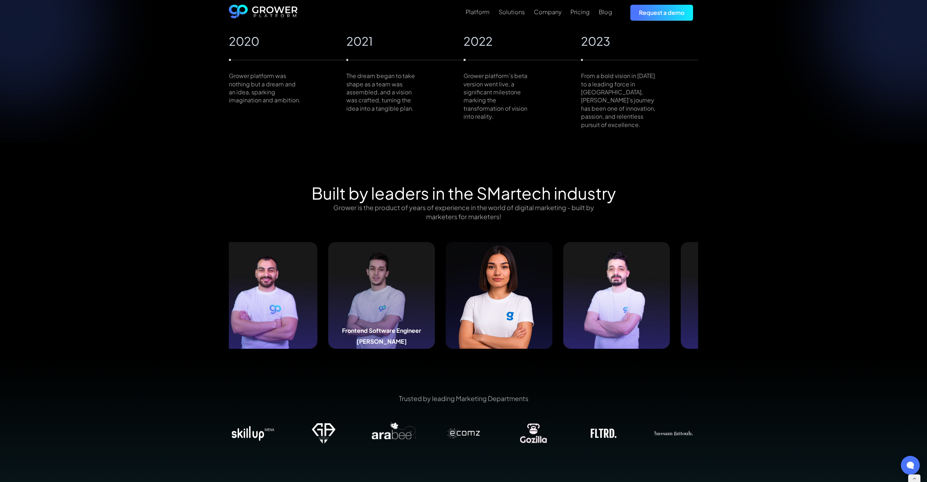
drag, startPoint x: 654, startPoint y: 295, endPoint x: 397, endPoint y: 303, distance: 256.9
click at [397, 303] on img at bounding box center [381, 295] width 107 height 107
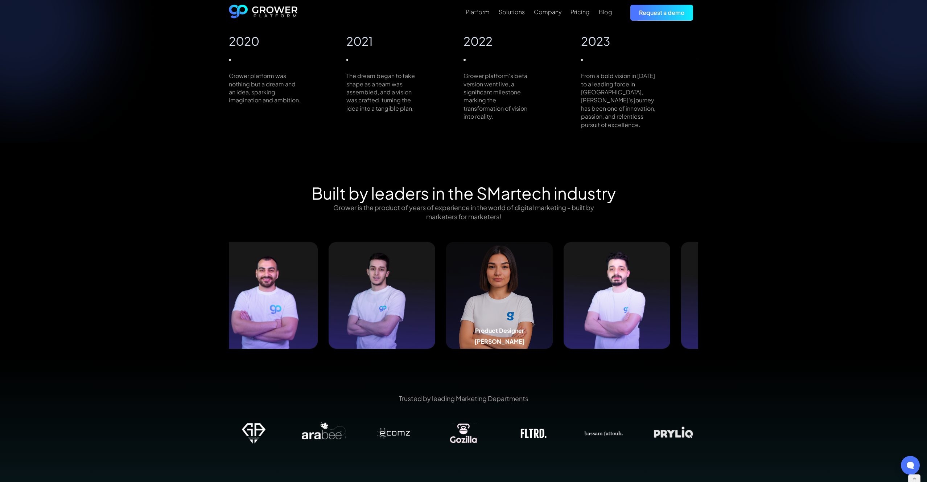
drag, startPoint x: 630, startPoint y: 295, endPoint x: 498, endPoint y: 305, distance: 131.7
click at [498, 305] on img at bounding box center [499, 295] width 107 height 107
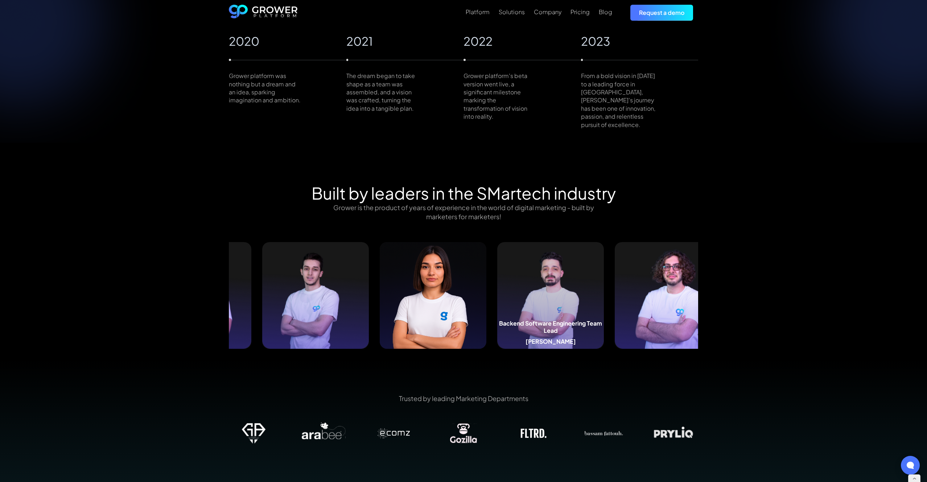
drag, startPoint x: 649, startPoint y: 295, endPoint x: 563, endPoint y: 295, distance: 85.6
click at [560, 294] on img at bounding box center [550, 295] width 107 height 107
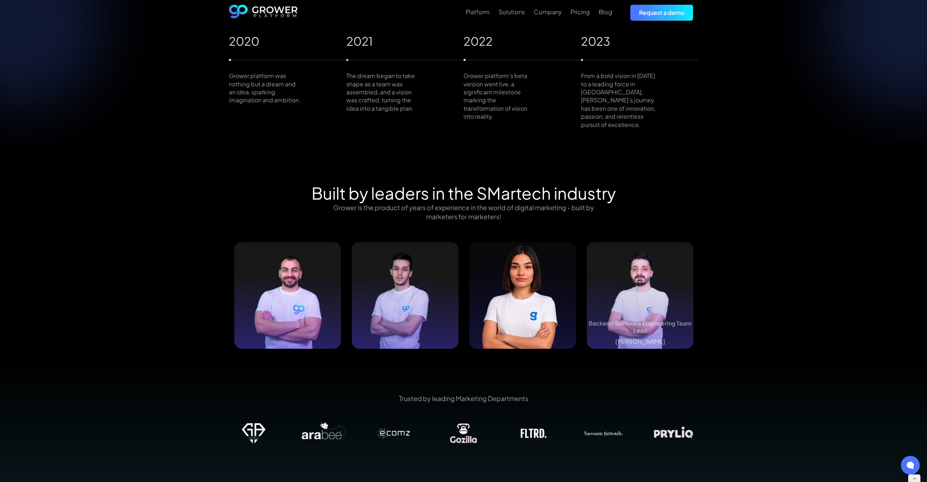
drag, startPoint x: 646, startPoint y: 285, endPoint x: 617, endPoint y: 288, distance: 28.4
click at [617, 288] on div "Built by leaders in the SMartech industry Grower is the product of years of exp…" at bounding box center [464, 271] width 490 height 176
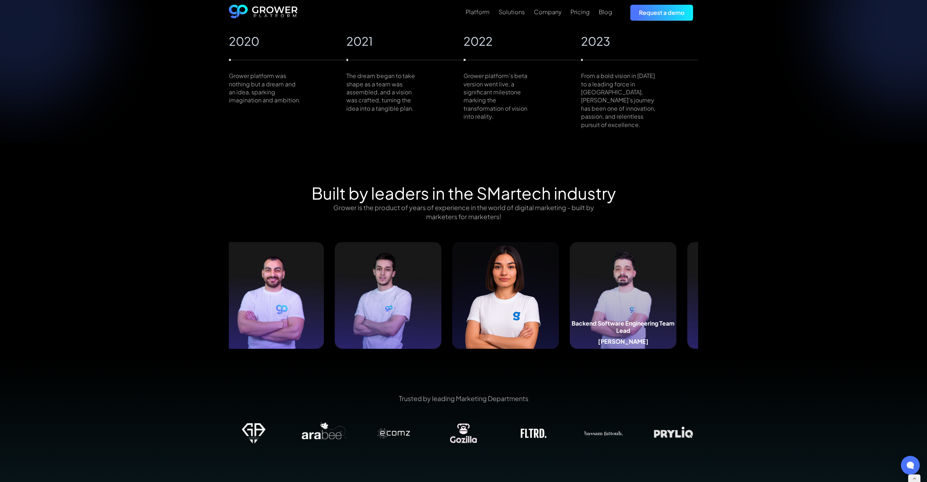
drag, startPoint x: 636, startPoint y: 285, endPoint x: 504, endPoint y: 292, distance: 132.2
click at [570, 292] on img at bounding box center [623, 295] width 107 height 107
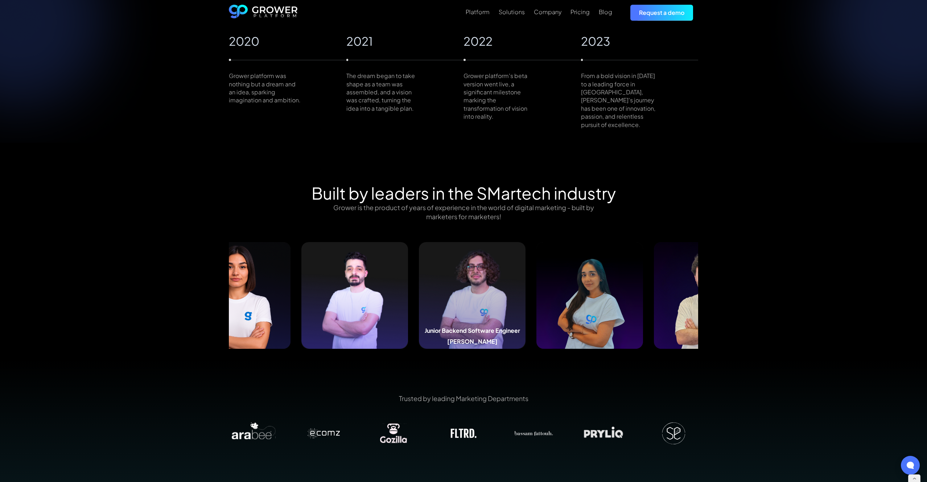
drag, startPoint x: 518, startPoint y: 283, endPoint x: 503, endPoint y: 284, distance: 14.5
click at [503, 284] on img at bounding box center [472, 295] width 107 height 107
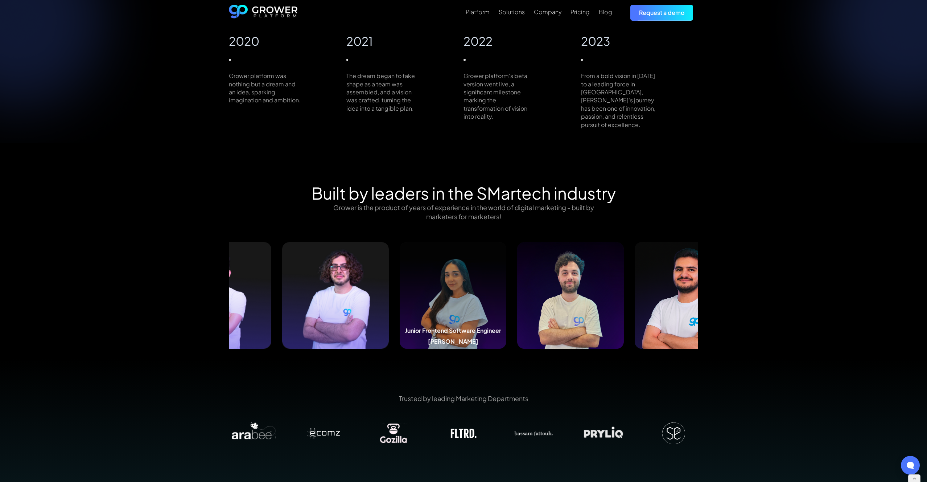
drag, startPoint x: 443, startPoint y: 281, endPoint x: 436, endPoint y: 281, distance: 7.7
click at [435, 281] on img at bounding box center [453, 295] width 107 height 107
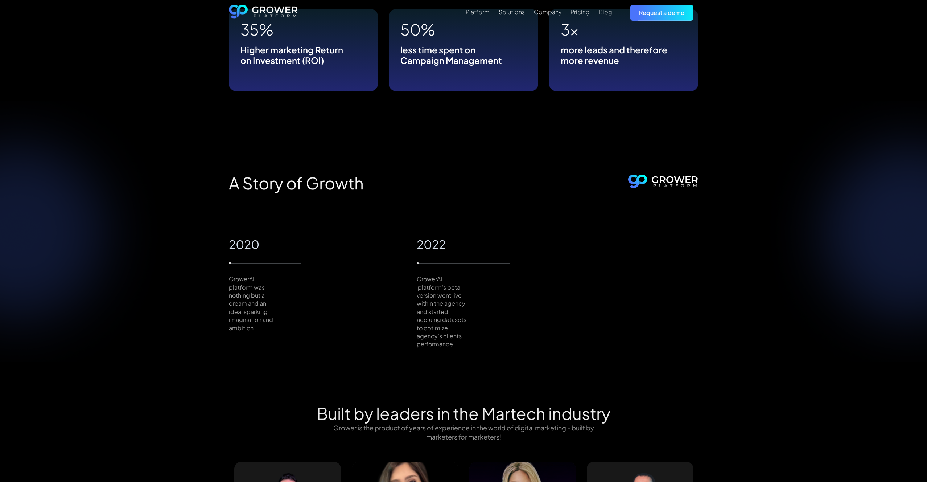
scroll to position [855, 0]
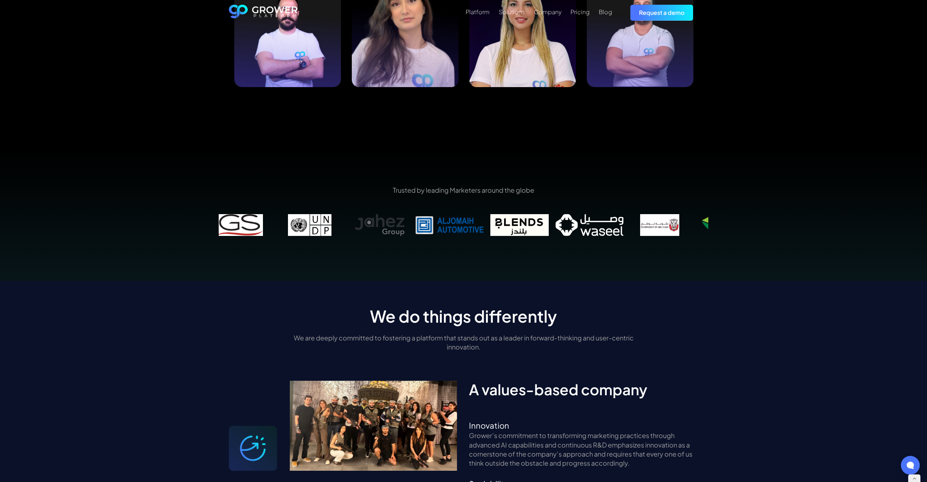
drag, startPoint x: 671, startPoint y: 221, endPoint x: 517, endPoint y: 219, distance: 153.4
click at [516, 219] on img at bounding box center [520, 225] width 70 height 22
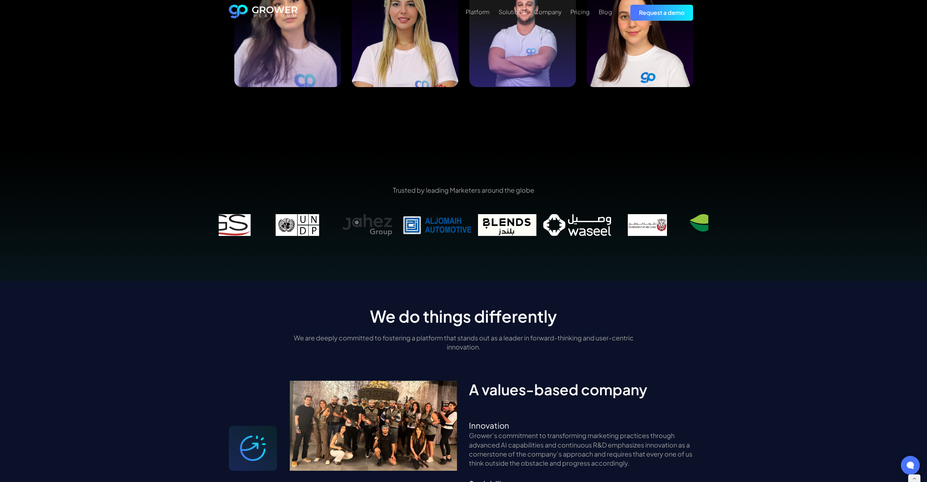
drag, startPoint x: 682, startPoint y: 216, endPoint x: 571, endPoint y: 218, distance: 111.0
click at [571, 218] on img at bounding box center [577, 225] width 70 height 22
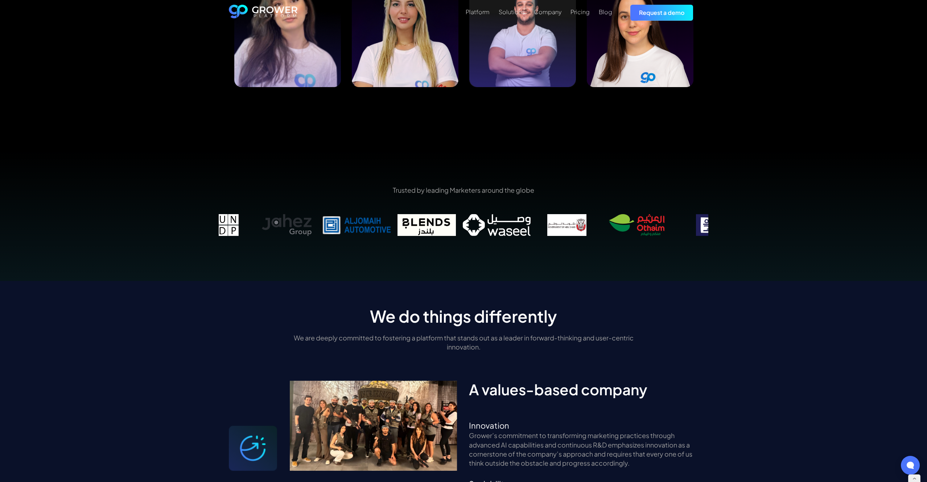
drag, startPoint x: 656, startPoint y: 218, endPoint x: 530, endPoint y: 219, distance: 125.5
click at [532, 219] on img at bounding box center [567, 225] width 70 height 22
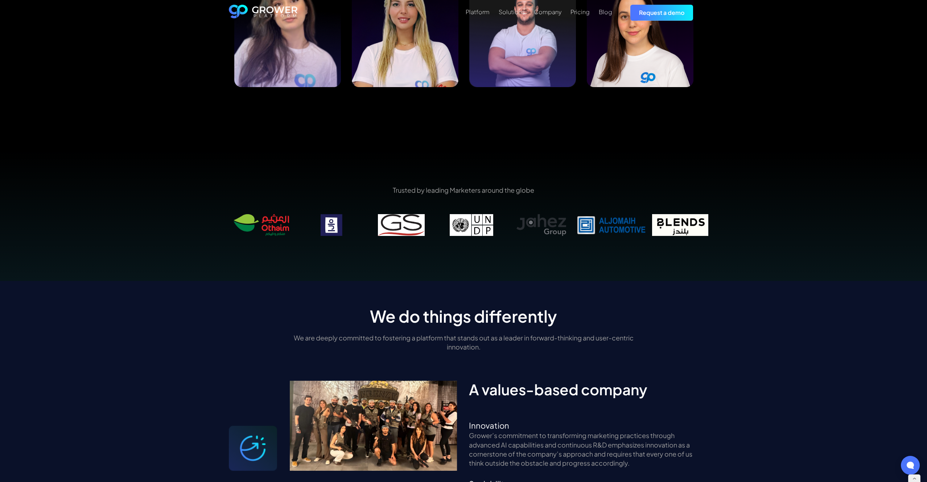
drag, startPoint x: 614, startPoint y: 219, endPoint x: 621, endPoint y: 219, distance: 6.5
click at [621, 219] on img at bounding box center [611, 225] width 70 height 22
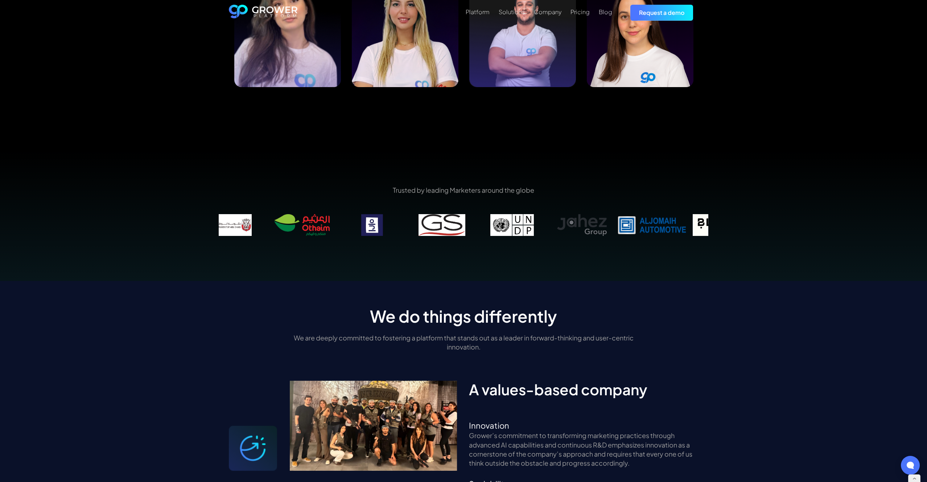
drag, startPoint x: 538, startPoint y: 212, endPoint x: 542, endPoint y: 212, distance: 4.0
click at [542, 214] on img at bounding box center [512, 225] width 70 height 22
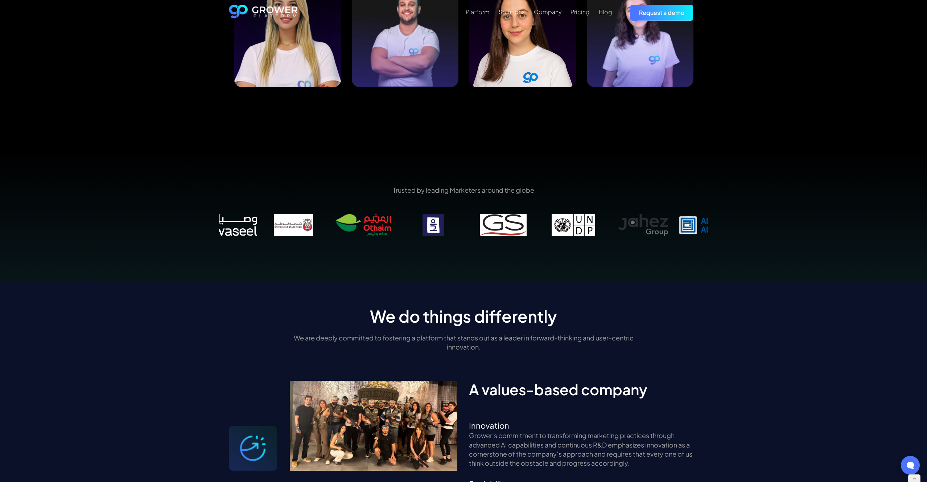
drag, startPoint x: 353, startPoint y: 216, endPoint x: 530, endPoint y: 219, distance: 177.4
click at [530, 219] on img at bounding box center [503, 225] width 70 height 22
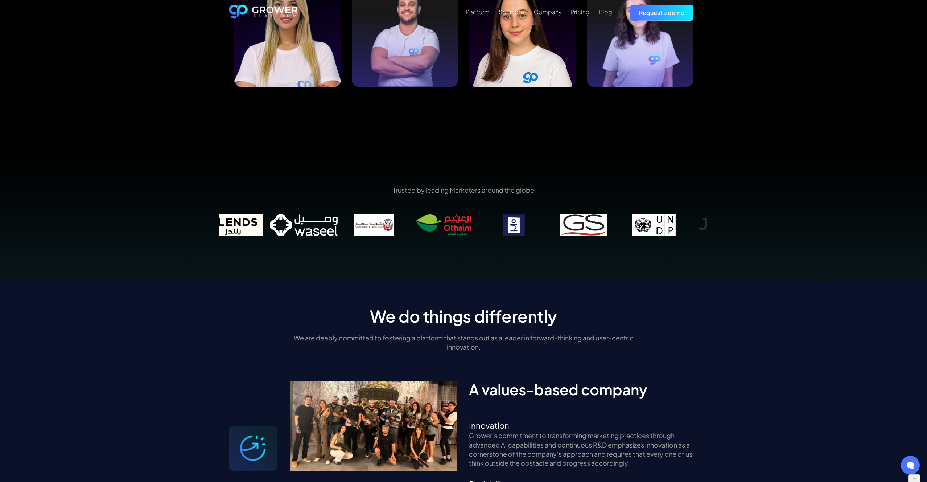
drag, startPoint x: 316, startPoint y: 221, endPoint x: 461, endPoint y: 220, distance: 145.1
click at [461, 220] on img at bounding box center [444, 225] width 70 height 22
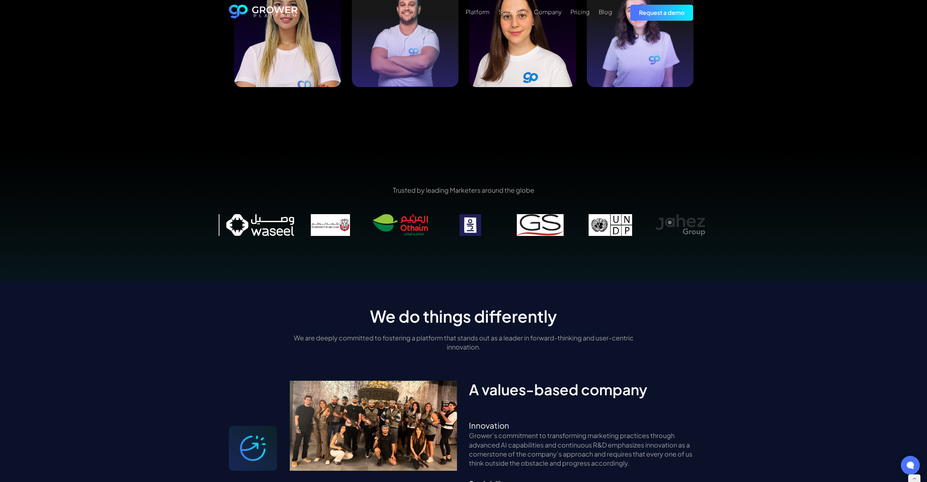
drag, startPoint x: 333, startPoint y: 221, endPoint x: 391, endPoint y: 222, distance: 58.8
click at [365, 222] on img at bounding box center [330, 225] width 70 height 22
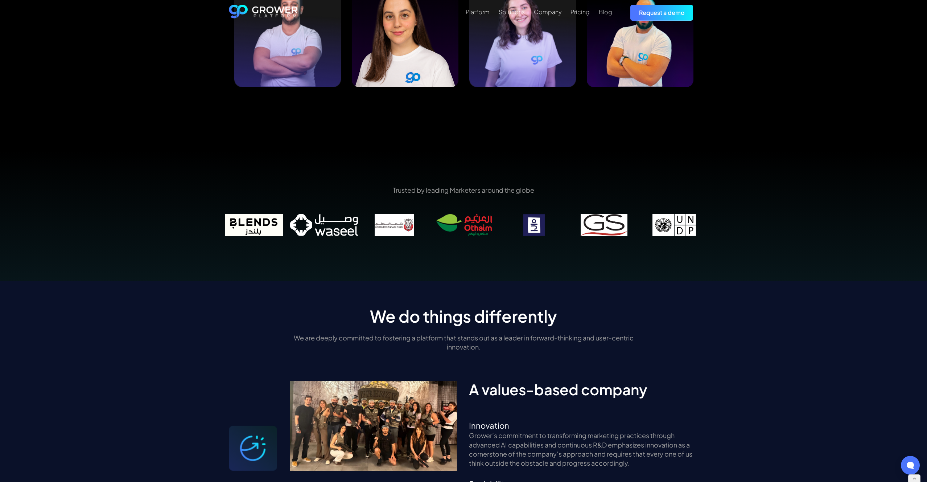
drag, startPoint x: 323, startPoint y: 219, endPoint x: 395, endPoint y: 216, distance: 72.6
click at [359, 216] on img at bounding box center [324, 225] width 70 height 22
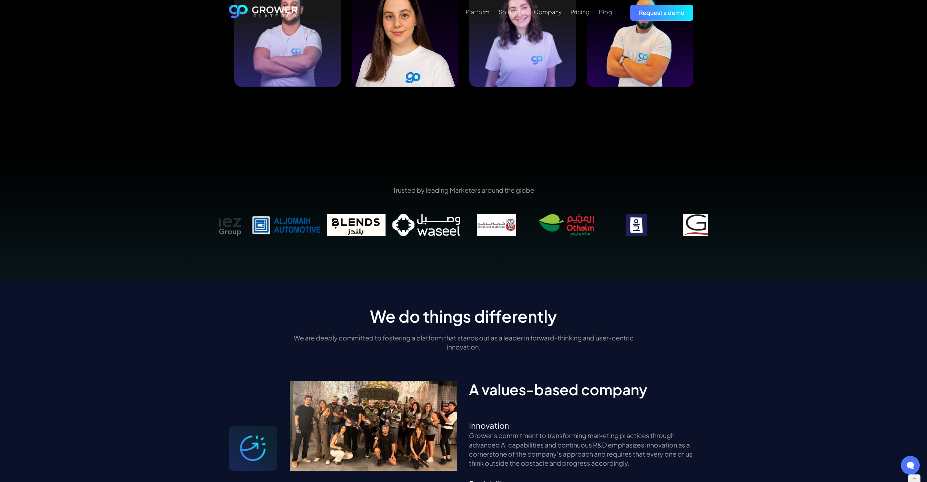
drag, startPoint x: 313, startPoint y: 218, endPoint x: 428, endPoint y: 213, distance: 114.7
click at [428, 214] on img at bounding box center [426, 225] width 70 height 22
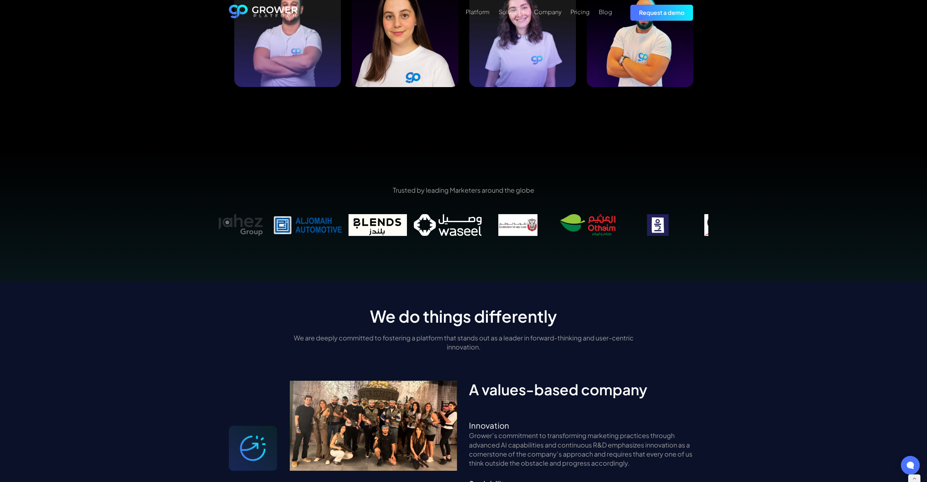
drag, startPoint x: 382, startPoint y: 218, endPoint x: 468, endPoint y: 218, distance: 86.3
click at [413, 218] on img at bounding box center [378, 225] width 70 height 22
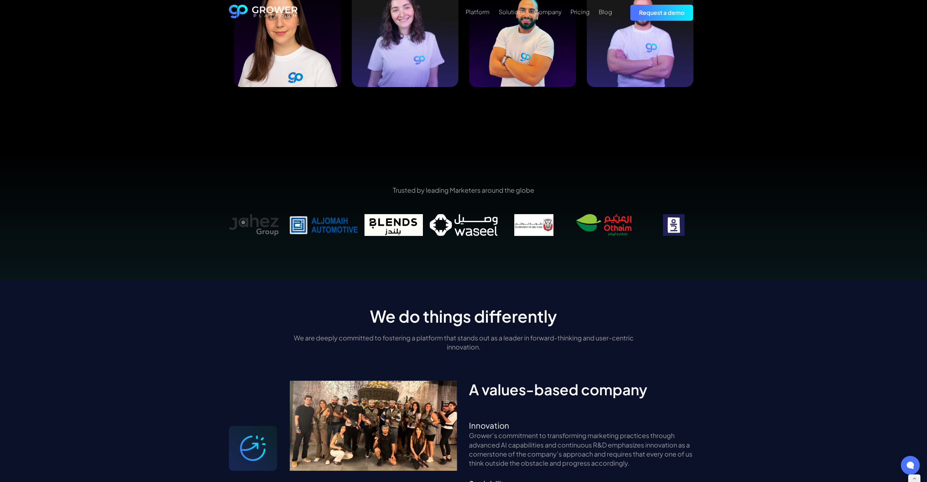
drag, startPoint x: 368, startPoint y: 219, endPoint x: 471, endPoint y: 217, distance: 102.7
click at [429, 217] on img at bounding box center [394, 225] width 70 height 22
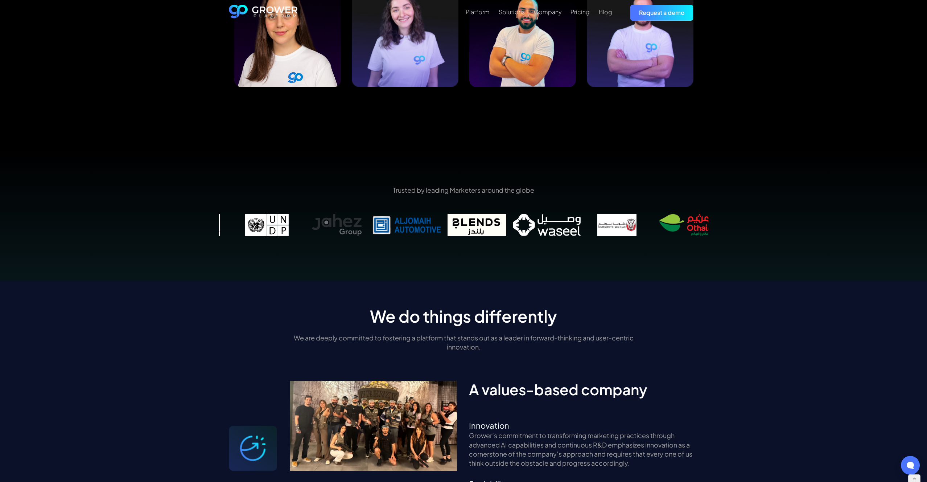
drag, startPoint x: 424, startPoint y: 222, endPoint x: 525, endPoint y: 220, distance: 100.5
click at [442, 220] on img at bounding box center [407, 225] width 70 height 22
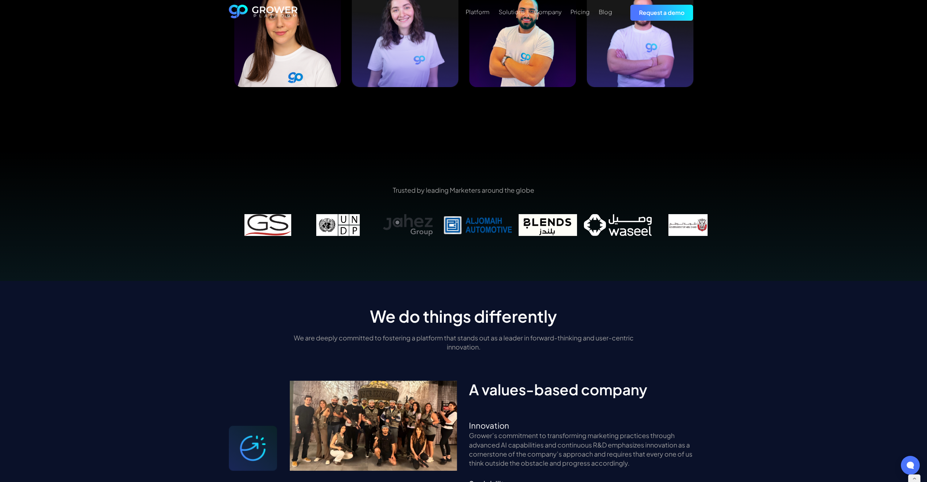
drag, startPoint x: 499, startPoint y: 228, endPoint x: 555, endPoint y: 230, distance: 55.9
click at [513, 230] on img at bounding box center [478, 225] width 70 height 22
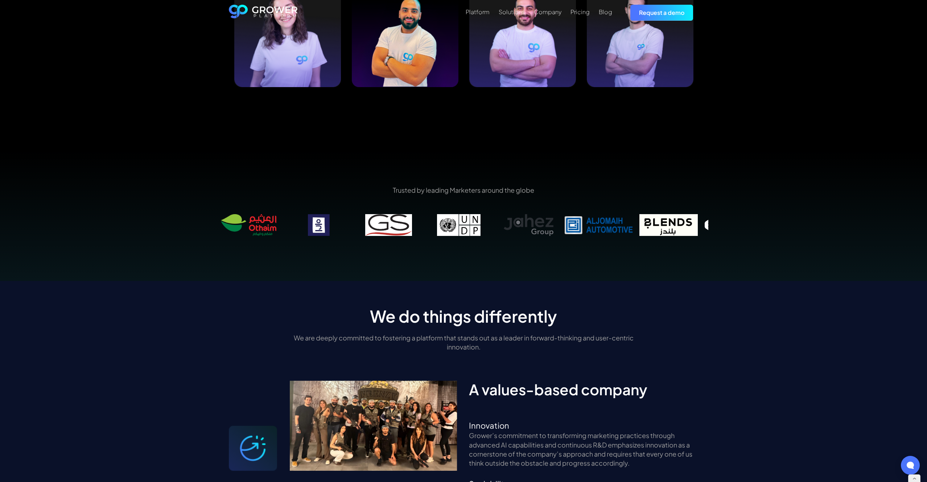
drag, startPoint x: 485, startPoint y: 227, endPoint x: 626, endPoint y: 226, distance: 140.8
click at [626, 226] on img at bounding box center [599, 225] width 70 height 22
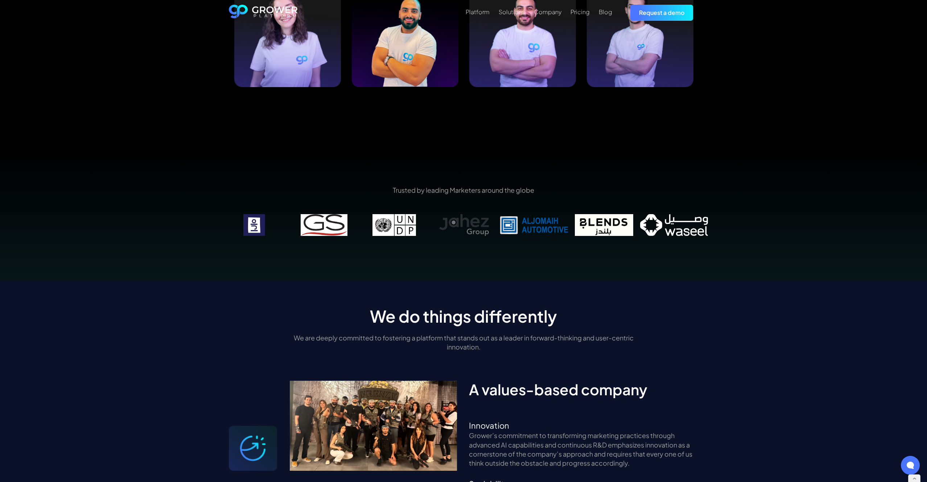
drag, startPoint x: 454, startPoint y: 222, endPoint x: 558, endPoint y: 219, distance: 104.1
click at [499, 219] on img at bounding box center [464, 225] width 70 height 22
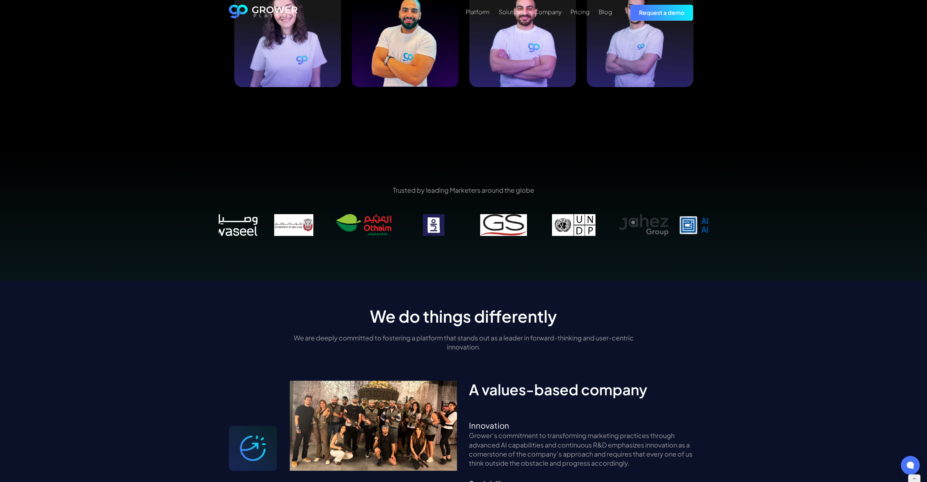
drag, startPoint x: 463, startPoint y: 223, endPoint x: 576, endPoint y: 223, distance: 113.5
click at [576, 223] on img at bounding box center [574, 225] width 70 height 22
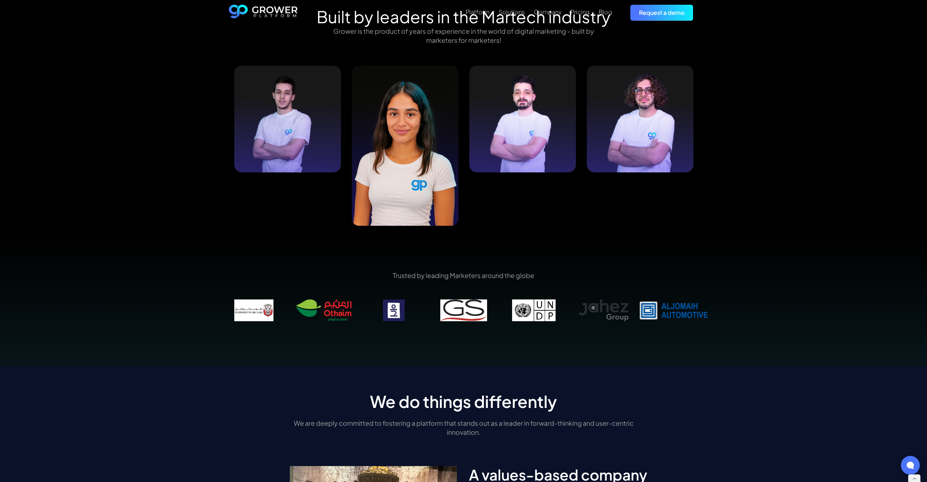
scroll to position [694, 0]
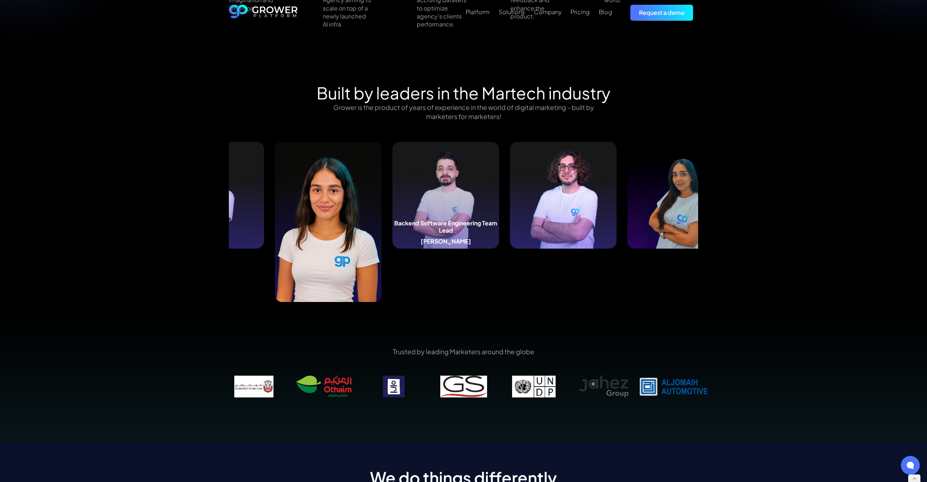
drag, startPoint x: 519, startPoint y: 212, endPoint x: 373, endPoint y: 215, distance: 145.5
click at [392, 215] on img at bounding box center [445, 195] width 107 height 107
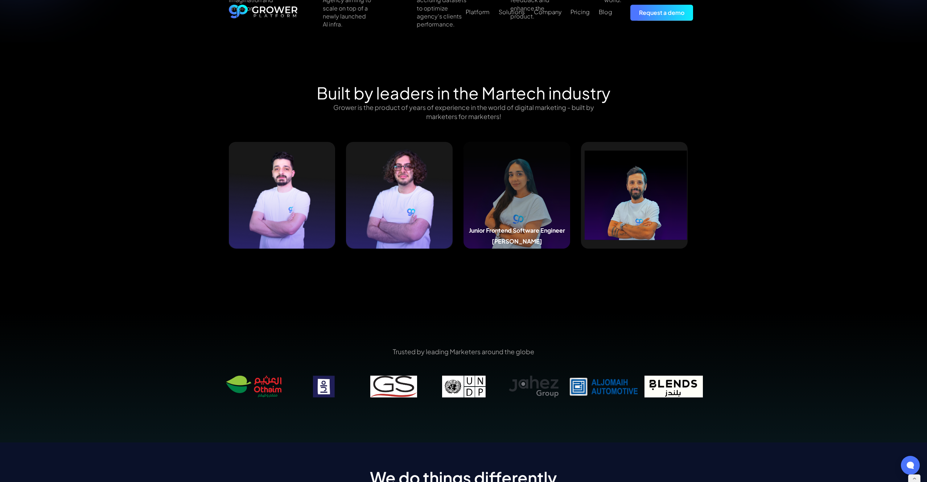
drag, startPoint x: 620, startPoint y: 205, endPoint x: 496, endPoint y: 205, distance: 123.3
click at [496, 205] on img at bounding box center [517, 195] width 107 height 107
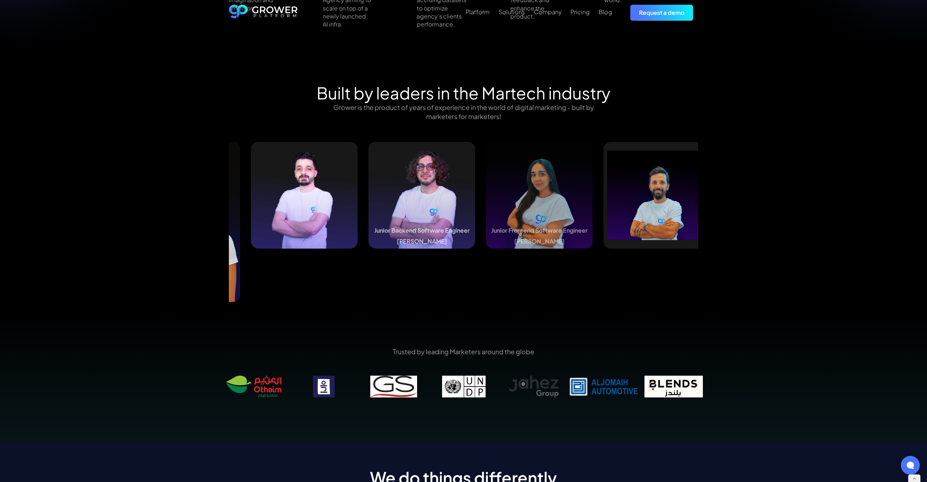
drag, startPoint x: 457, startPoint y: 207, endPoint x: 552, endPoint y: 209, distance: 95.0
click at [475, 209] on img at bounding box center [422, 195] width 107 height 107
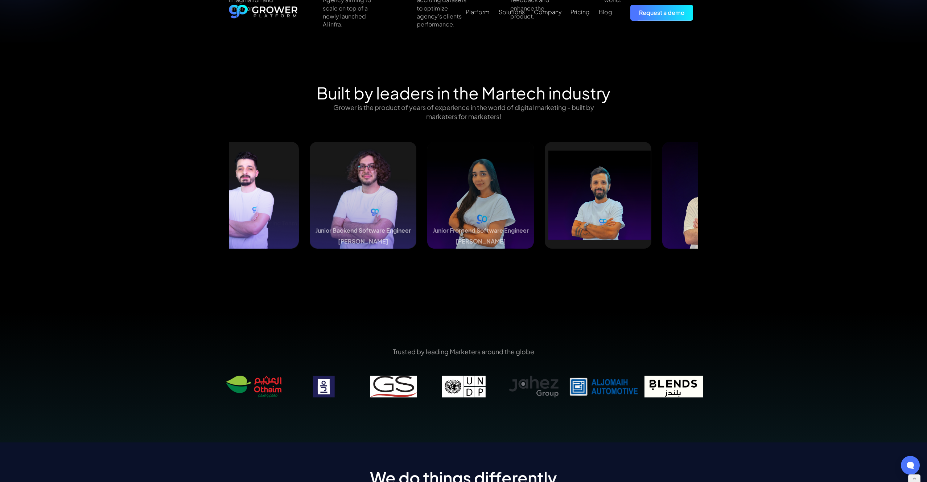
drag, startPoint x: 598, startPoint y: 206, endPoint x: 385, endPoint y: 207, distance: 213.3
click at [427, 207] on img at bounding box center [480, 195] width 107 height 107
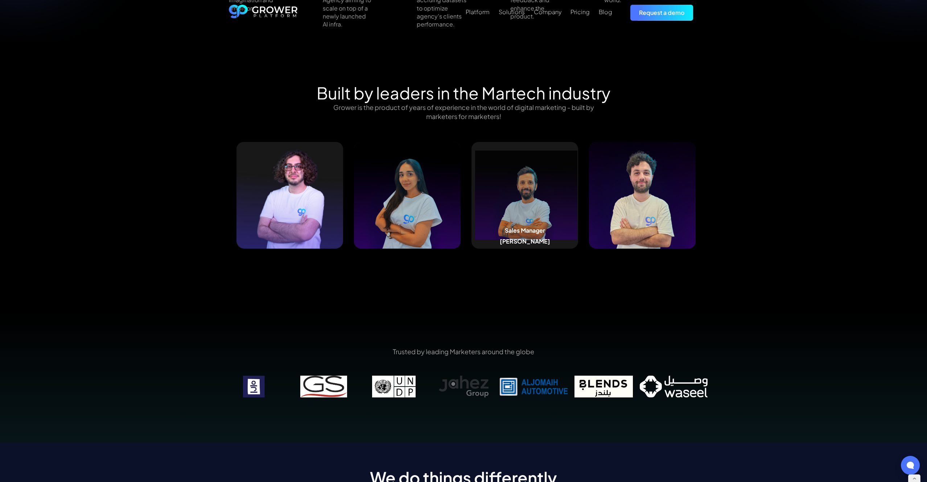
drag, startPoint x: 630, startPoint y: 204, endPoint x: 501, endPoint y: 206, distance: 128.8
click at [502, 206] on img at bounding box center [525, 195] width 107 height 107
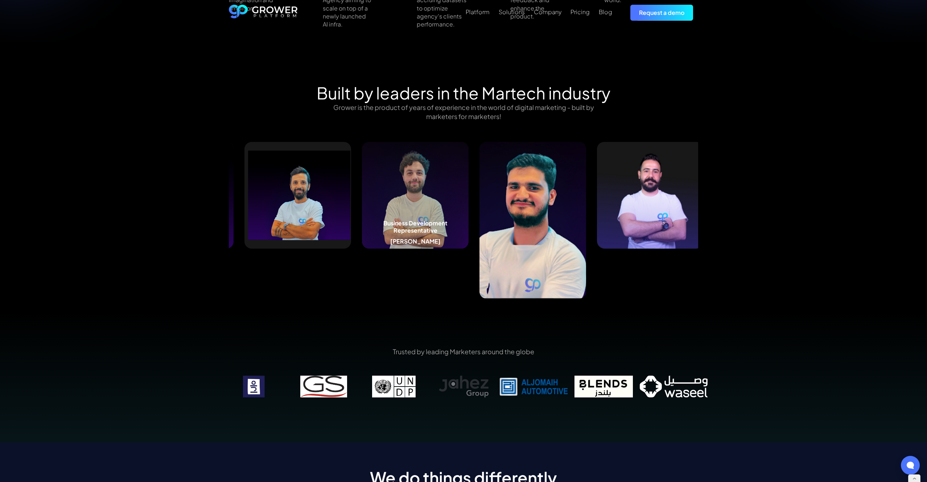
drag, startPoint x: 638, startPoint y: 204, endPoint x: 417, endPoint y: 209, distance: 221.3
click at [417, 209] on img at bounding box center [415, 195] width 107 height 107
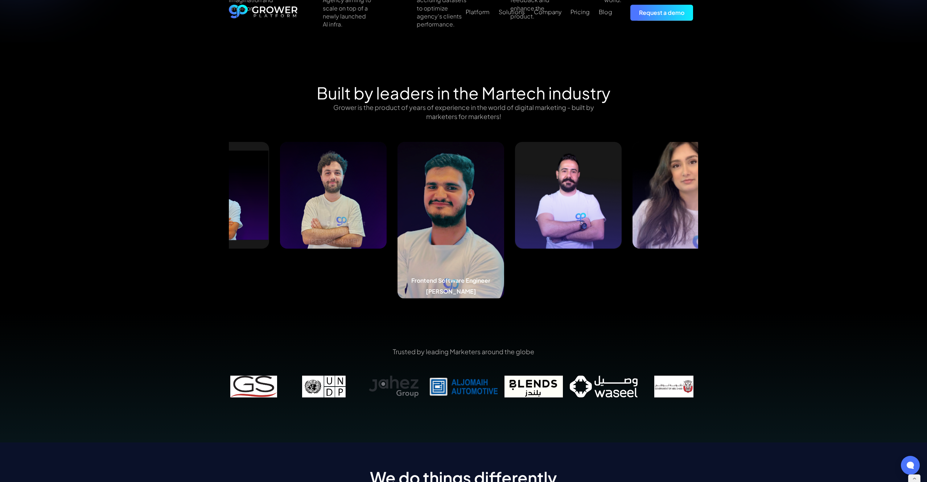
drag, startPoint x: 580, startPoint y: 207, endPoint x: 387, endPoint y: 210, distance: 192.6
click at [398, 210] on img at bounding box center [451, 220] width 107 height 157
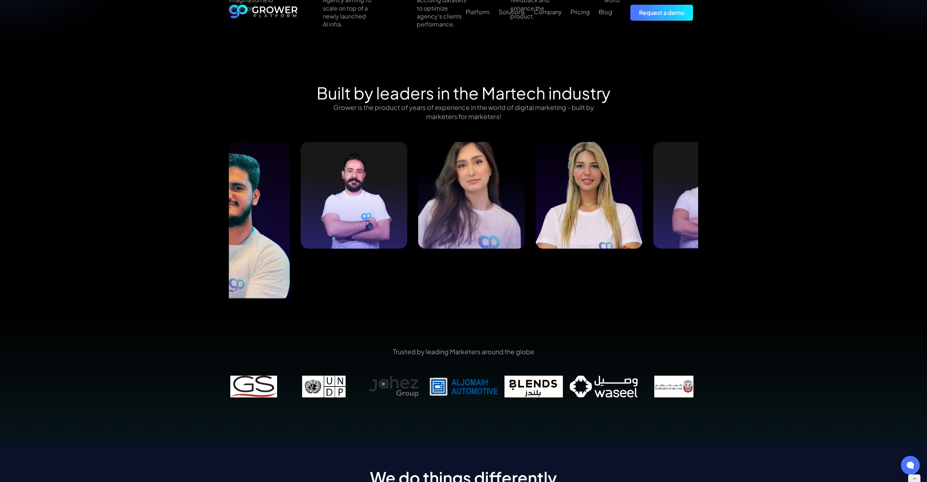
drag, startPoint x: 625, startPoint y: 207, endPoint x: 337, endPoint y: 210, distance: 287.7
click at [337, 210] on img at bounding box center [354, 195] width 107 height 107
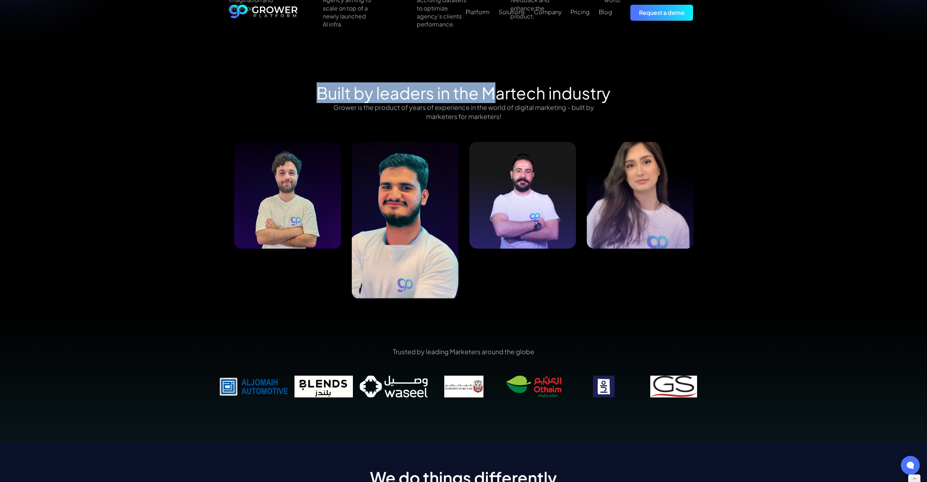
drag, startPoint x: 497, startPoint y: 95, endPoint x: 316, endPoint y: 96, distance: 181.0
click at [315, 95] on div "Built by leaders in the Martech industry Grower is the product of years of expe…" at bounding box center [463, 103] width 469 height 41
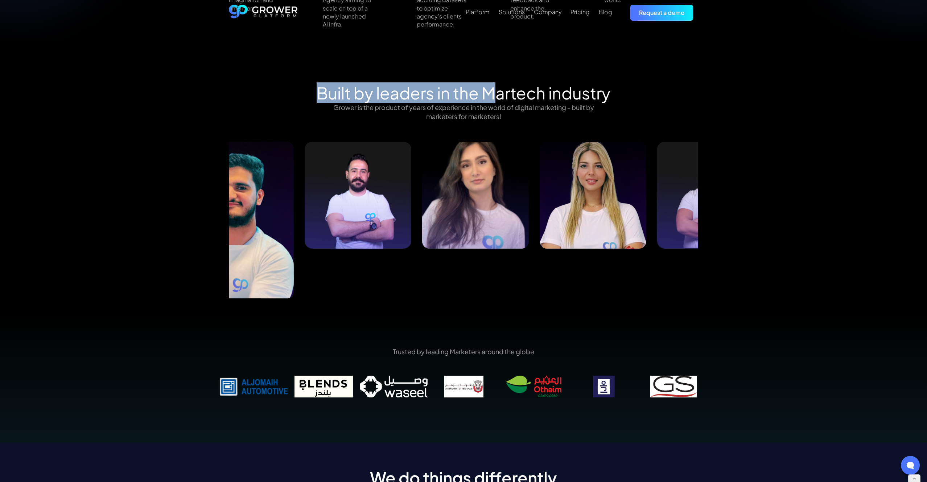
drag, startPoint x: 566, startPoint y: 208, endPoint x: 452, endPoint y: 209, distance: 114.3
click at [452, 209] on img at bounding box center [475, 195] width 107 height 107
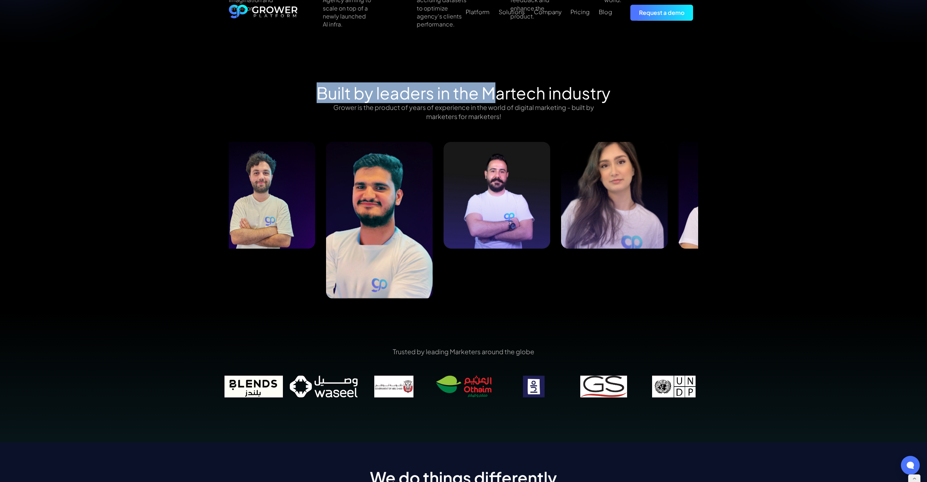
drag, startPoint x: 501, startPoint y: 213, endPoint x: 506, endPoint y: 213, distance: 4.7
click at [506, 213] on img at bounding box center [497, 195] width 107 height 107
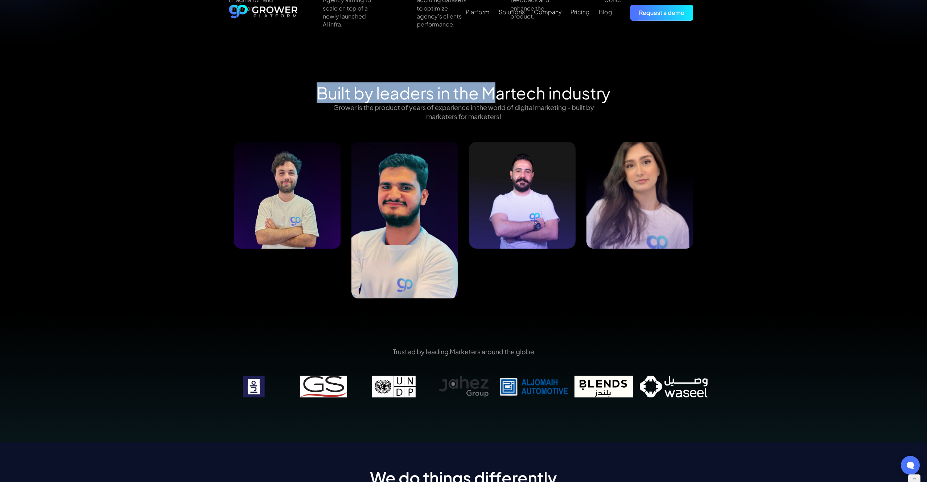
drag, startPoint x: 638, startPoint y: 184, endPoint x: 523, endPoint y: 188, distance: 115.8
click at [523, 188] on div "Junior Frontend Software Engineer Riham Saab Sales Manager Sevag Demirjian Busi…" at bounding box center [228, 222] width 4231 height 160
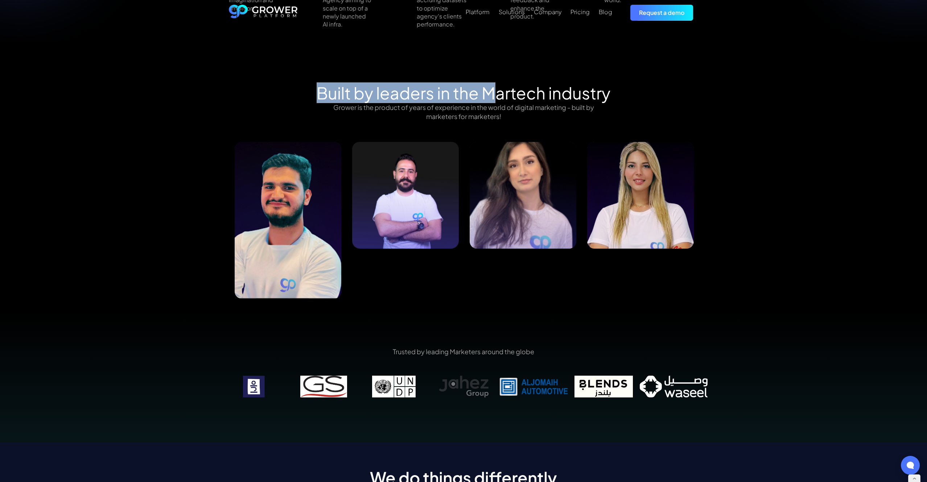
drag, startPoint x: 588, startPoint y: 190, endPoint x: 447, endPoint y: 193, distance: 141.1
click at [470, 193] on img at bounding box center [523, 195] width 107 height 107
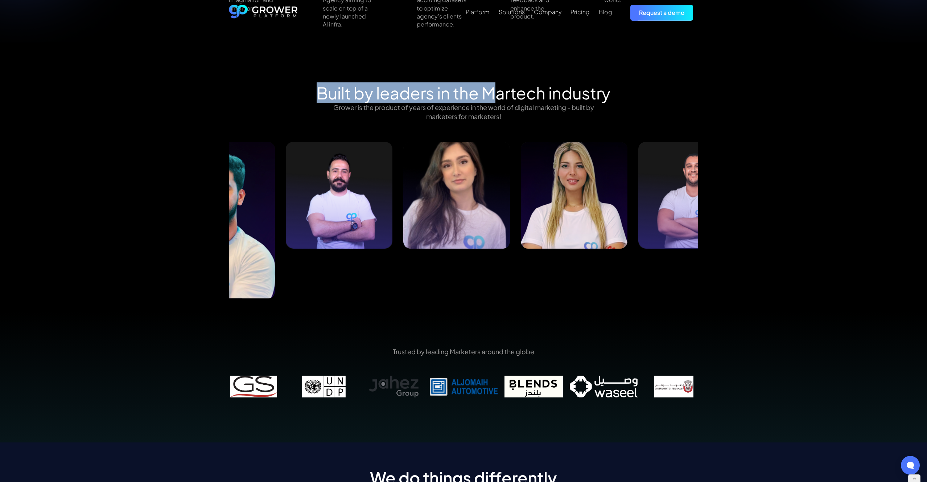
drag, startPoint x: 609, startPoint y: 193, endPoint x: 516, endPoint y: 192, distance: 92.9
click at [521, 192] on img at bounding box center [574, 195] width 107 height 107
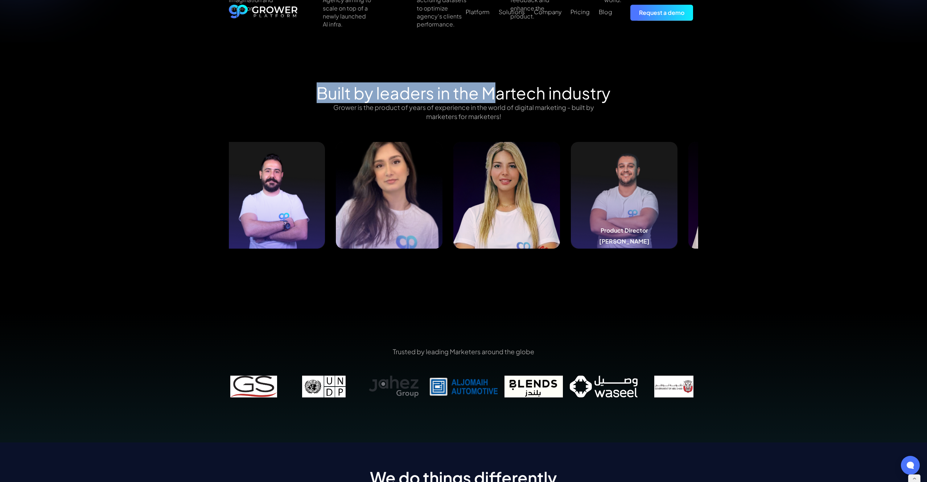
drag, startPoint x: 585, startPoint y: 194, endPoint x: 502, endPoint y: 196, distance: 82.7
click at [571, 196] on img at bounding box center [624, 195] width 107 height 107
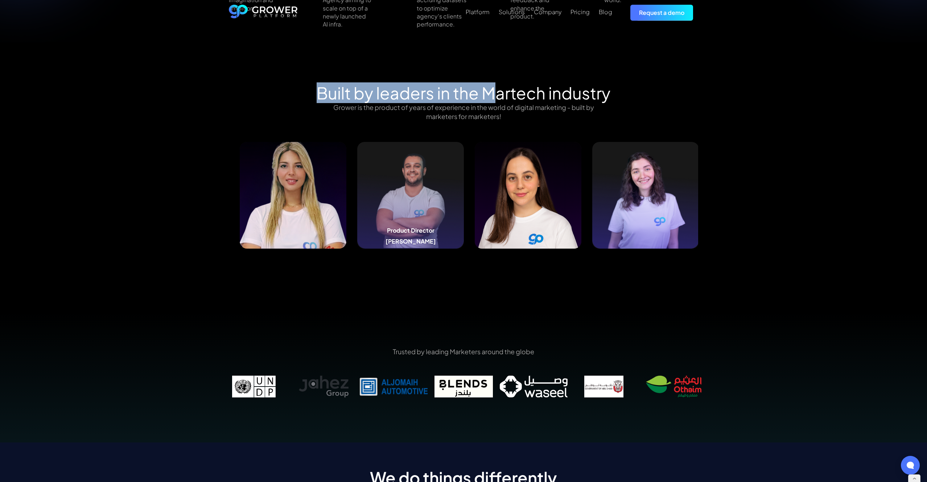
drag, startPoint x: 501, startPoint y: 203, endPoint x: 426, endPoint y: 203, distance: 75.1
click at [428, 203] on img at bounding box center [410, 195] width 107 height 107
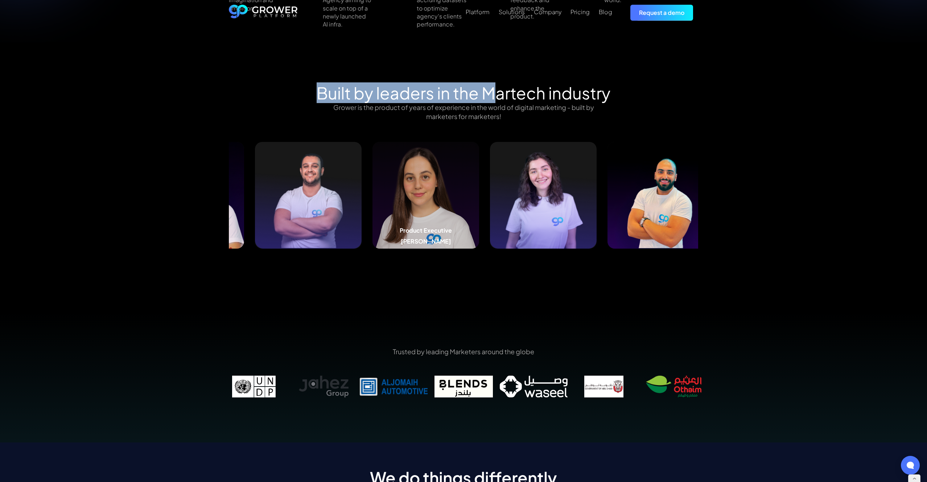
drag, startPoint x: 567, startPoint y: 202, endPoint x: 447, endPoint y: 201, distance: 119.4
click at [447, 201] on img at bounding box center [426, 195] width 107 height 107
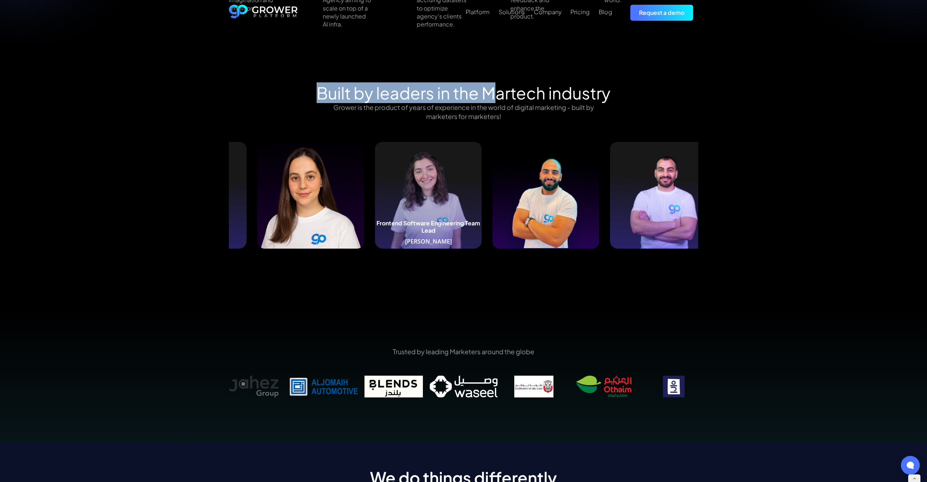
drag, startPoint x: 552, startPoint y: 197, endPoint x: 457, endPoint y: 198, distance: 95.0
click at [457, 198] on img at bounding box center [428, 195] width 107 height 107
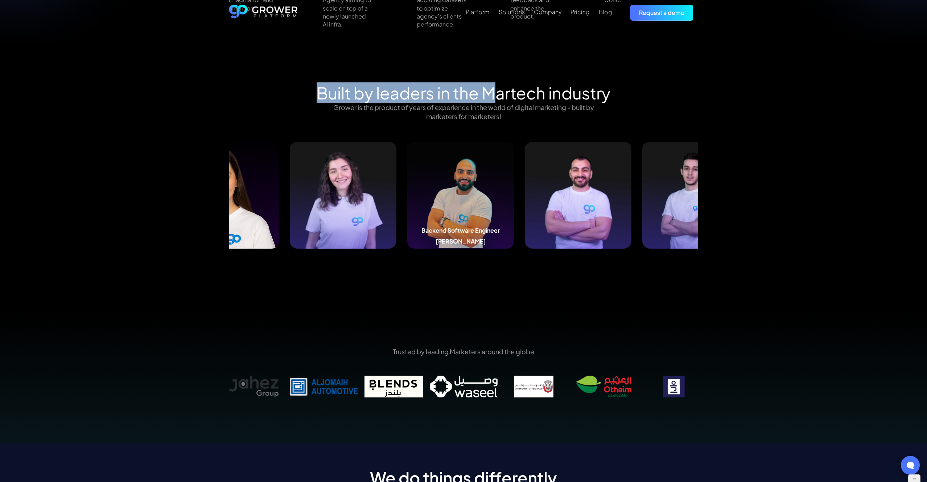
drag, startPoint x: 544, startPoint y: 198, endPoint x: 466, endPoint y: 198, distance: 77.3
click at [471, 197] on img at bounding box center [460, 195] width 107 height 107
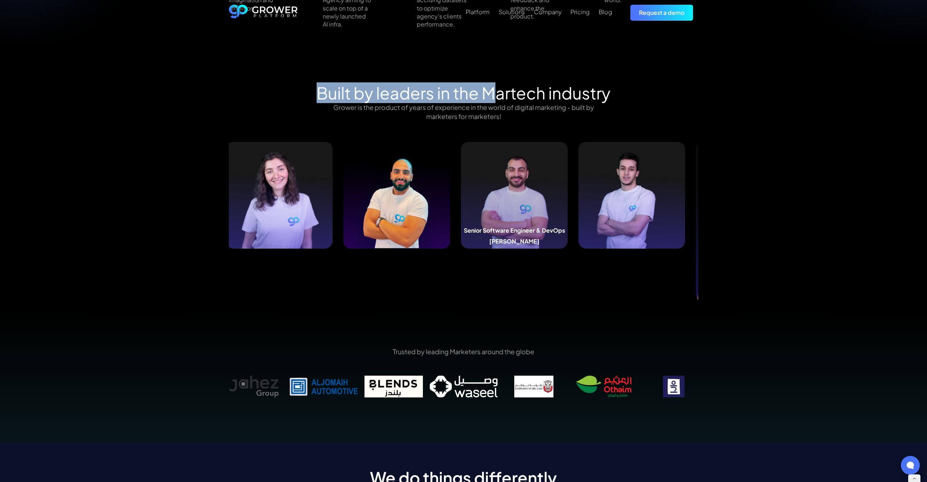
drag, startPoint x: 609, startPoint y: 197, endPoint x: 473, endPoint y: 194, distance: 135.7
click at [480, 194] on img at bounding box center [514, 195] width 107 height 107
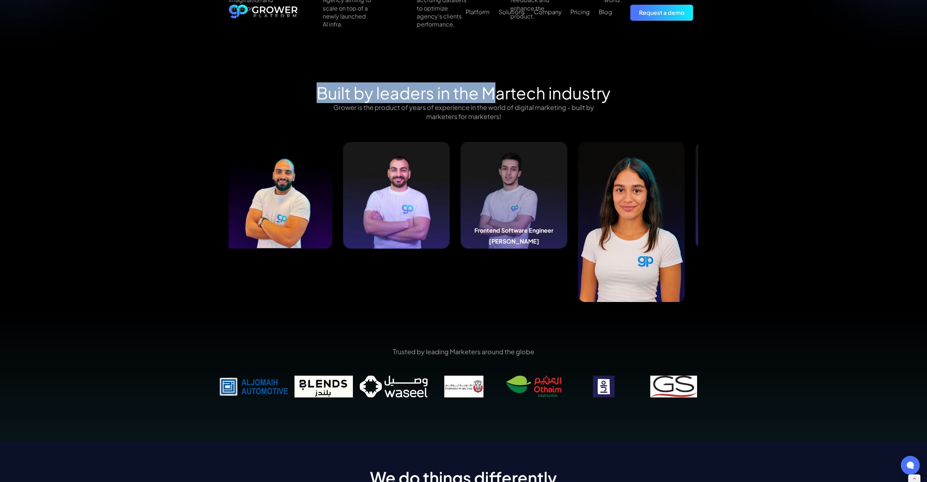
drag, startPoint x: 580, startPoint y: 195, endPoint x: 498, endPoint y: 193, distance: 82.7
click at [498, 193] on img at bounding box center [514, 195] width 107 height 107
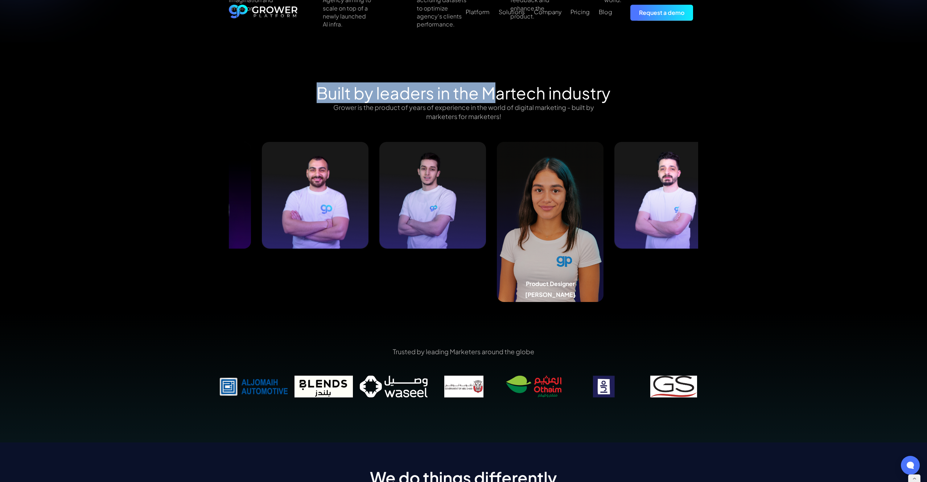
drag, startPoint x: 593, startPoint y: 204, endPoint x: 481, endPoint y: 203, distance: 112.8
click at [497, 203] on img at bounding box center [550, 222] width 107 height 160
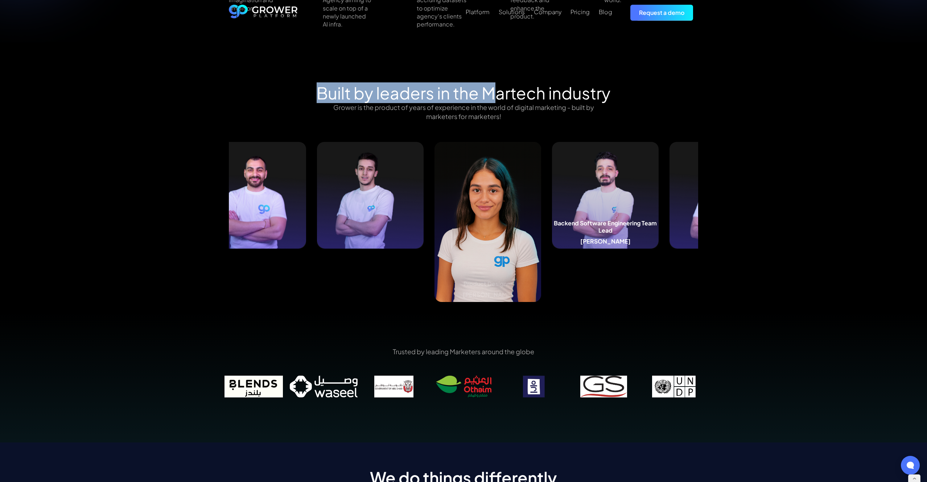
drag, startPoint x: 603, startPoint y: 205, endPoint x: 467, endPoint y: 205, distance: 136.4
click at [552, 205] on img at bounding box center [605, 195] width 107 height 107
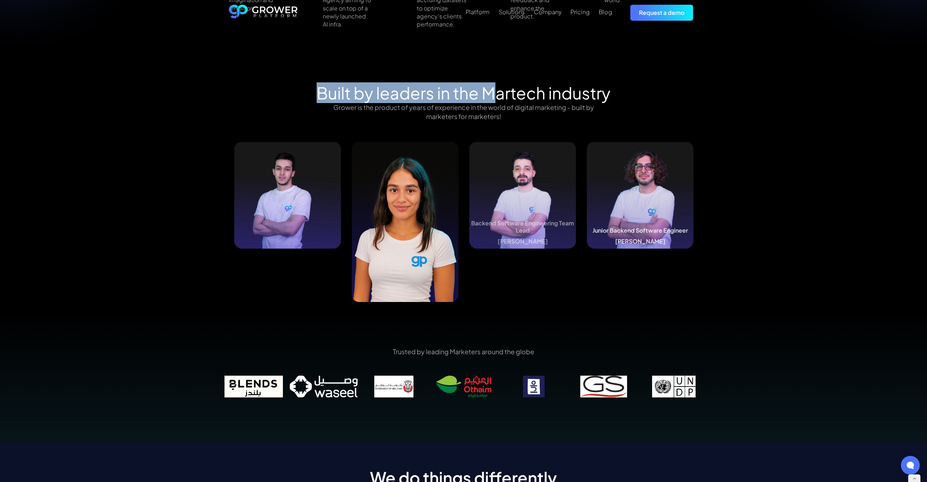
drag, startPoint x: 653, startPoint y: 206, endPoint x: 563, endPoint y: 206, distance: 90.0
click at [587, 206] on img at bounding box center [640, 195] width 107 height 107
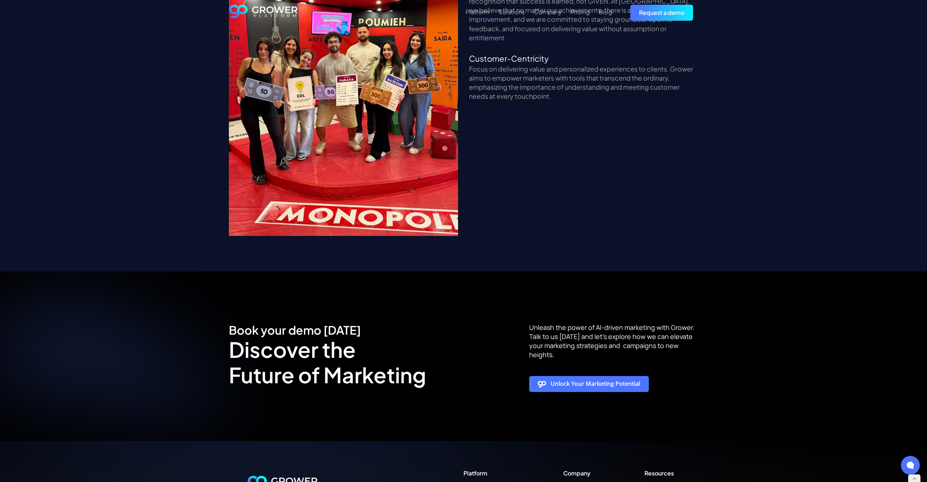
scroll to position [1676, 0]
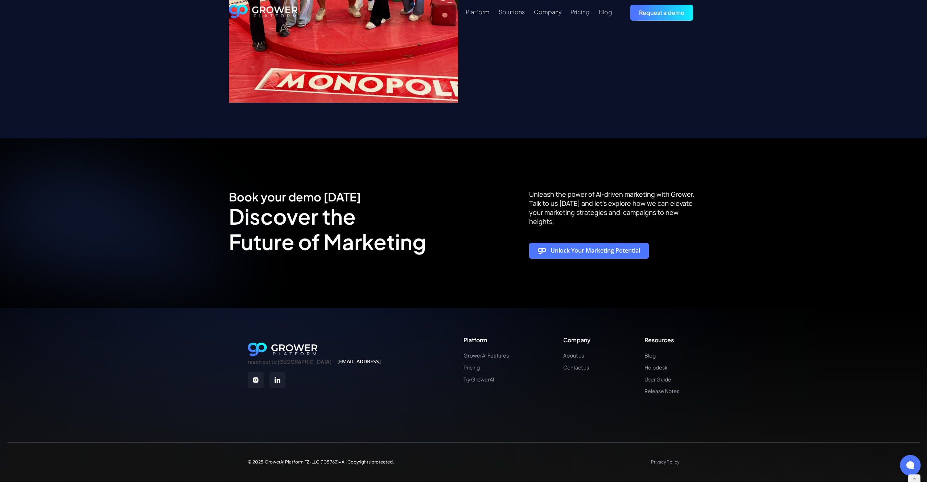
click at [912, 460] on div at bounding box center [910, 465] width 21 height 21
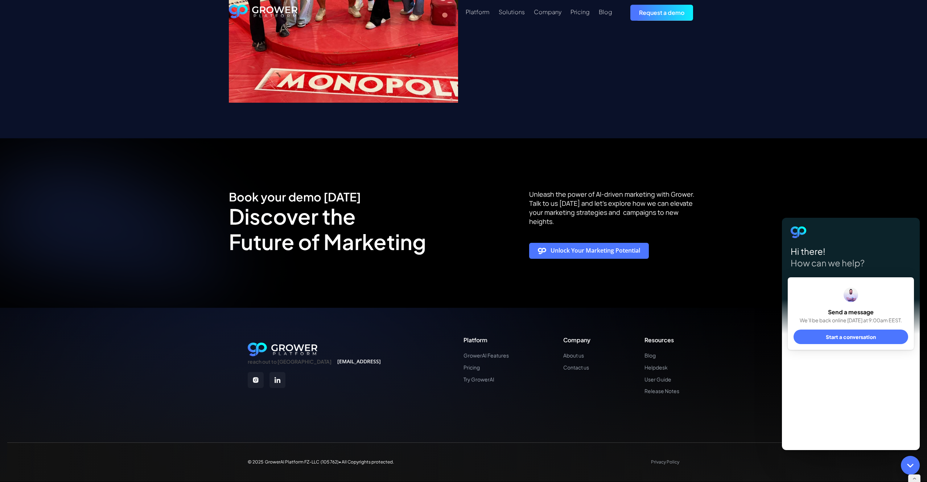
click at [851, 337] on span "Start a conversation" at bounding box center [851, 336] width 50 height 7
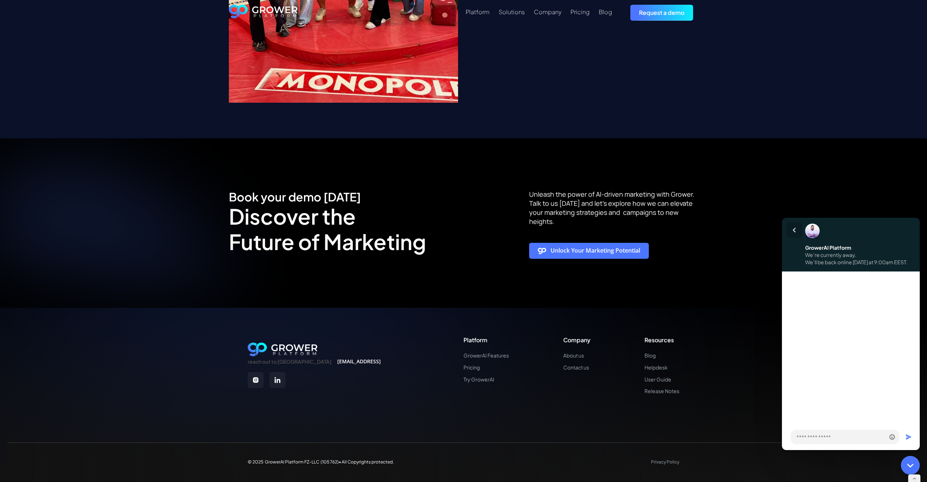
click at [792, 229] on button at bounding box center [794, 230] width 16 height 16
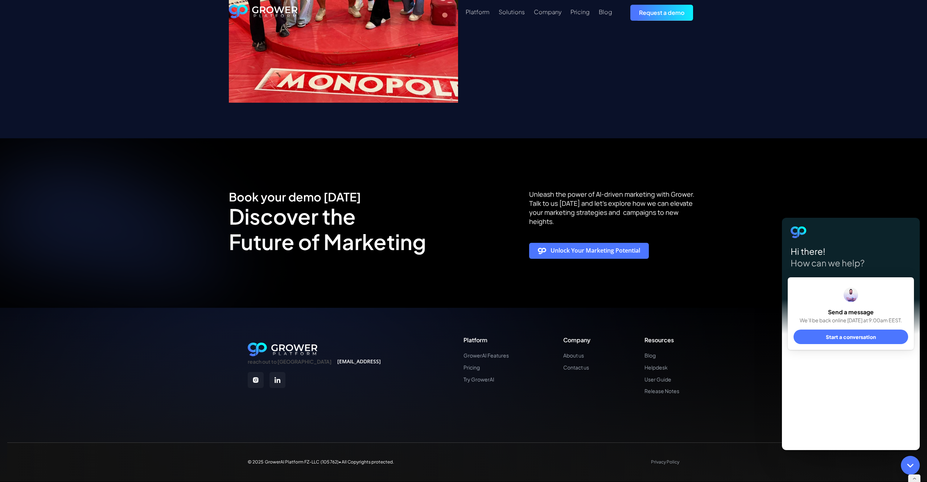
click at [849, 178] on div "Book your demo today Discover the Future of Marketing Unleash the power of AI-d…" at bounding box center [463, 222] width 927 height 169
click at [912, 465] on icon at bounding box center [911, 465] width 6 height 3
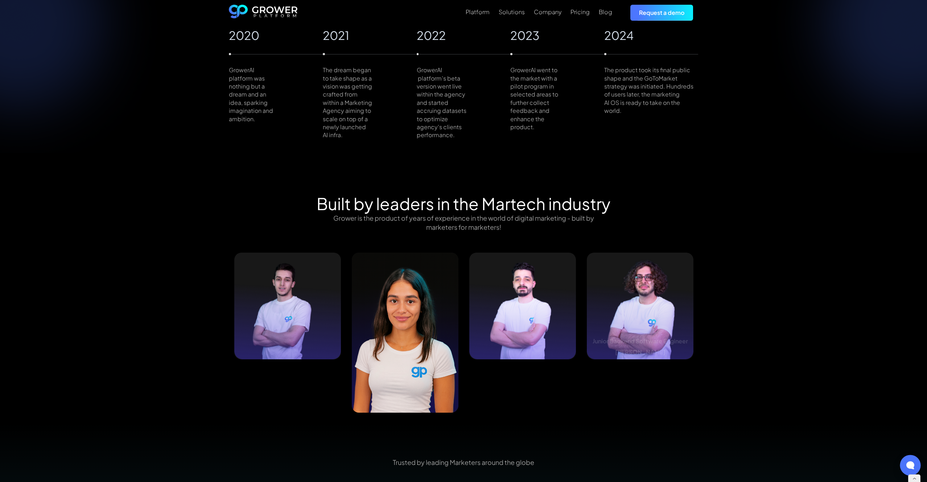
scroll to position [0, 0]
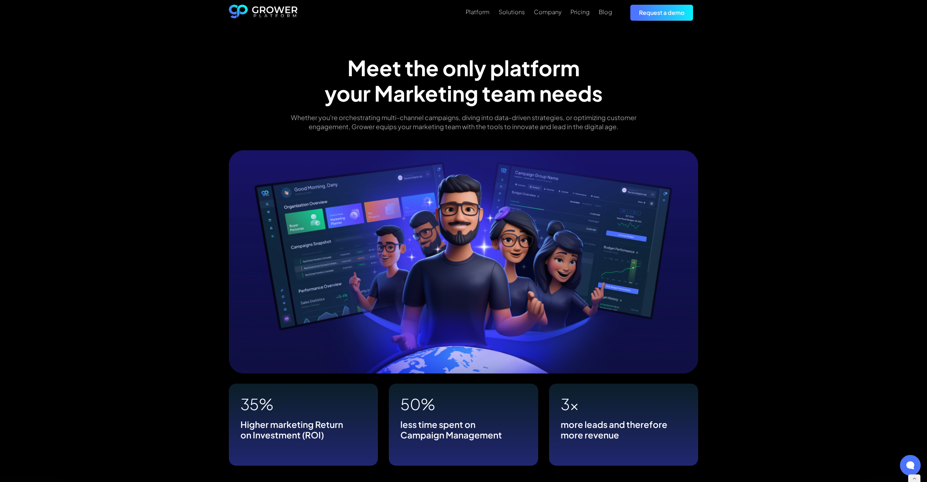
click at [249, 10] on img "home" at bounding box center [263, 13] width 69 height 16
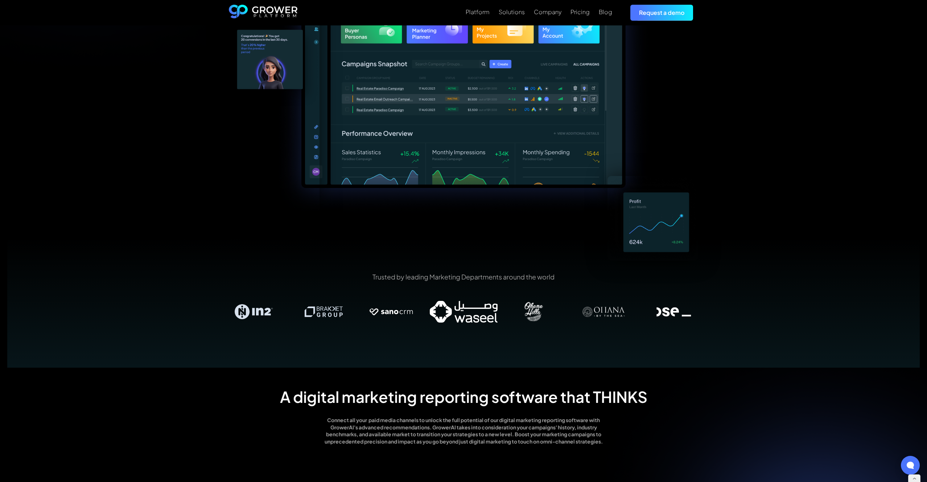
scroll to position [319, 0]
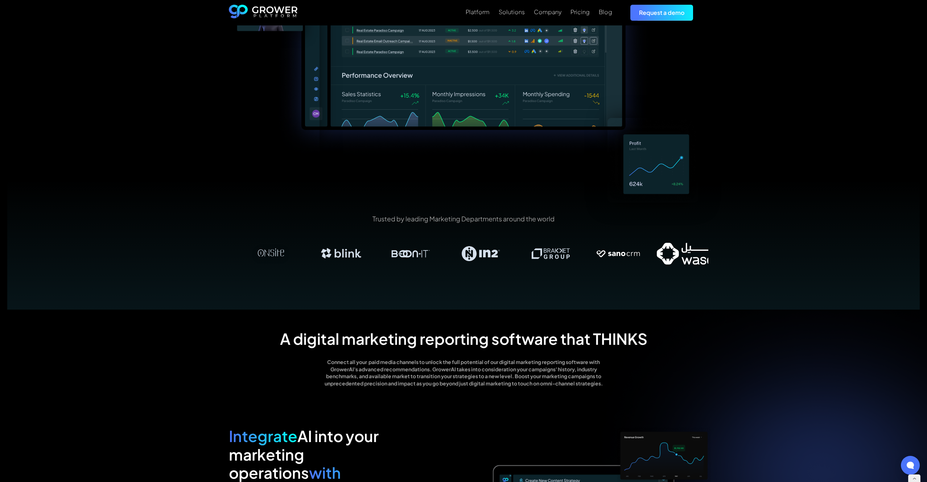
drag, startPoint x: 397, startPoint y: 254, endPoint x: 688, endPoint y: 253, distance: 291.3
click at [688, 253] on img at bounding box center [691, 254] width 70 height 22
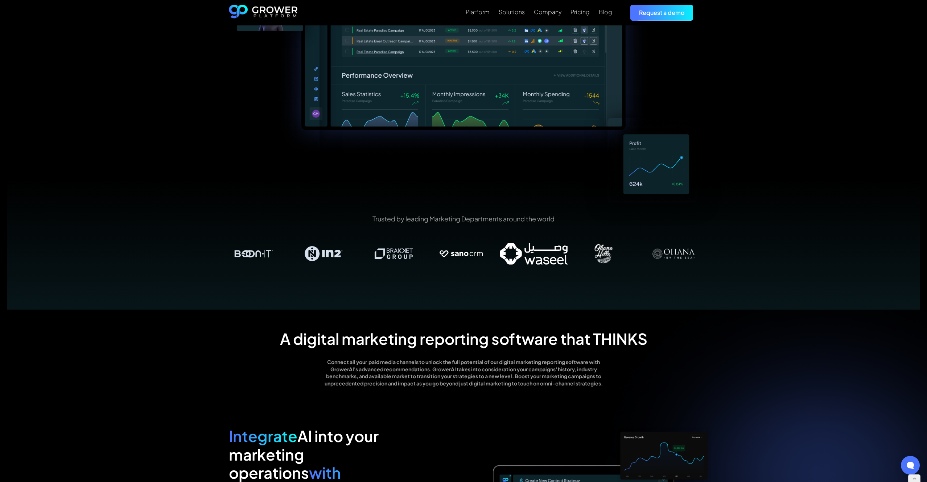
drag, startPoint x: 322, startPoint y: 251, endPoint x: 768, endPoint y: 255, distance: 445.8
click at [768, 255] on div "Trusted by leading Marketing Departments around the world" at bounding box center [463, 244] width 913 height 130
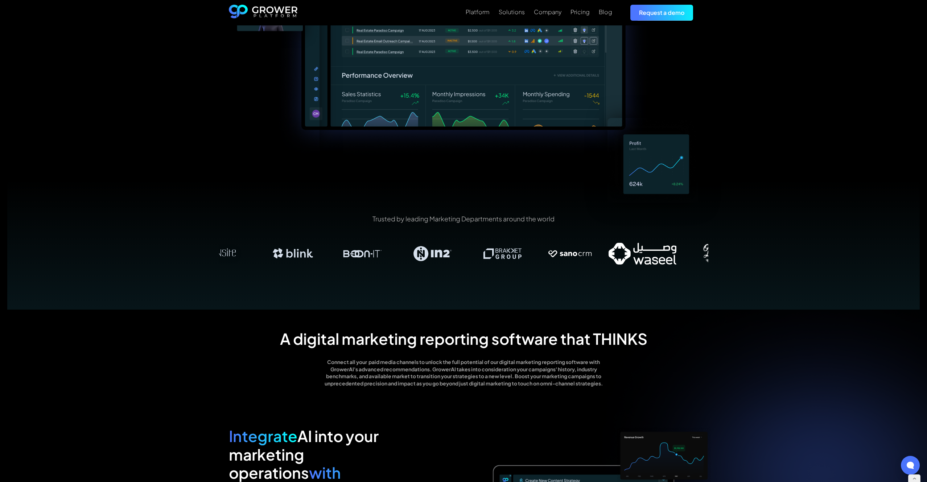
drag, startPoint x: 449, startPoint y: 251, endPoint x: 701, endPoint y: 250, distance: 251.4
click at [468, 250] on img at bounding box center [433, 254] width 70 height 22
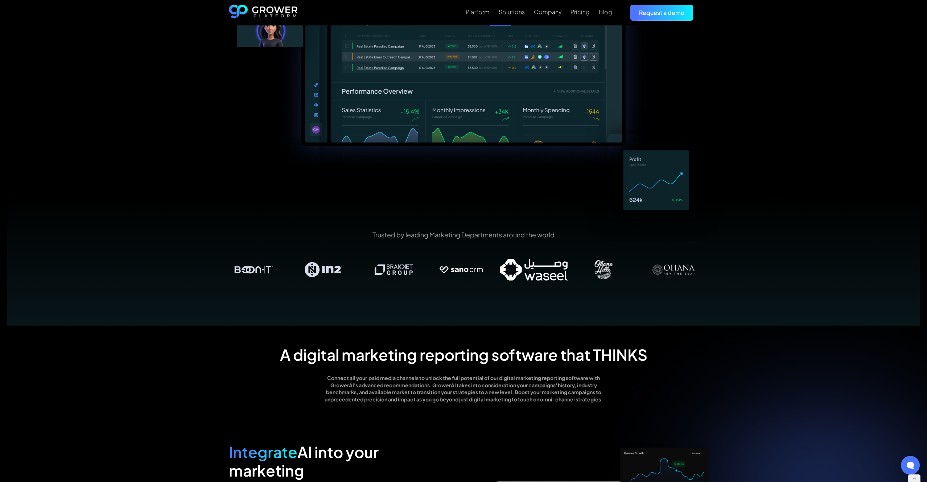
scroll to position [0, 0]
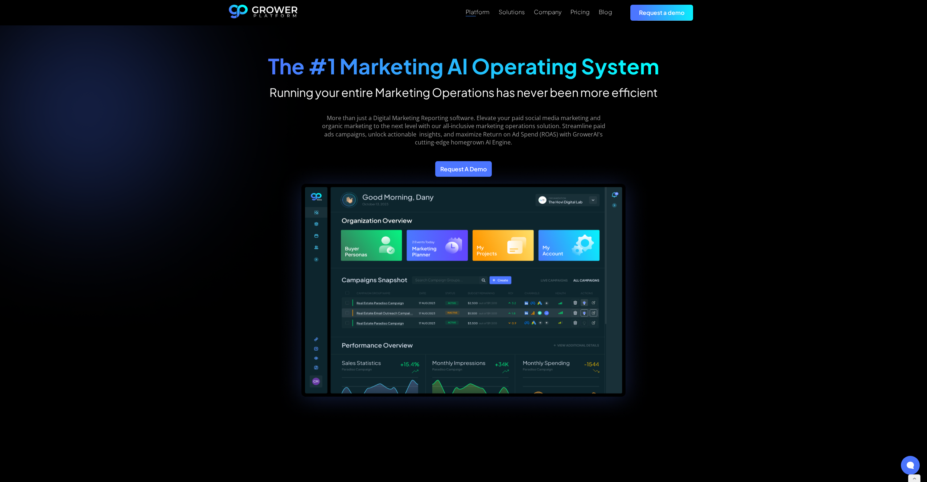
click at [489, 15] on div "Platform" at bounding box center [478, 11] width 24 height 7
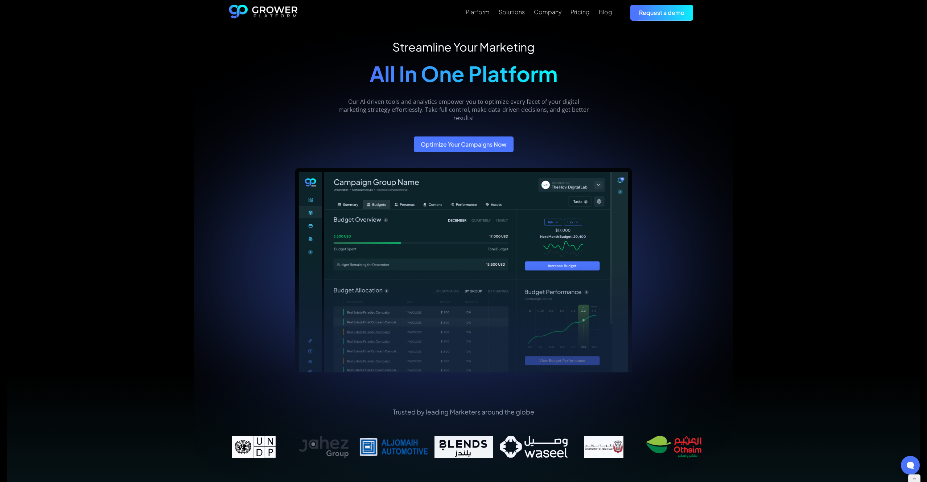
click at [560, 13] on div "Company" at bounding box center [548, 11] width 28 height 7
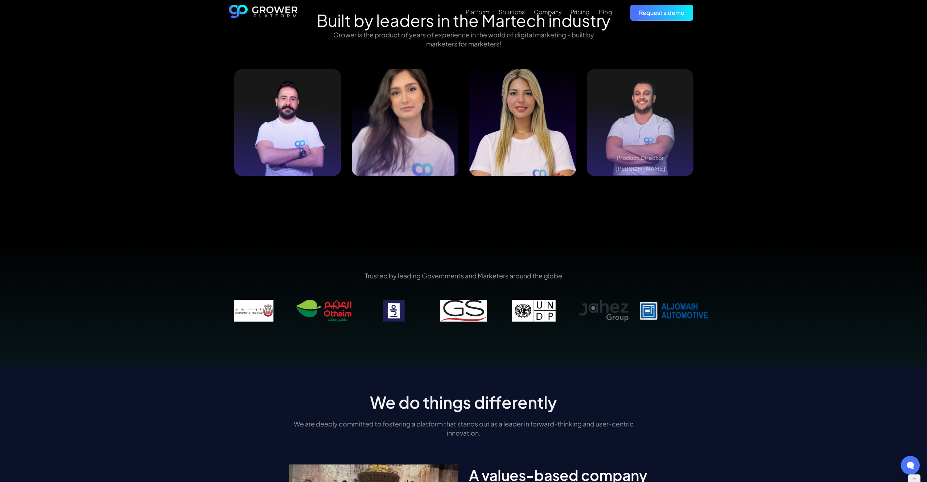
scroll to position [765, 0]
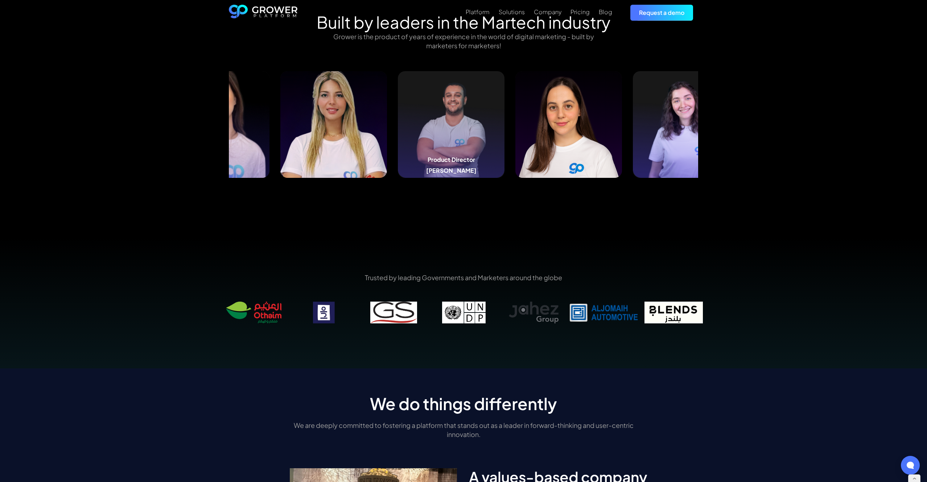
drag, startPoint x: 653, startPoint y: 115, endPoint x: 452, endPoint y: 123, distance: 201.5
click at [452, 123] on img at bounding box center [451, 124] width 107 height 107
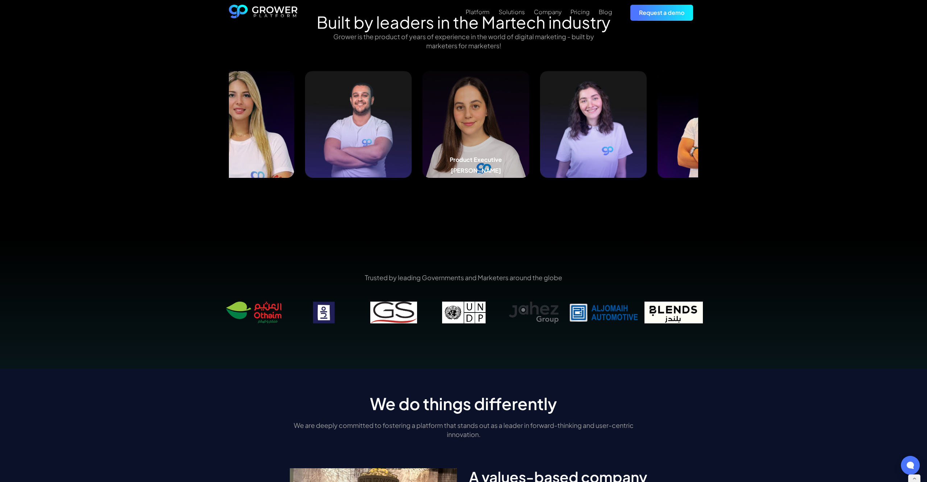
drag, startPoint x: 626, startPoint y: 123, endPoint x: 462, endPoint y: 126, distance: 164.4
click at [462, 126] on img at bounding box center [476, 124] width 107 height 107
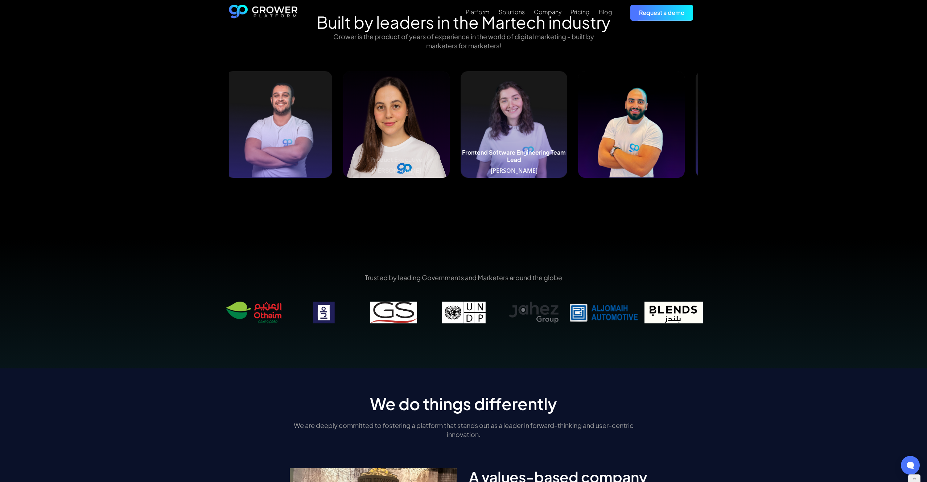
drag, startPoint x: 613, startPoint y: 124, endPoint x: 477, endPoint y: 126, distance: 136.0
click at [480, 125] on img at bounding box center [514, 124] width 107 height 107
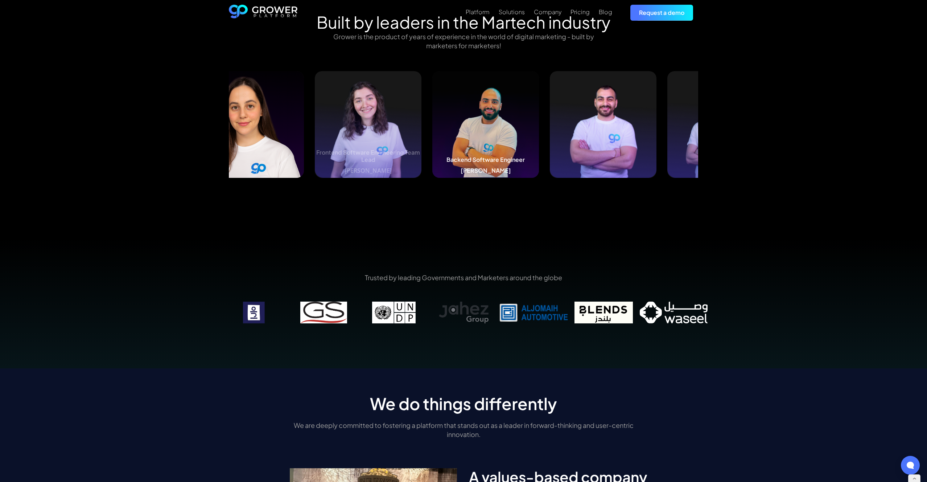
drag, startPoint x: 616, startPoint y: 127, endPoint x: 456, endPoint y: 133, distance: 160.8
click at [456, 133] on img at bounding box center [485, 124] width 107 height 107
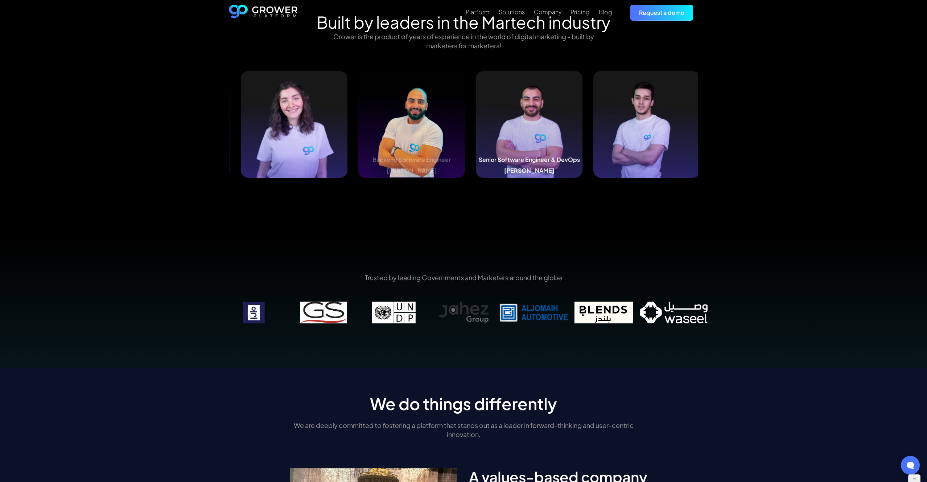
drag, startPoint x: 518, startPoint y: 135, endPoint x: 412, endPoint y: 137, distance: 106.3
click at [476, 137] on img at bounding box center [529, 124] width 107 height 107
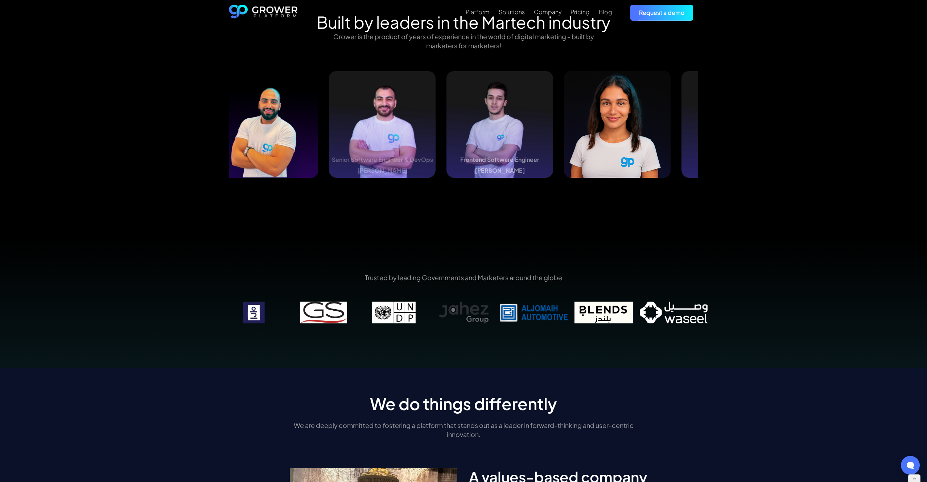
drag, startPoint x: 469, startPoint y: 131, endPoint x: 420, endPoint y: 132, distance: 49.7
click at [447, 132] on img at bounding box center [500, 124] width 107 height 107
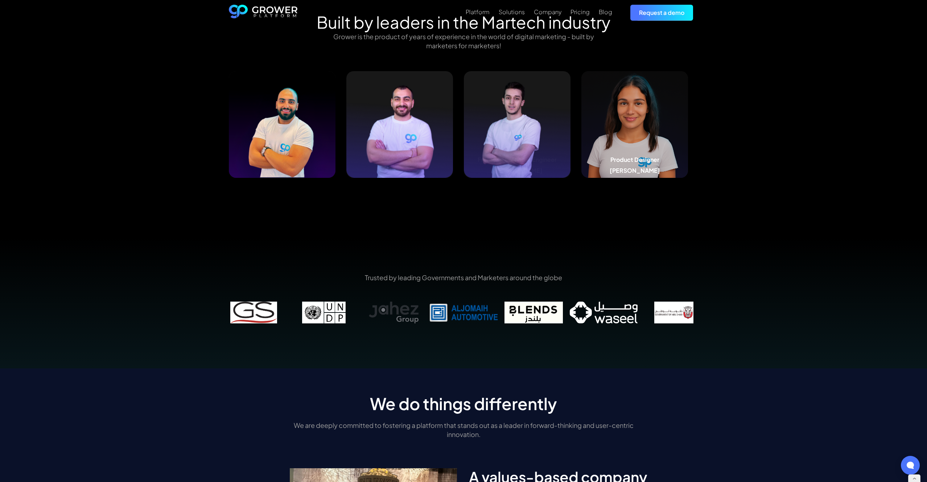
drag, startPoint x: 646, startPoint y: 128, endPoint x: 469, endPoint y: 130, distance: 177.0
click at [581, 130] on img at bounding box center [634, 124] width 107 height 107
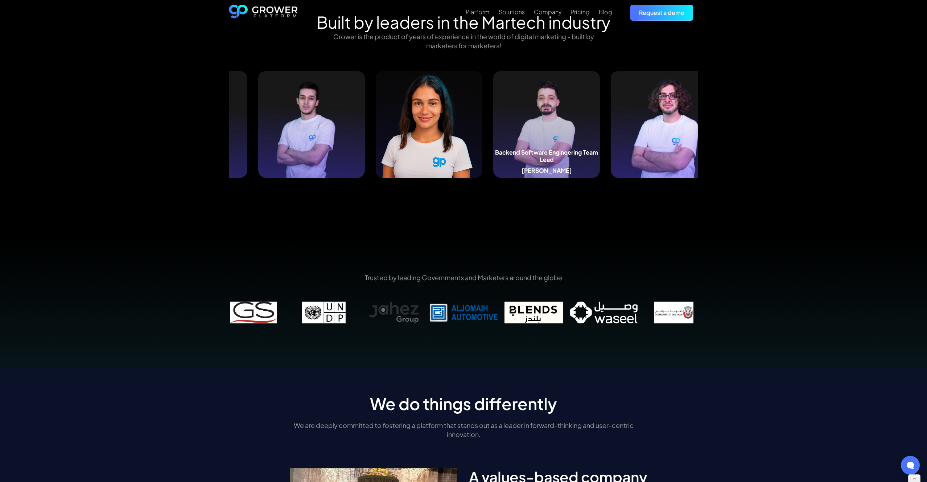
drag, startPoint x: 526, startPoint y: 129, endPoint x: 463, endPoint y: 130, distance: 63.1
click at [493, 130] on img at bounding box center [546, 124] width 107 height 107
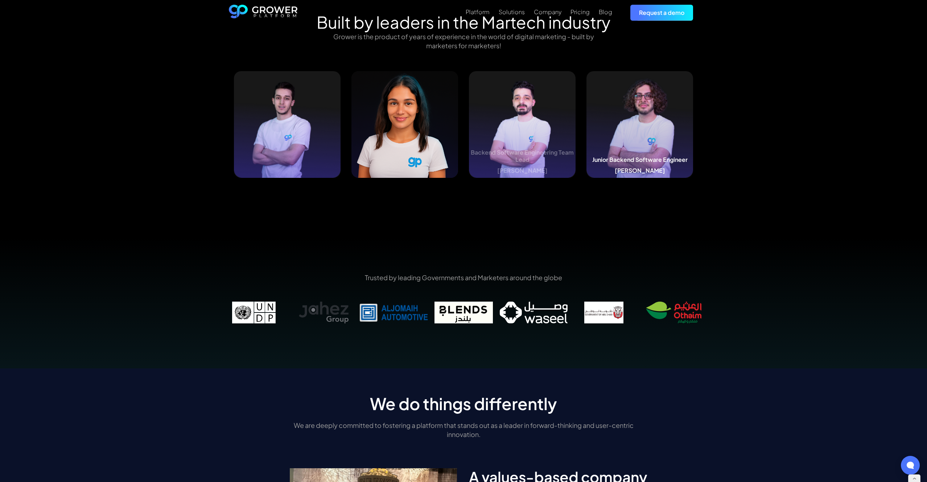
drag, startPoint x: 687, startPoint y: 125, endPoint x: 671, endPoint y: 126, distance: 16.3
click at [676, 126] on img at bounding box center [640, 124] width 107 height 107
drag, startPoint x: 666, startPoint y: 126, endPoint x: 519, endPoint y: 128, distance: 146.9
click at [587, 128] on img at bounding box center [640, 124] width 107 height 107
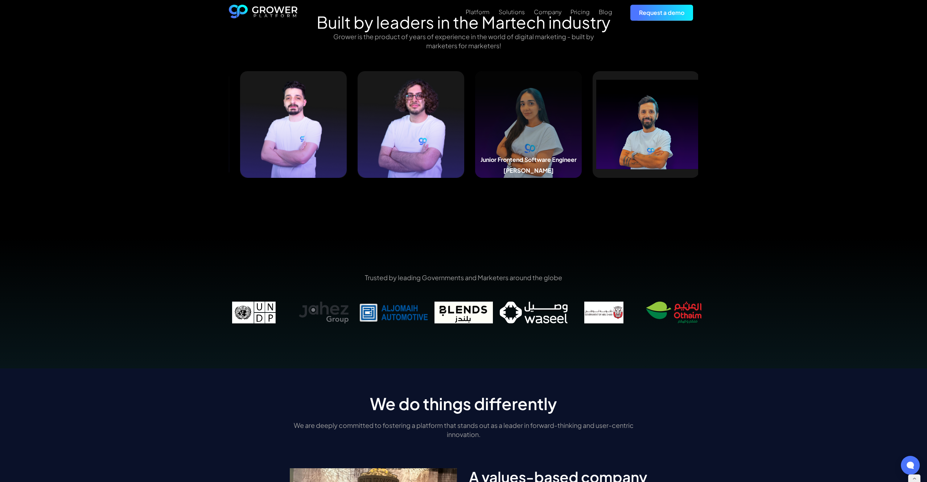
drag, startPoint x: 676, startPoint y: 124, endPoint x: 564, endPoint y: 132, distance: 112.0
click at [564, 132] on img at bounding box center [528, 124] width 107 height 107
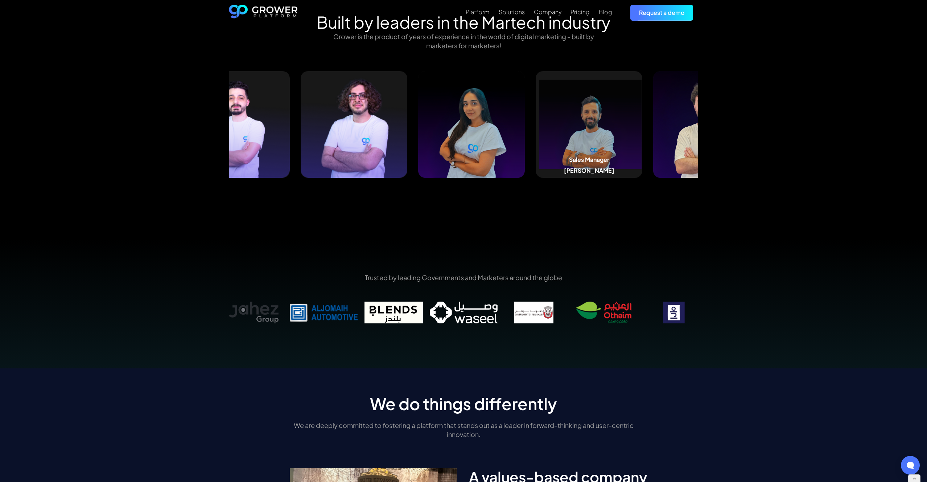
drag, startPoint x: 638, startPoint y: 131, endPoint x: 508, endPoint y: 133, distance: 130.6
click at [536, 133] on img at bounding box center [589, 124] width 107 height 107
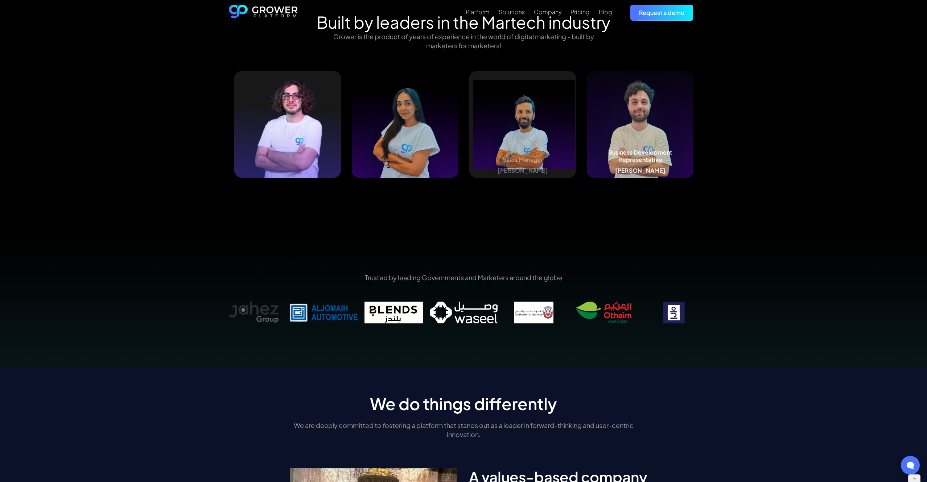
drag, startPoint x: 641, startPoint y: 133, endPoint x: 490, endPoint y: 134, distance: 151.3
click at [587, 134] on img at bounding box center [640, 124] width 107 height 107
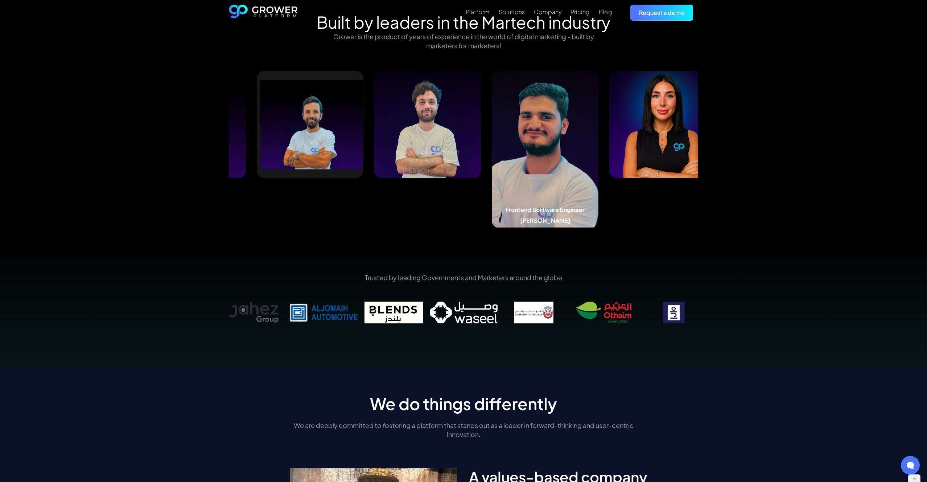
drag, startPoint x: 537, startPoint y: 135, endPoint x: 459, endPoint y: 139, distance: 78.1
click at [492, 139] on img at bounding box center [545, 149] width 107 height 157
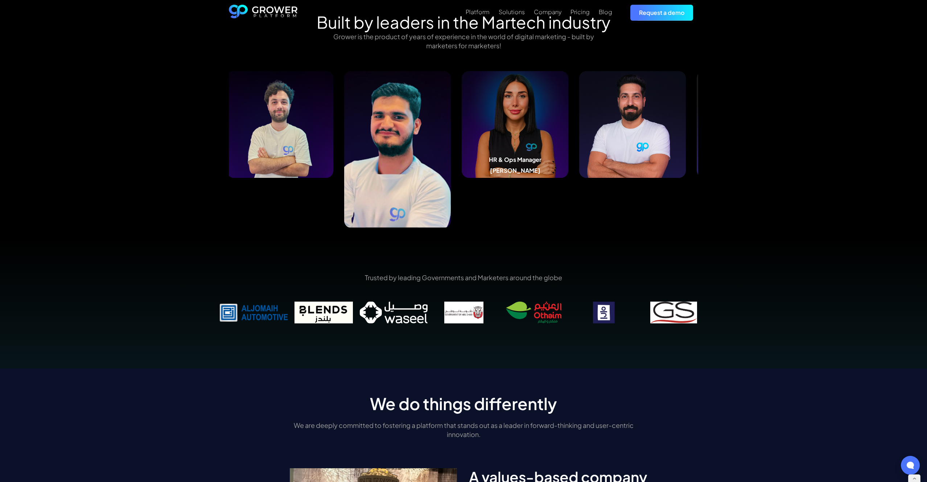
drag, startPoint x: 629, startPoint y: 140, endPoint x: 463, endPoint y: 144, distance: 165.5
click at [463, 144] on img at bounding box center [515, 124] width 107 height 107
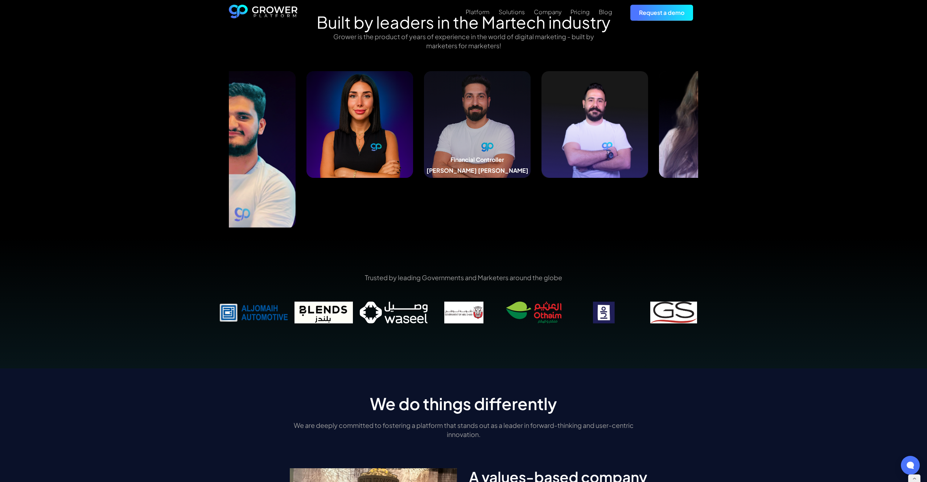
drag, startPoint x: 625, startPoint y: 144, endPoint x: 461, endPoint y: 148, distance: 164.4
click at [463, 148] on img at bounding box center [477, 124] width 107 height 107
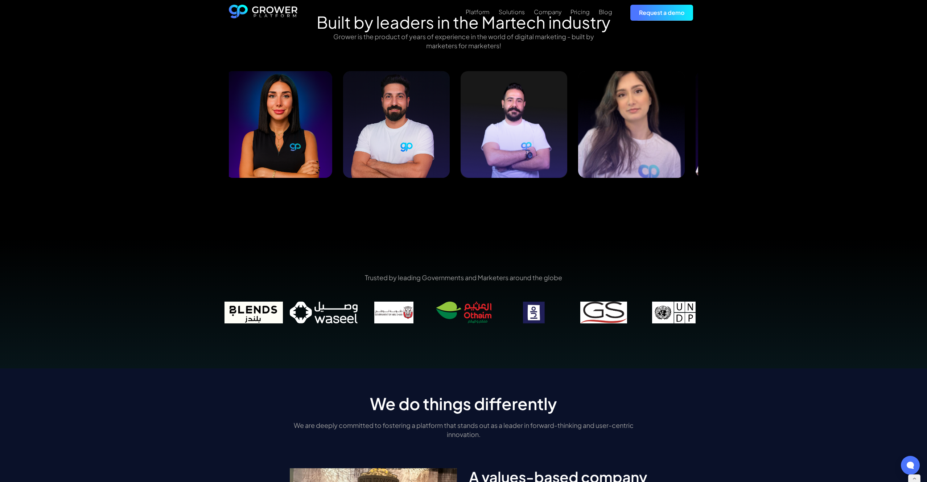
drag, startPoint x: 613, startPoint y: 144, endPoint x: 392, endPoint y: 155, distance: 221.2
click at [461, 155] on img at bounding box center [514, 124] width 107 height 107
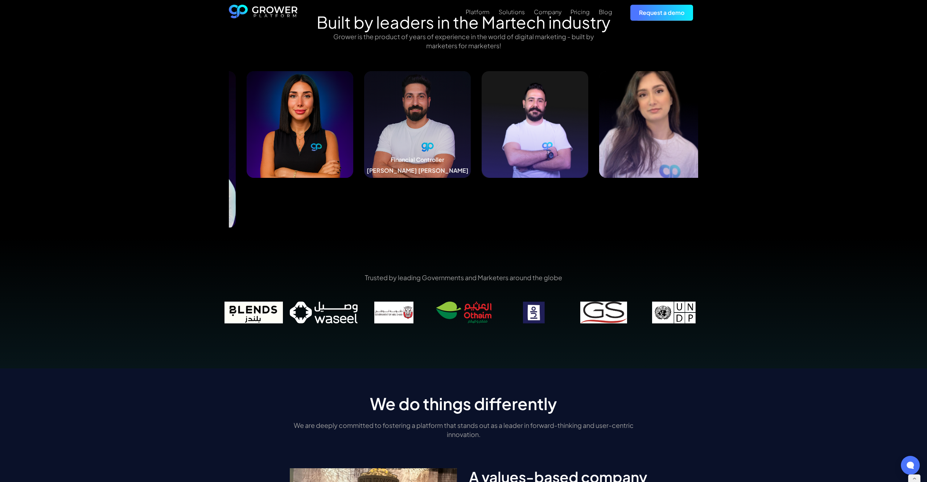
drag, startPoint x: 381, startPoint y: 143, endPoint x: 559, endPoint y: 143, distance: 177.7
click at [471, 143] on img at bounding box center [417, 124] width 107 height 107
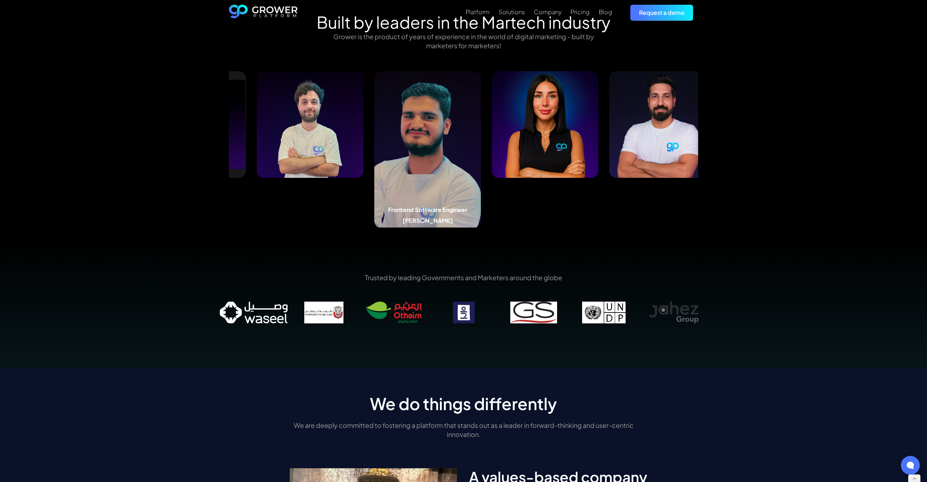
drag, startPoint x: 271, startPoint y: 148, endPoint x: 412, endPoint y: 143, distance: 140.5
click at [412, 143] on img at bounding box center [427, 149] width 107 height 157
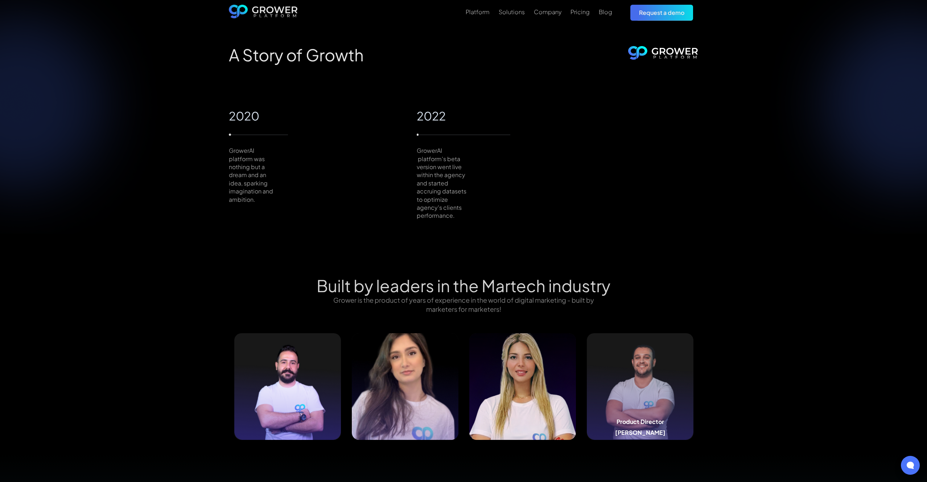
scroll to position [675, 0]
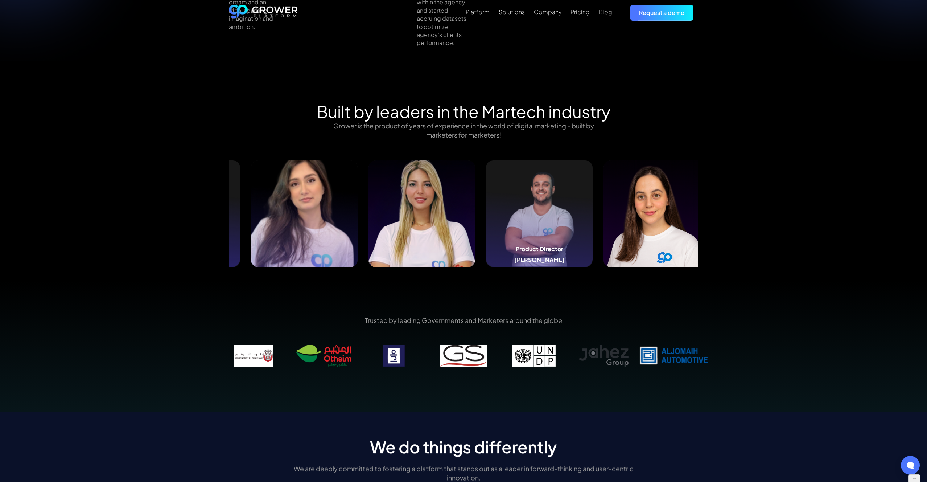
drag, startPoint x: 663, startPoint y: 239, endPoint x: 519, endPoint y: 238, distance: 144.7
click at [526, 238] on img at bounding box center [539, 213] width 107 height 107
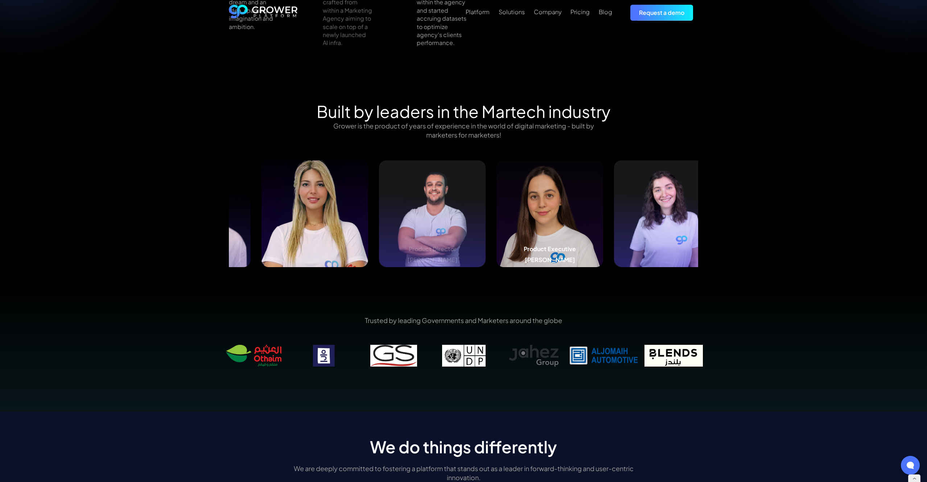
drag, startPoint x: 639, startPoint y: 235, endPoint x: 519, endPoint y: 234, distance: 119.7
click at [520, 234] on img at bounding box center [550, 213] width 107 height 107
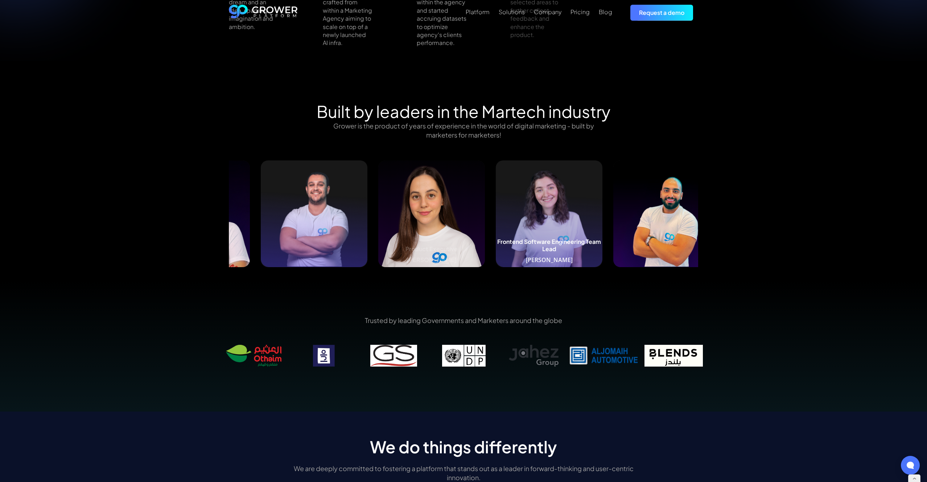
drag, startPoint x: 630, startPoint y: 230, endPoint x: 489, endPoint y: 231, distance: 140.8
click at [496, 231] on img at bounding box center [549, 213] width 107 height 107
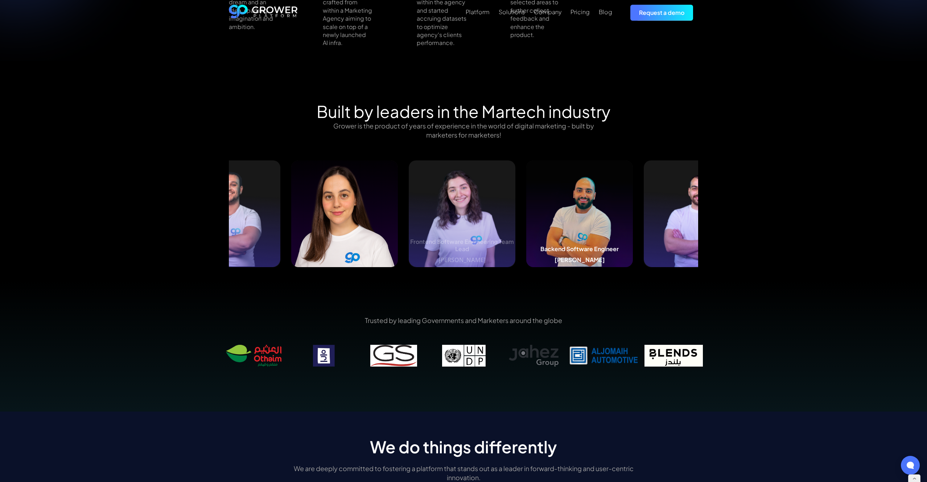
drag, startPoint x: 579, startPoint y: 225, endPoint x: 471, endPoint y: 225, distance: 108.1
click at [526, 225] on img at bounding box center [579, 213] width 107 height 107
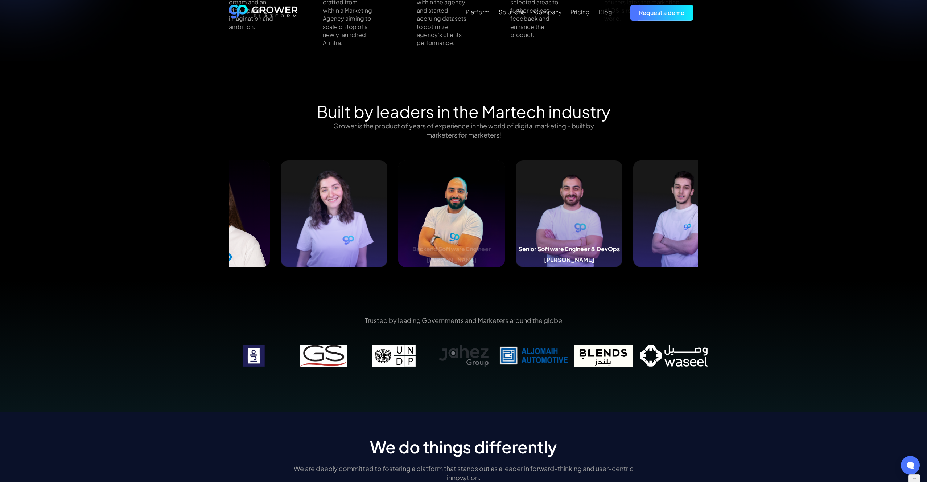
drag, startPoint x: 614, startPoint y: 219, endPoint x: 470, endPoint y: 220, distance: 143.3
click at [516, 219] on img at bounding box center [569, 213] width 107 height 107
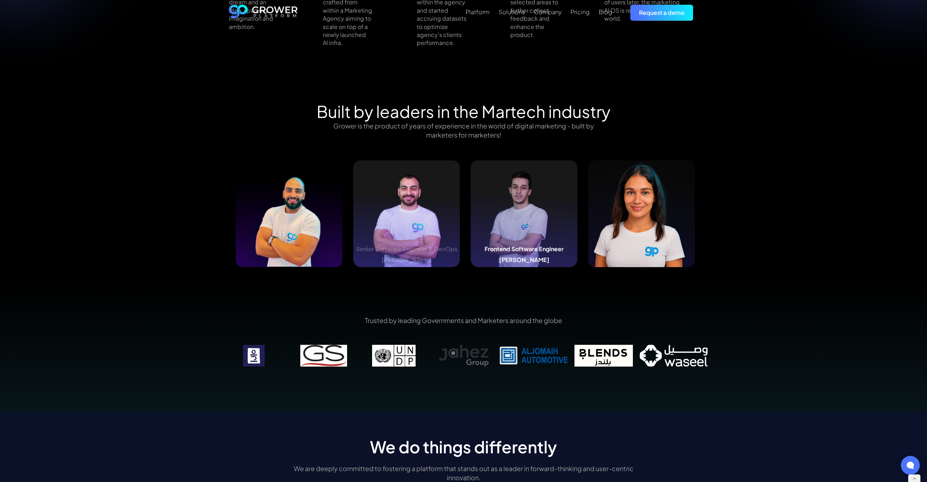
drag, startPoint x: 642, startPoint y: 208, endPoint x: 484, endPoint y: 209, distance: 157.4
click at [485, 209] on img at bounding box center [524, 213] width 107 height 107
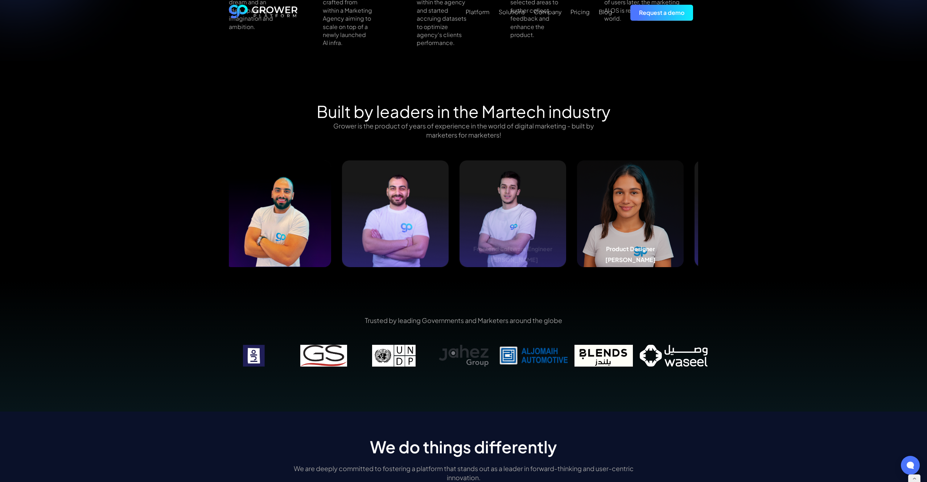
drag, startPoint x: 620, startPoint y: 207, endPoint x: 466, endPoint y: 209, distance: 153.1
click at [577, 209] on img at bounding box center [630, 213] width 107 height 107
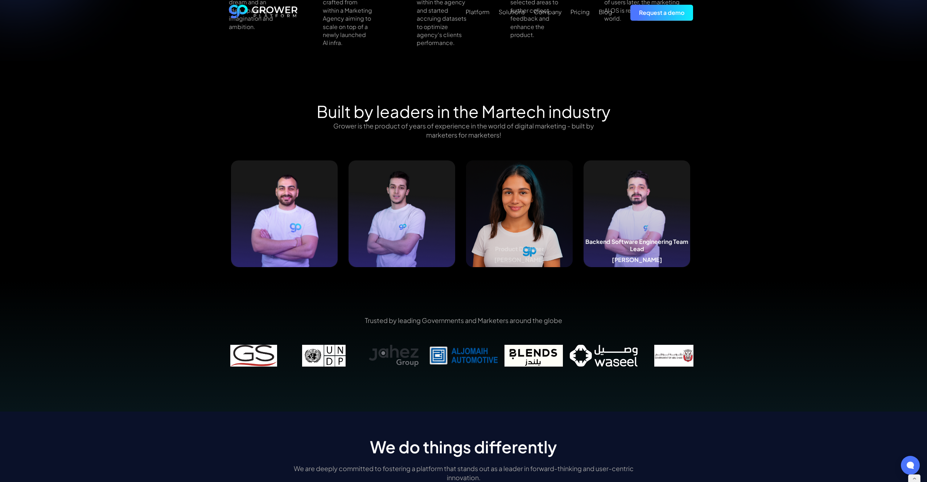
drag, startPoint x: 633, startPoint y: 209, endPoint x: 497, endPoint y: 211, distance: 136.8
click at [584, 211] on img at bounding box center [637, 213] width 107 height 107
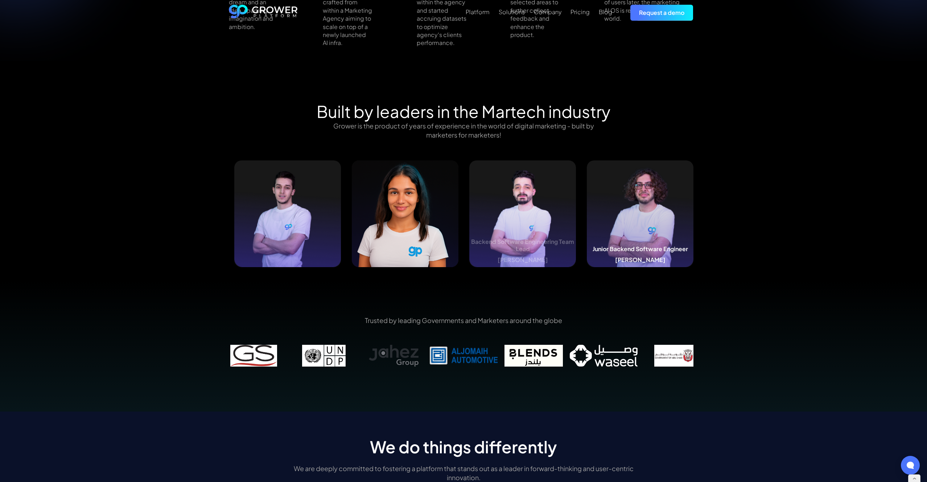
drag, startPoint x: 624, startPoint y: 207, endPoint x: 477, endPoint y: 210, distance: 146.6
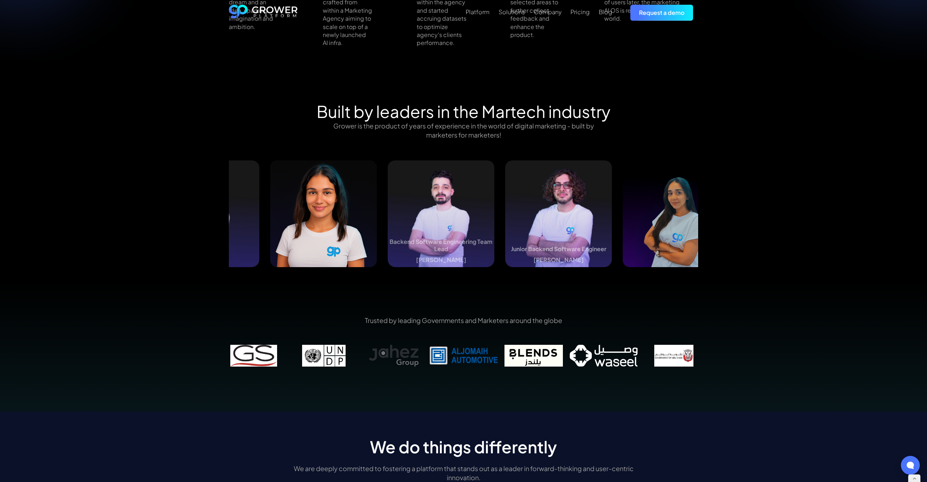
drag, startPoint x: 588, startPoint y: 211, endPoint x: 443, endPoint y: 214, distance: 145.1
click at [505, 214] on img at bounding box center [558, 213] width 107 height 107
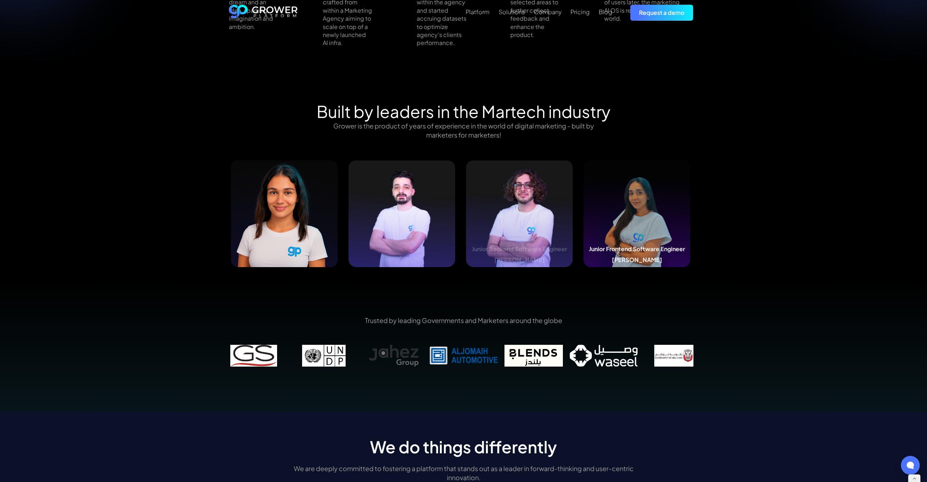
drag, startPoint x: 626, startPoint y: 213, endPoint x: 516, endPoint y: 213, distance: 110.6
click at [584, 213] on img at bounding box center [637, 213] width 107 height 107
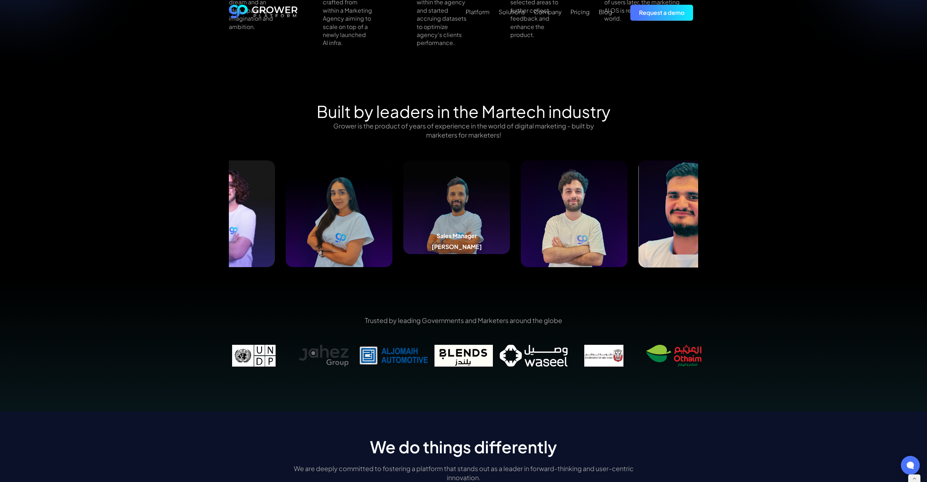
drag, startPoint x: 660, startPoint y: 212, endPoint x: 476, endPoint y: 214, distance: 184.3
click at [477, 214] on img at bounding box center [456, 206] width 107 height 93
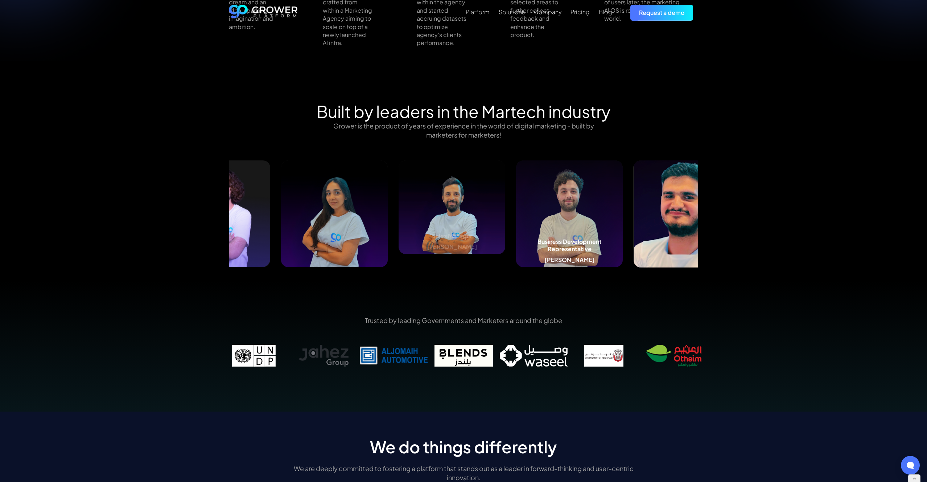
drag, startPoint x: 634, startPoint y: 213, endPoint x: 503, endPoint y: 216, distance: 131.0
click at [516, 216] on img at bounding box center [569, 213] width 107 height 107
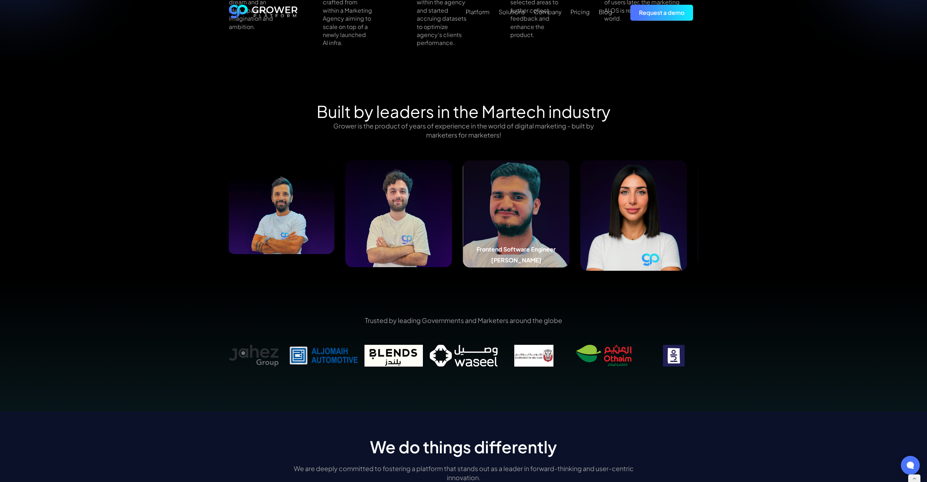
drag, startPoint x: 555, startPoint y: 217, endPoint x: 497, endPoint y: 218, distance: 57.3
click at [498, 218] on img at bounding box center [516, 213] width 107 height 107
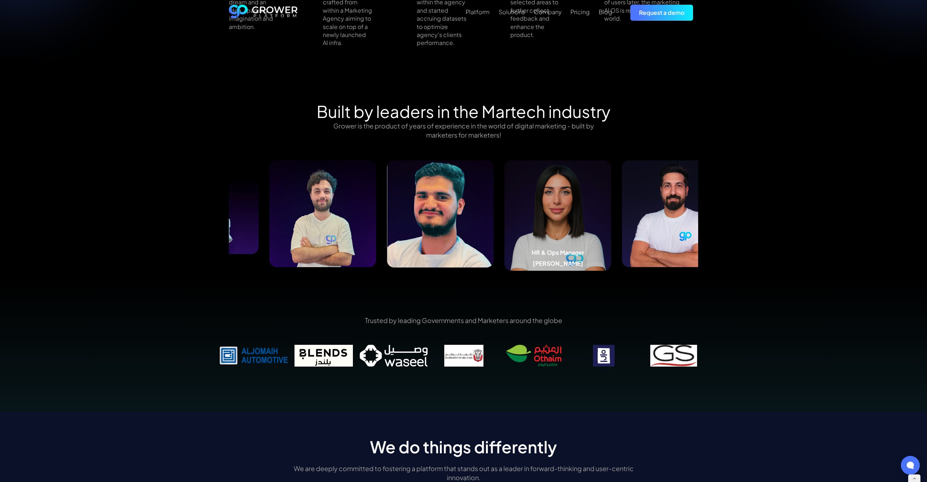
drag, startPoint x: 646, startPoint y: 235, endPoint x: 558, endPoint y: 235, distance: 88.5
click at [558, 235] on img at bounding box center [558, 215] width 107 height 110
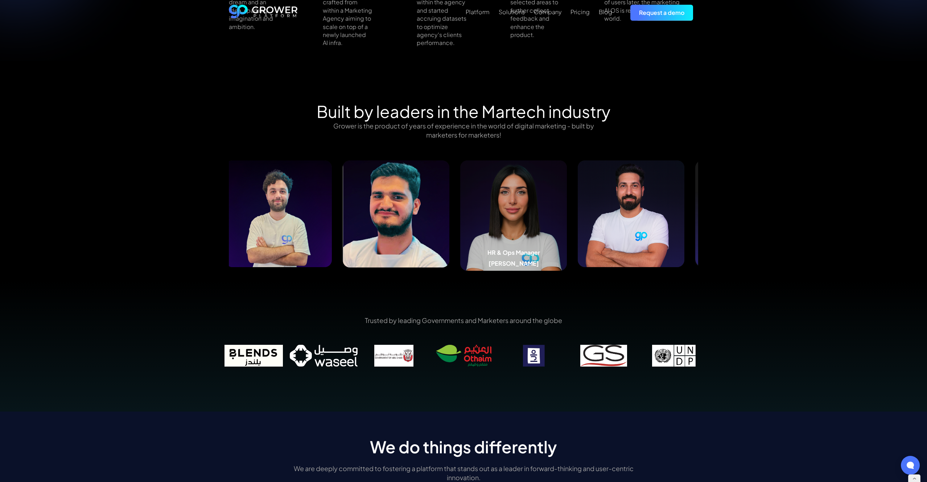
drag, startPoint x: 638, startPoint y: 227, endPoint x: 439, endPoint y: 233, distance: 198.8
click at [460, 233] on img at bounding box center [513, 215] width 107 height 110
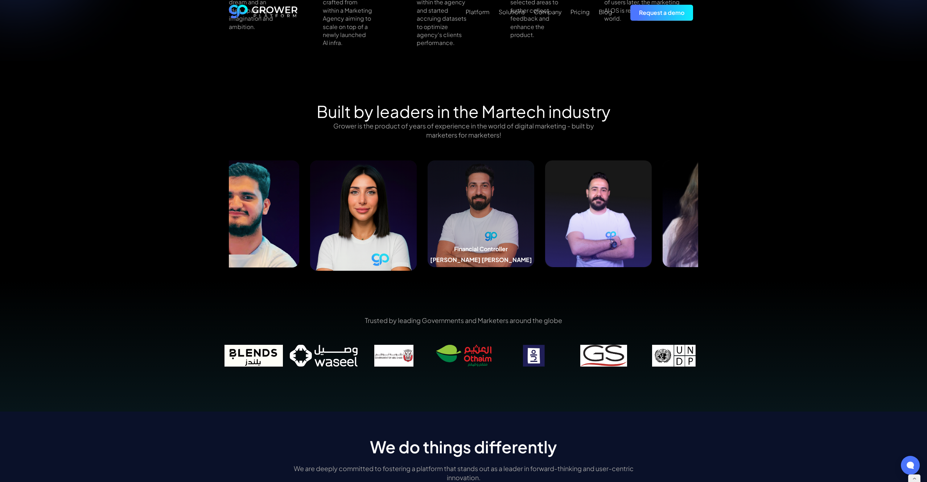
drag, startPoint x: 548, startPoint y: 234, endPoint x: 474, endPoint y: 237, distance: 74.4
click at [474, 237] on img at bounding box center [481, 213] width 107 height 107
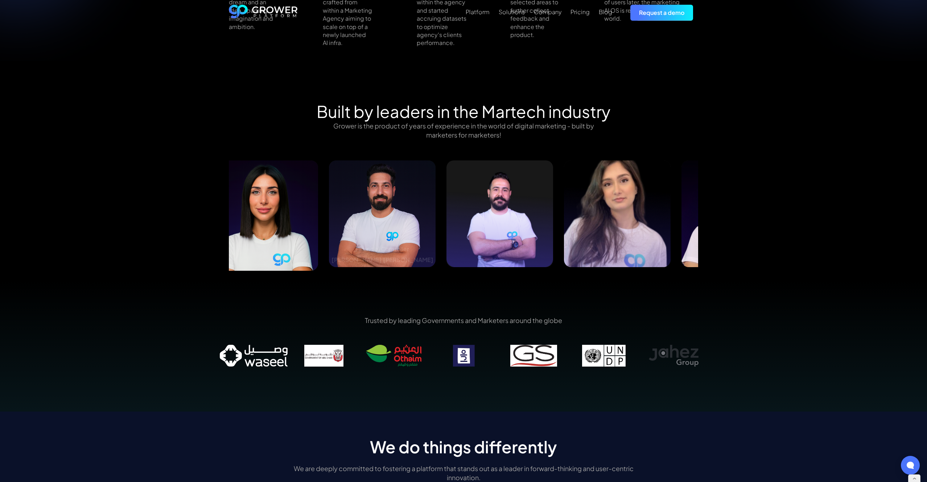
drag, startPoint x: 626, startPoint y: 233, endPoint x: 465, endPoint y: 236, distance: 161.4
click at [471, 236] on img at bounding box center [500, 213] width 107 height 107
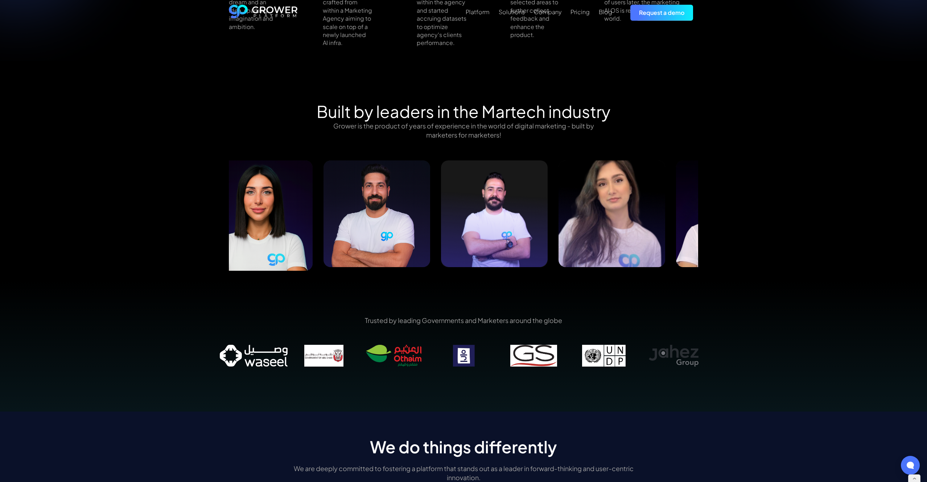
drag, startPoint x: 617, startPoint y: 230, endPoint x: 538, endPoint y: 231, distance: 79.5
click at [559, 231] on img at bounding box center [612, 213] width 107 height 107
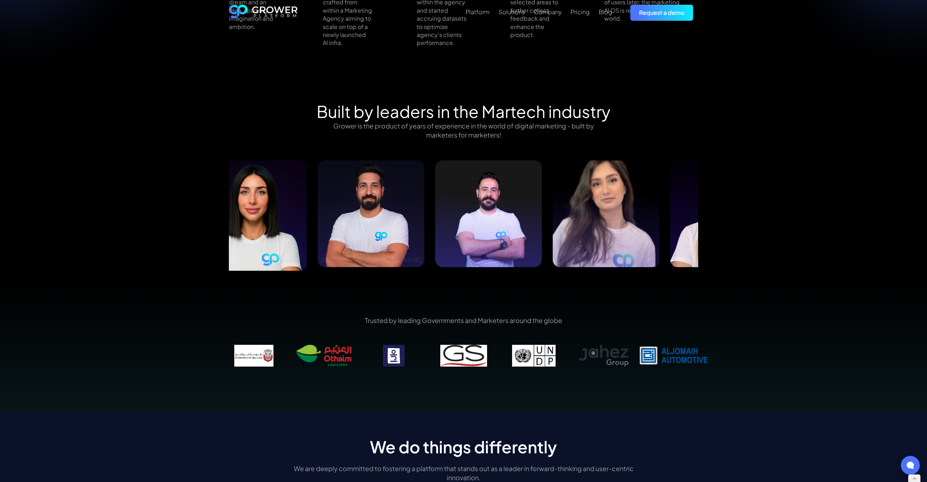
drag, startPoint x: 583, startPoint y: 229, endPoint x: 435, endPoint y: 232, distance: 147.3
click at [553, 232] on img at bounding box center [606, 213] width 107 height 107
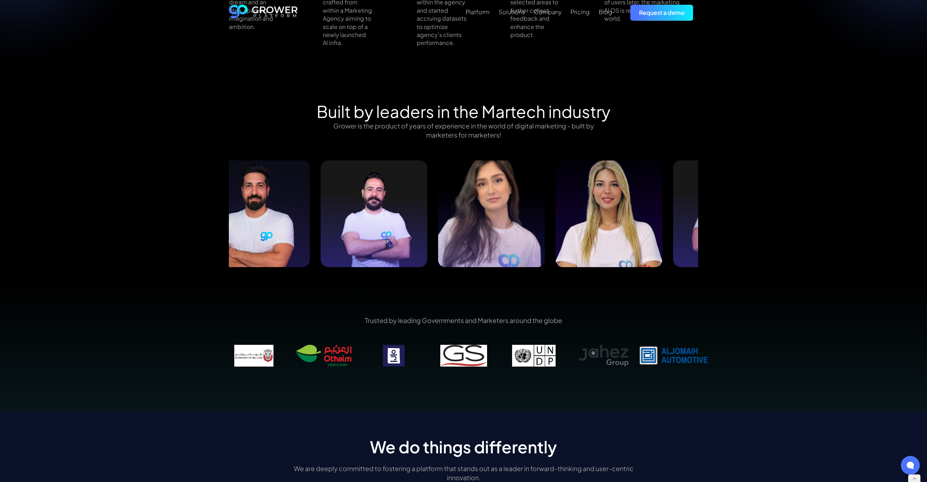
drag, startPoint x: 678, startPoint y: 234, endPoint x: 515, endPoint y: 237, distance: 163.3
click at [556, 236] on img at bounding box center [609, 213] width 107 height 107
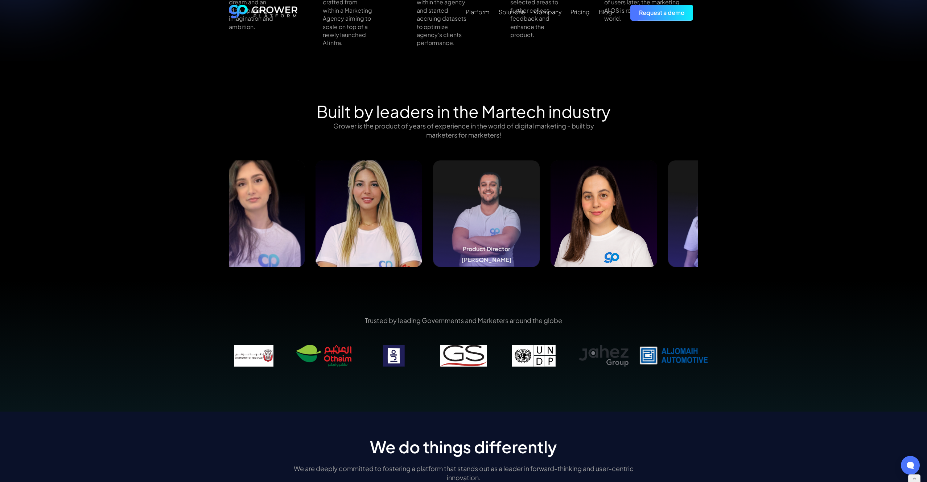
drag, startPoint x: 657, startPoint y: 234, endPoint x: 438, endPoint y: 237, distance: 218.4
click at [440, 237] on img at bounding box center [486, 213] width 107 height 107
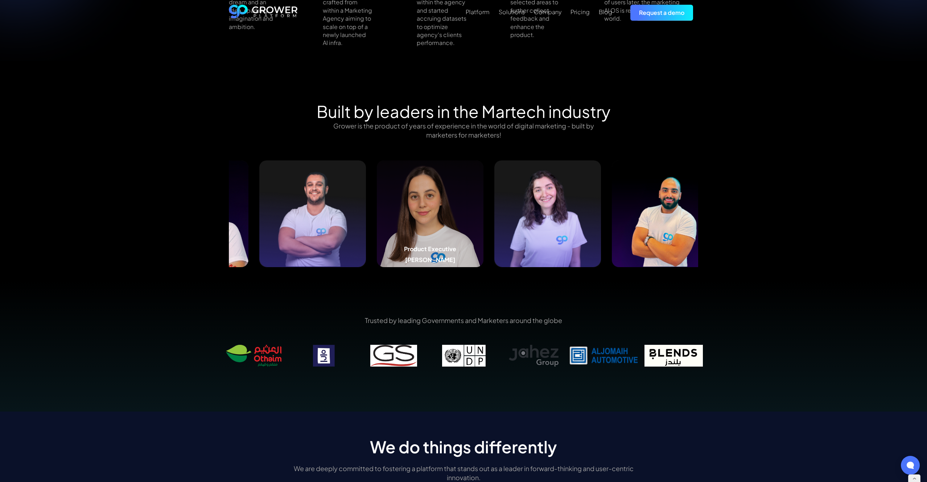
drag, startPoint x: 675, startPoint y: 234, endPoint x: 477, endPoint y: 238, distance: 198.5
click at [478, 238] on img at bounding box center [430, 213] width 107 height 107
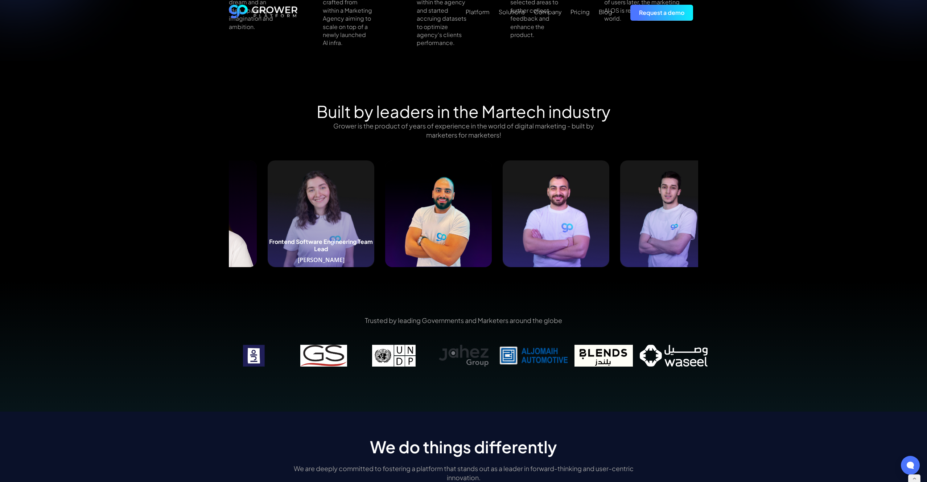
drag, startPoint x: 617, startPoint y: 229, endPoint x: 299, endPoint y: 229, distance: 317.8
click at [299, 229] on img at bounding box center [321, 213] width 107 height 107
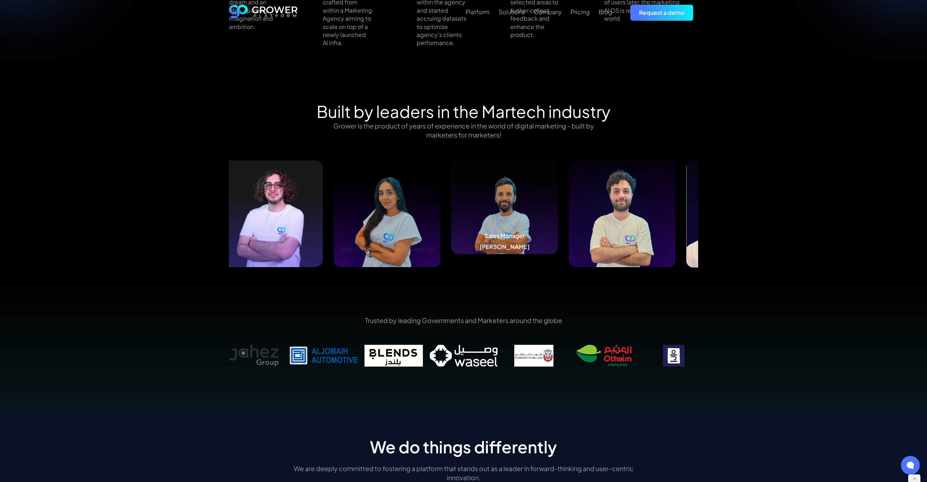
drag, startPoint x: 595, startPoint y: 207, endPoint x: 402, endPoint y: 206, distance: 192.6
click at [451, 206] on img at bounding box center [504, 206] width 107 height 93
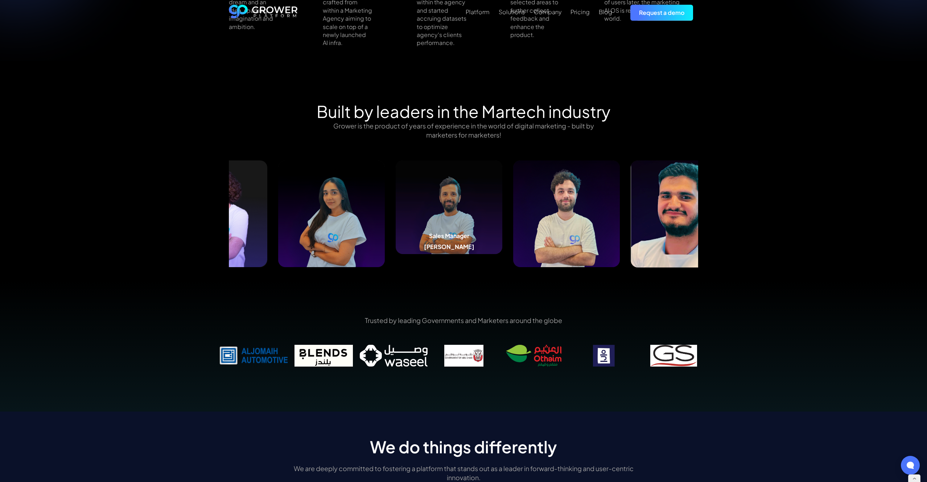
drag, startPoint x: 486, startPoint y: 218, endPoint x: 374, endPoint y: 217, distance: 112.5
click at [396, 217] on img at bounding box center [449, 206] width 107 height 93
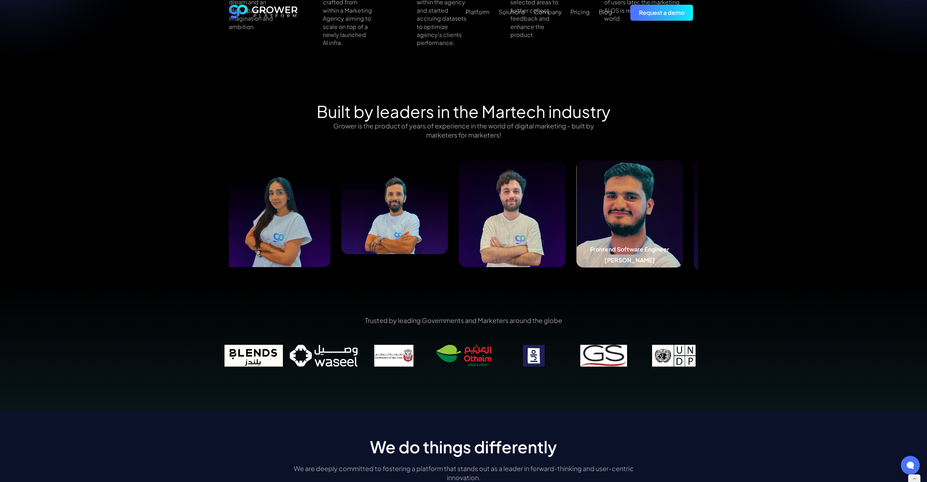
drag, startPoint x: 593, startPoint y: 218, endPoint x: 441, endPoint y: 224, distance: 152.1
click at [576, 224] on img at bounding box center [629, 213] width 107 height 107
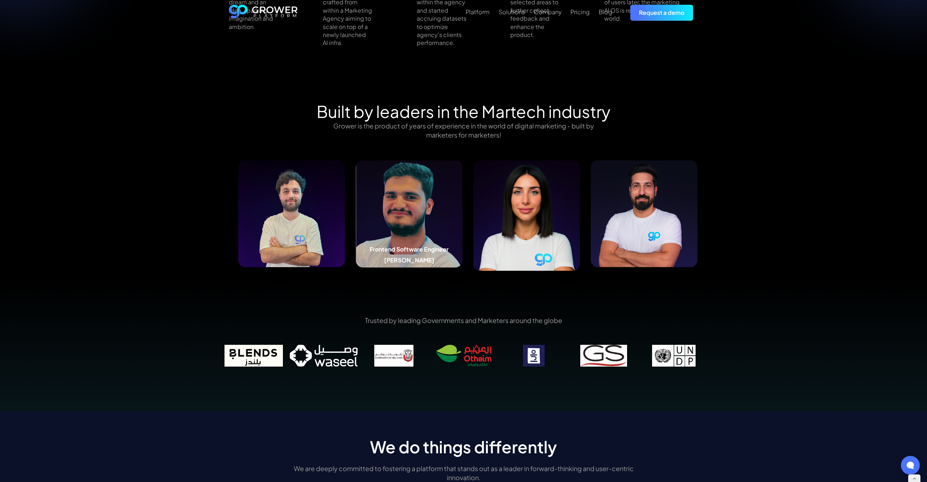
drag, startPoint x: 555, startPoint y: 217, endPoint x: 438, endPoint y: 219, distance: 117.6
click at [441, 219] on img at bounding box center [409, 213] width 107 height 107
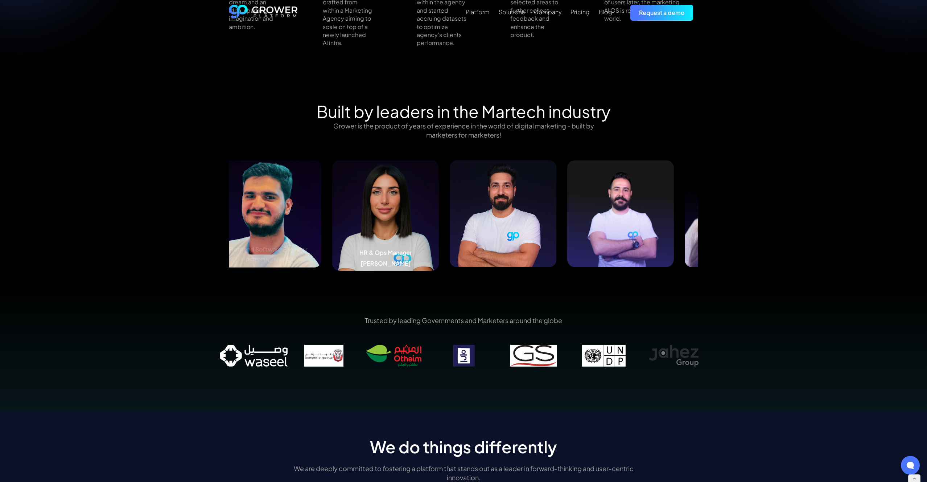
drag, startPoint x: 492, startPoint y: 221, endPoint x: 347, endPoint y: 223, distance: 144.8
click at [347, 223] on img at bounding box center [385, 215] width 107 height 110
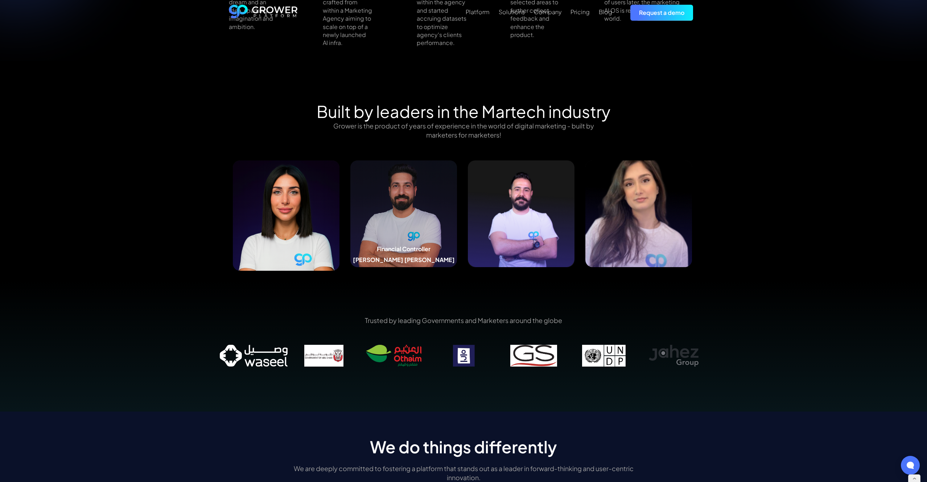
drag, startPoint x: 509, startPoint y: 224, endPoint x: 377, endPoint y: 226, distance: 131.7
click at [379, 226] on img at bounding box center [403, 213] width 107 height 107
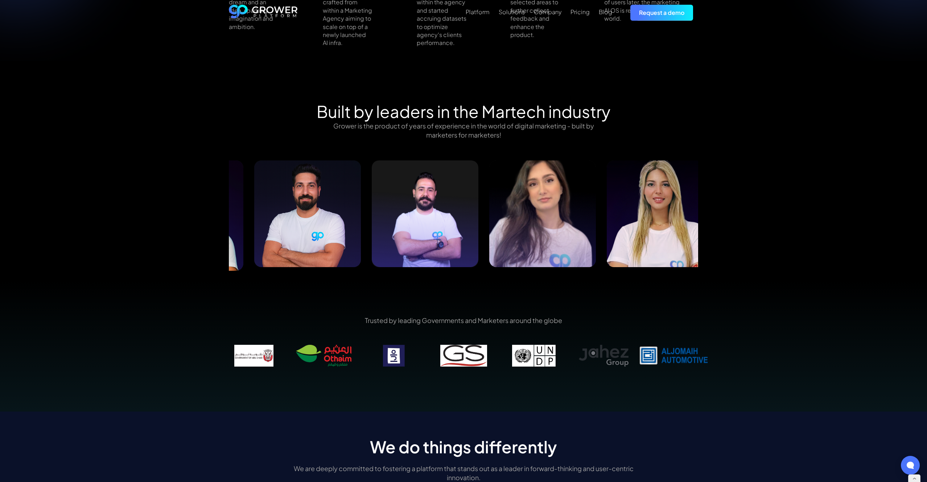
drag, startPoint x: 498, startPoint y: 225, endPoint x: 401, endPoint y: 230, distance: 97.7
click at [401, 230] on img at bounding box center [425, 213] width 107 height 107
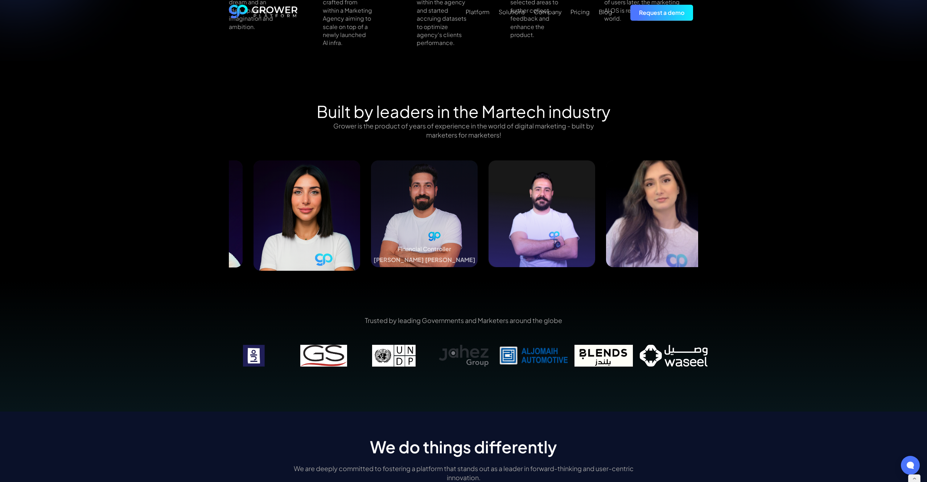
click at [466, 211] on img at bounding box center [424, 213] width 107 height 107
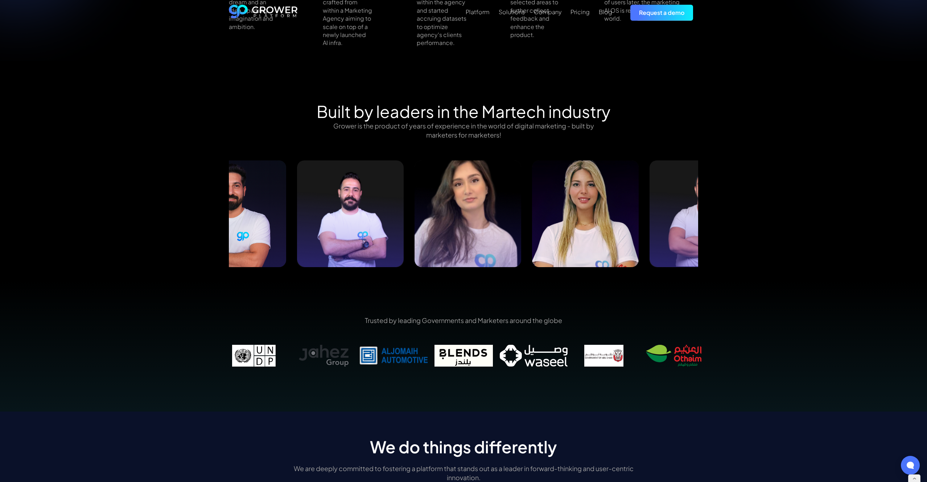
drag, startPoint x: 519, startPoint y: 220, endPoint x: 406, endPoint y: 219, distance: 113.5
click at [415, 219] on img at bounding box center [468, 213] width 107 height 107
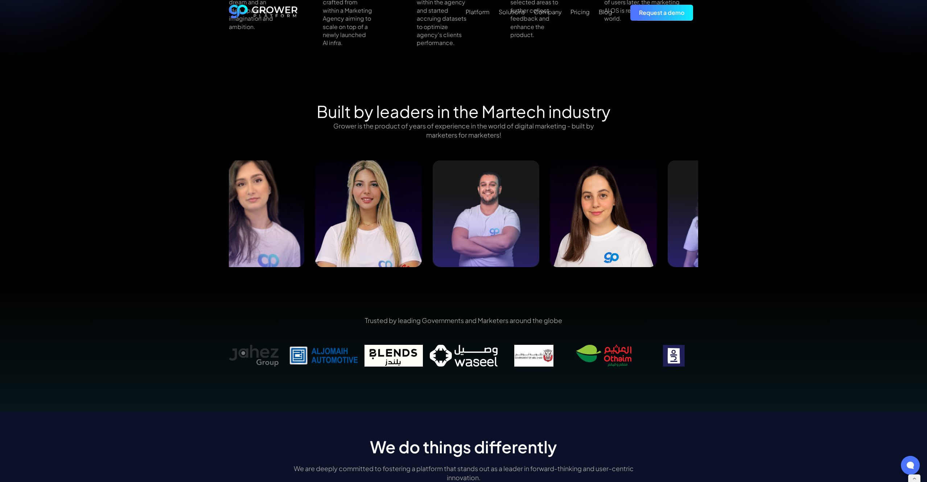
drag, startPoint x: 648, startPoint y: 214, endPoint x: 364, endPoint y: 219, distance: 283.7
click at [368, 219] on img at bounding box center [368, 213] width 107 height 107
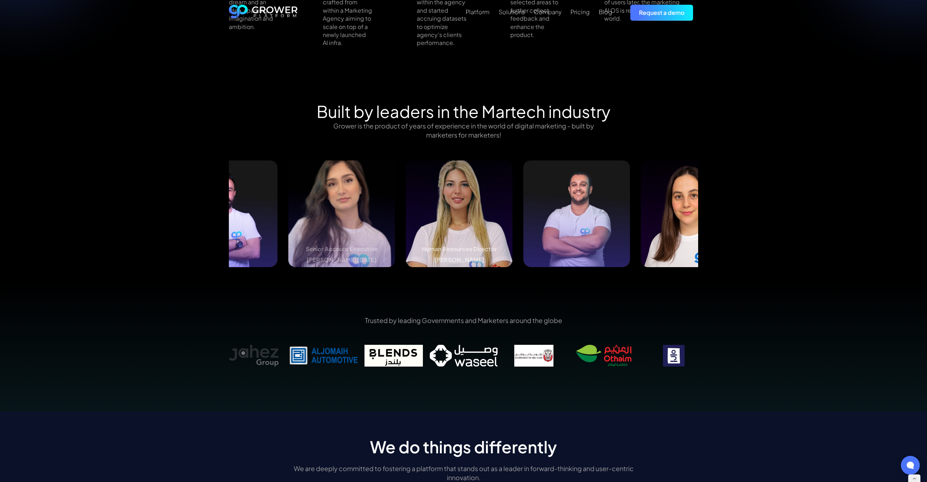
drag, startPoint x: 473, startPoint y: 205, endPoint x: 203, endPoint y: 211, distance: 270.3
click at [406, 210] on img at bounding box center [459, 213] width 107 height 107
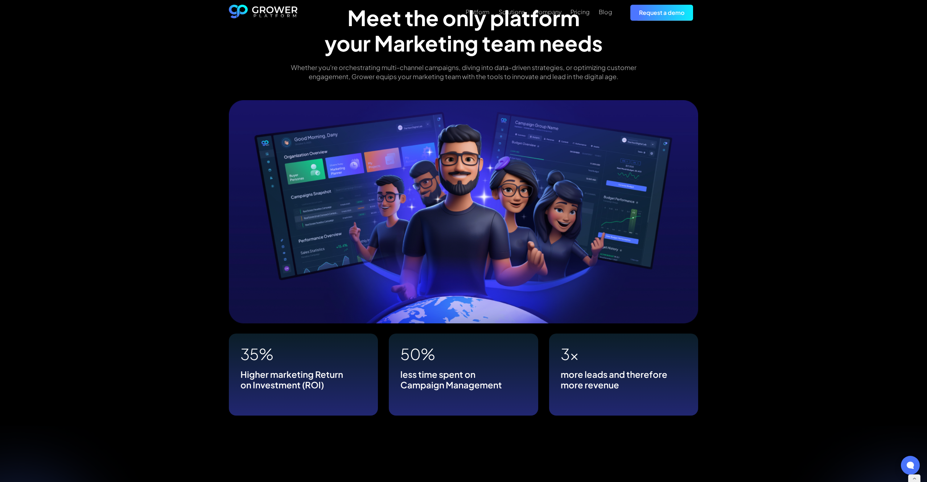
scroll to position [0, 0]
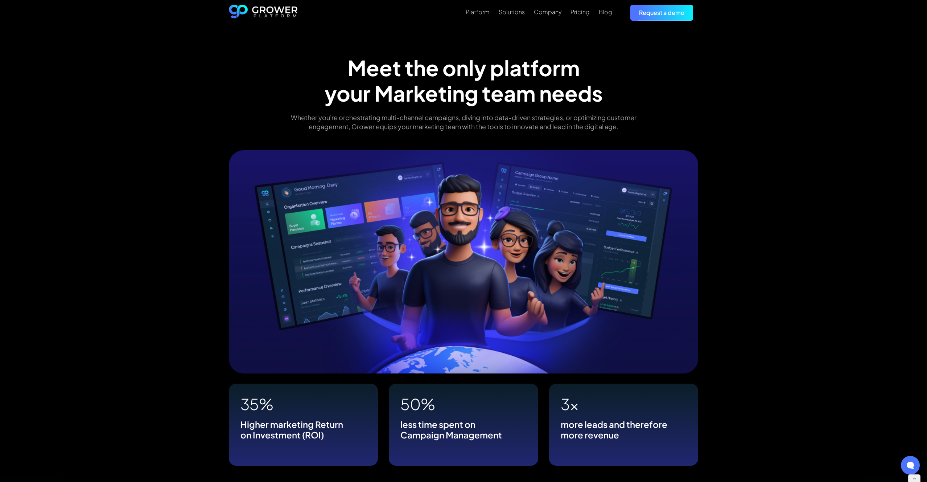
click at [287, 16] on img "home" at bounding box center [263, 13] width 69 height 16
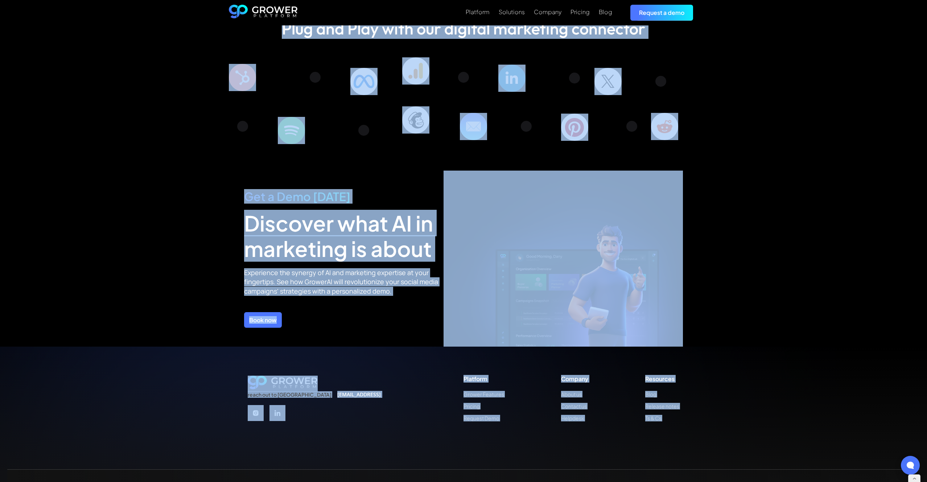
scroll to position [2430, 0]
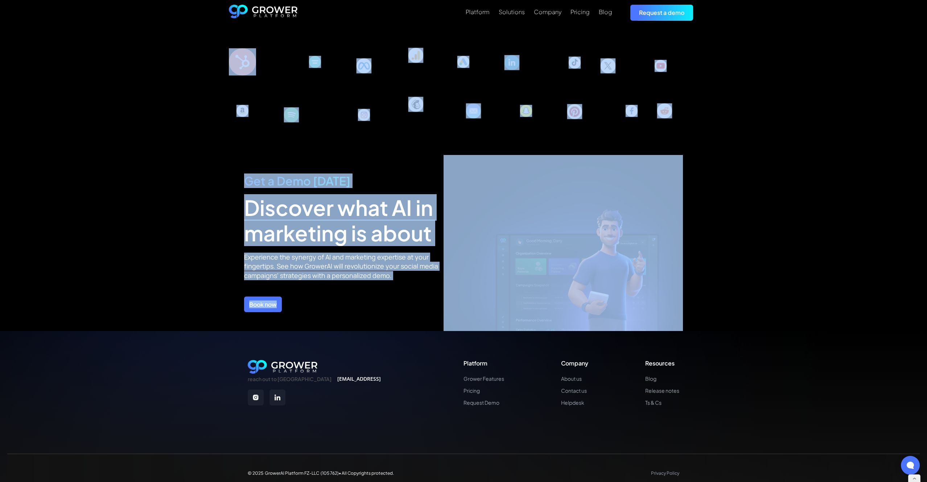
drag, startPoint x: 267, startPoint y: 64, endPoint x: 609, endPoint y: 306, distance: 418.8
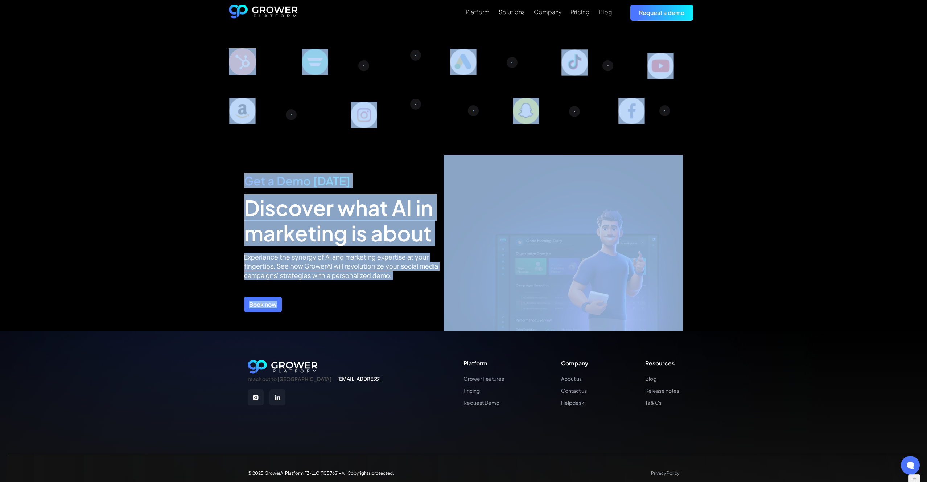
copy div "Lor #8 Ipsumdolo SI Ametconse Adipis Elitsed doei tempor Incididun Utlaboreet d…"
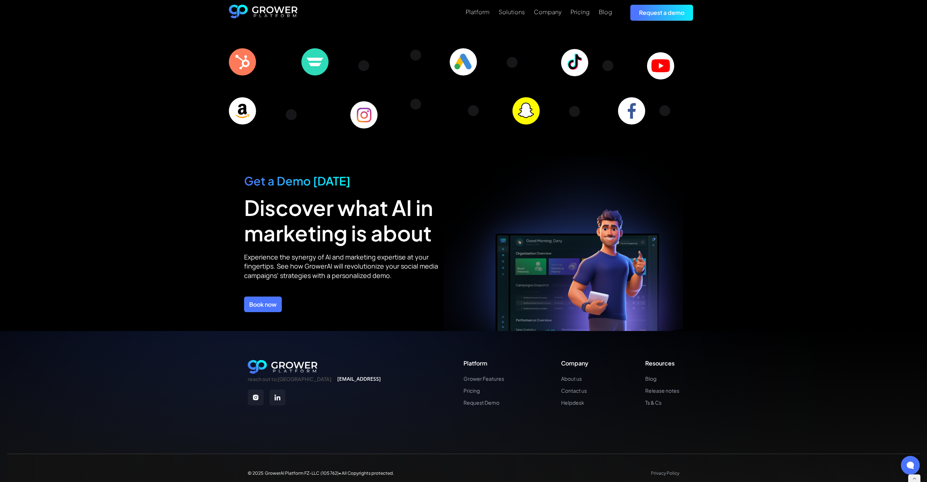
click at [188, 44] on div "Plug and Play with our digital marketing connector" at bounding box center [463, 68] width 927 height 174
click at [481, 11] on div "Platform" at bounding box center [478, 11] width 24 height 7
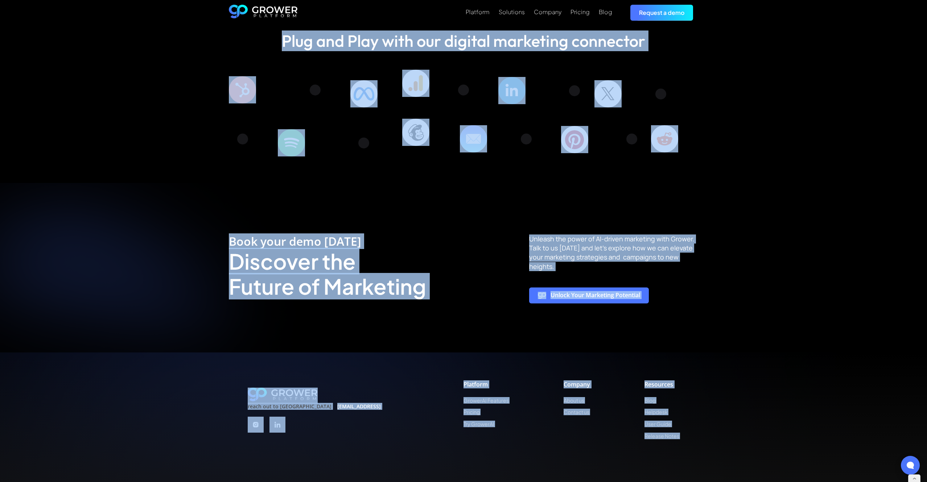
scroll to position [2254, 0]
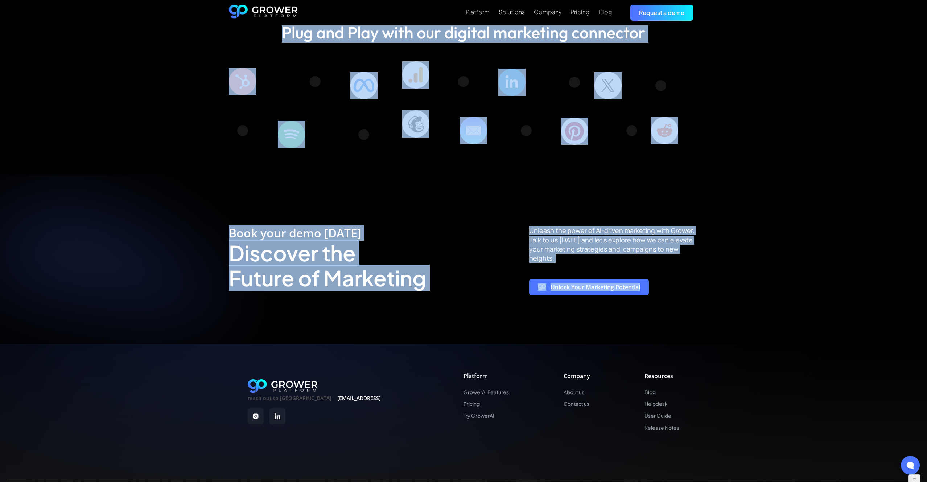
drag, startPoint x: 388, startPoint y: 50, endPoint x: 666, endPoint y: 292, distance: 368.4
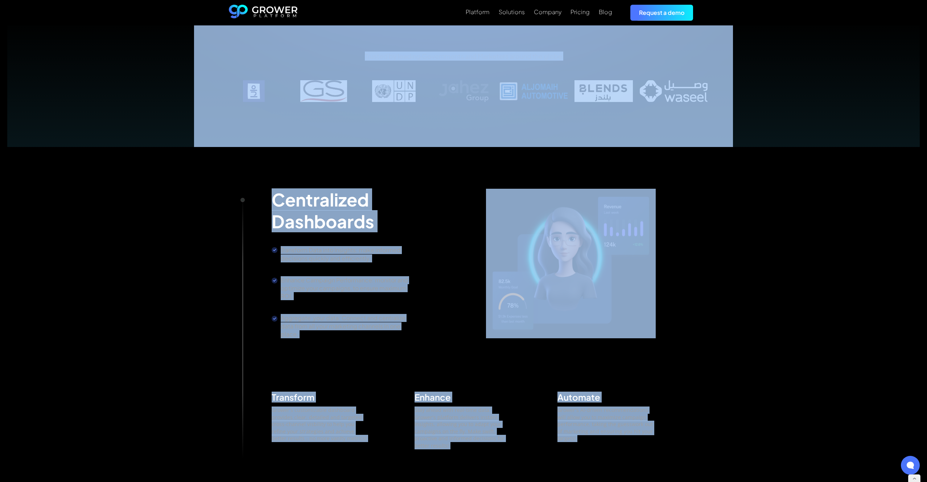
scroll to position [0, 0]
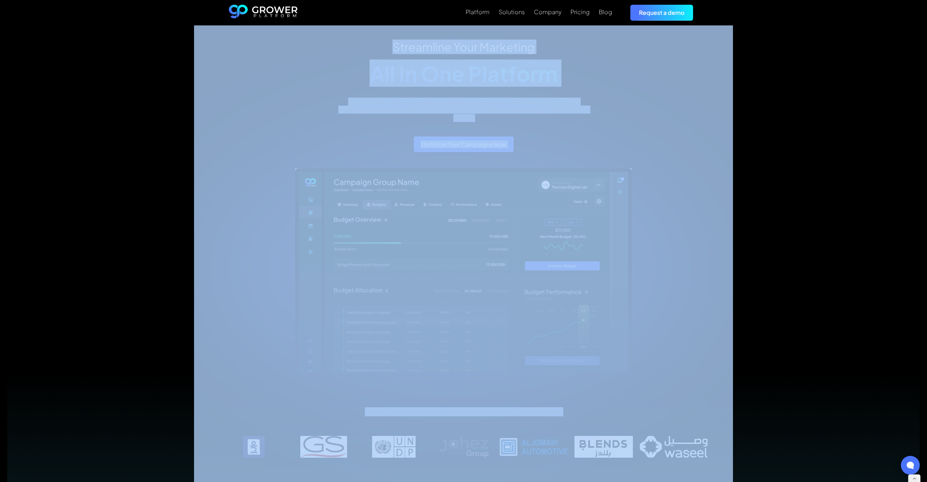
click at [254, 10] on img "home" at bounding box center [263, 13] width 69 height 16
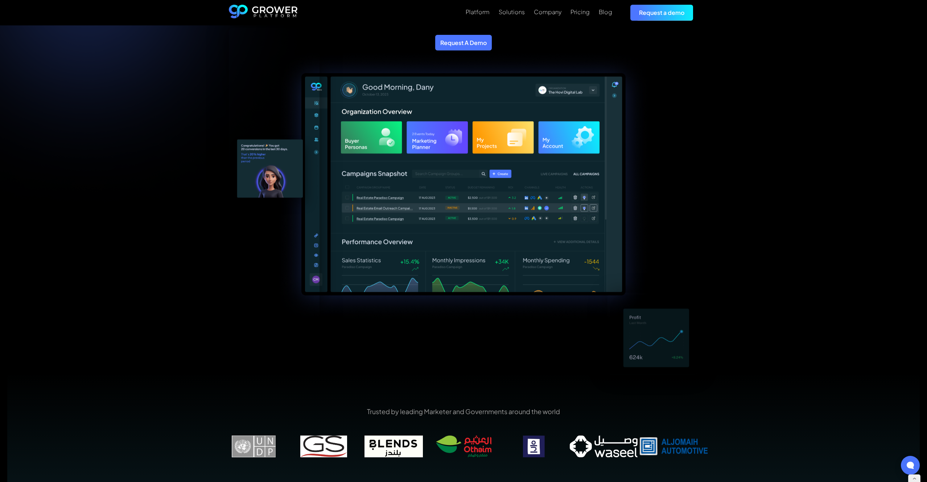
scroll to position [316, 0]
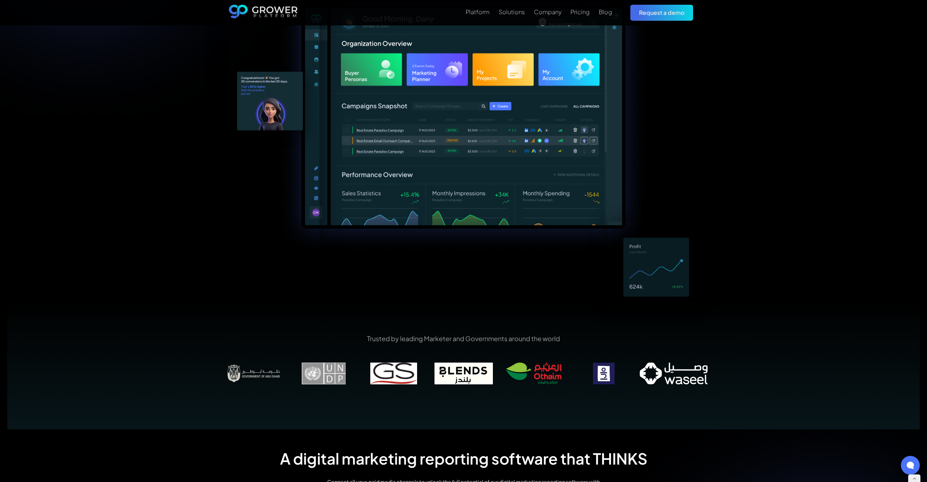
scroll to position [236, 0]
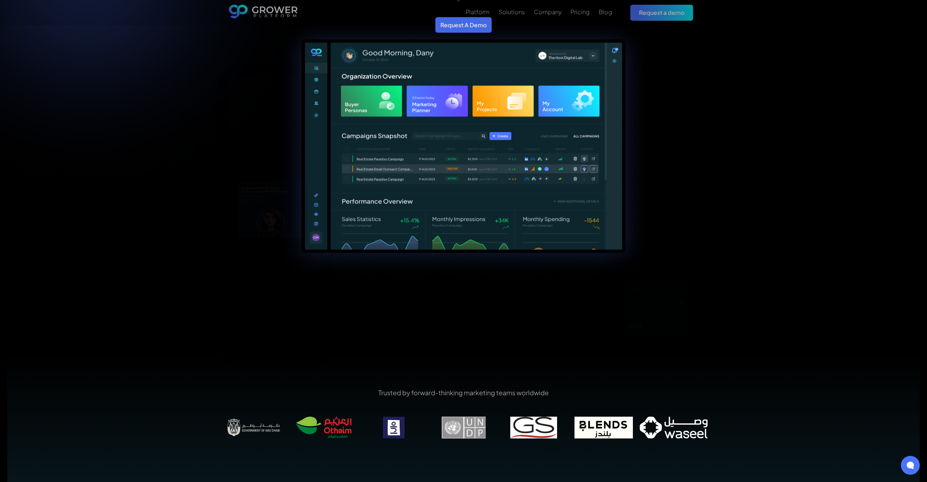
scroll to position [199, 0]
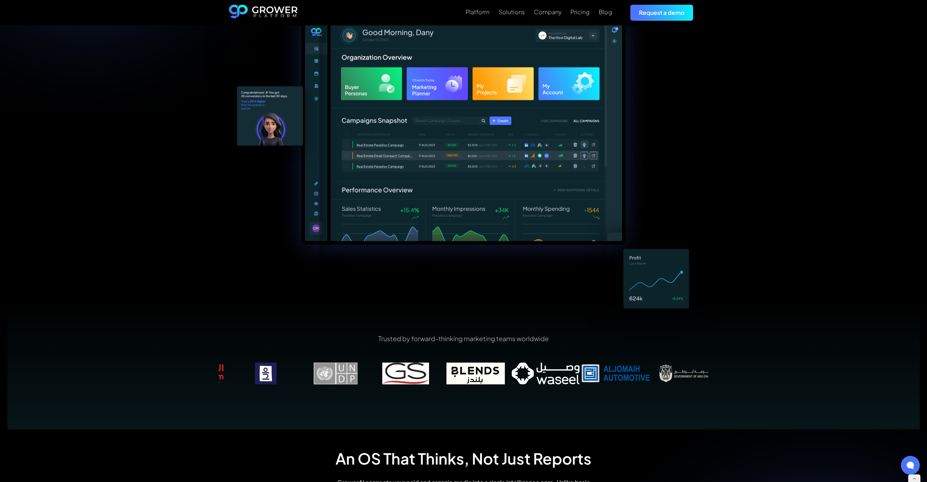
drag, startPoint x: 667, startPoint y: 368, endPoint x: 538, endPoint y: 375, distance: 129.0
click at [538, 375] on img at bounding box center [546, 373] width 70 height 22
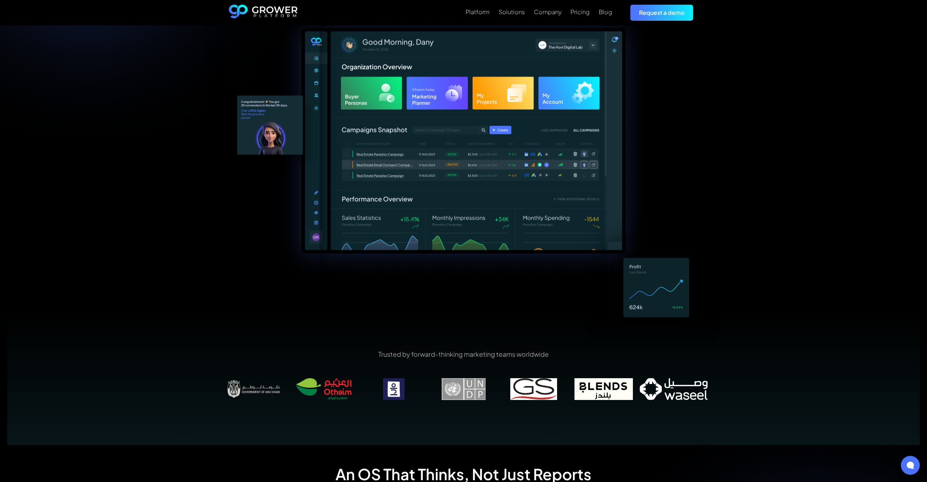
scroll to position [183, 0]
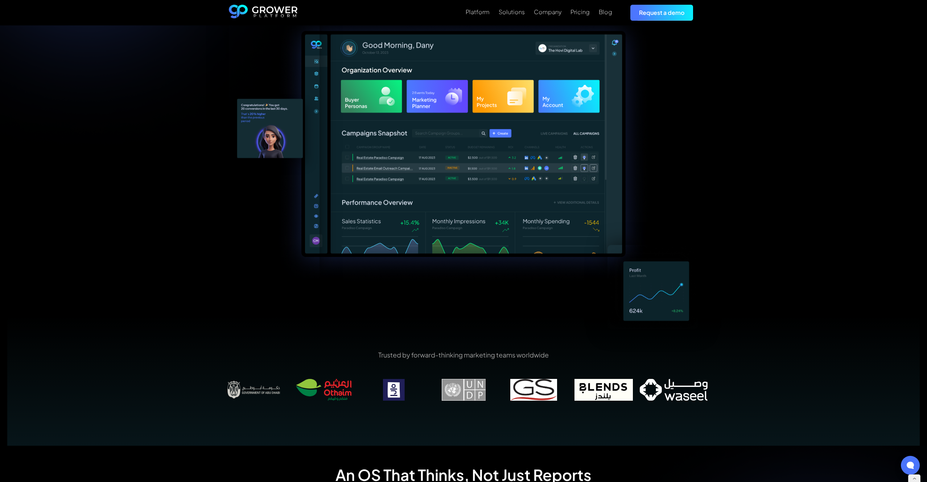
drag, startPoint x: 584, startPoint y: 409, endPoint x: 508, endPoint y: 407, distance: 76.2
click at [508, 407] on div "Trusted by forward-thinking marketing teams worldwide" at bounding box center [464, 380] width 490 height 61
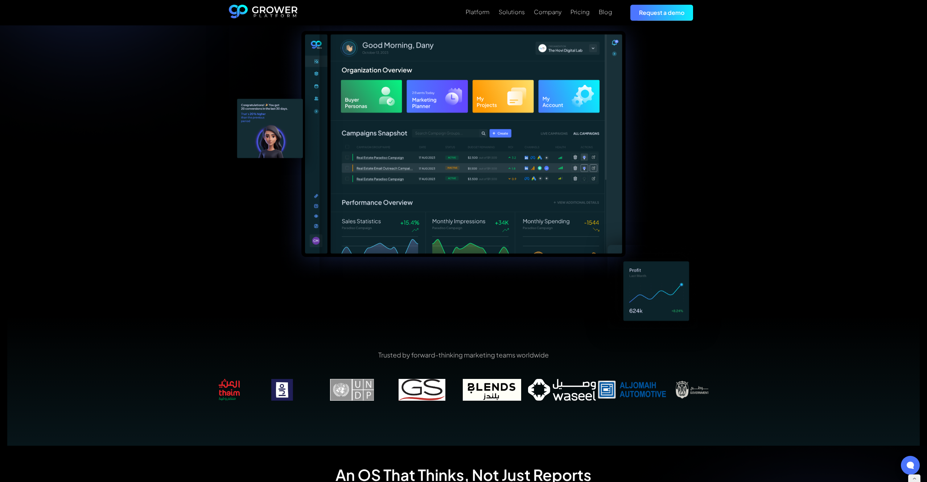
drag, startPoint x: 674, startPoint y: 399, endPoint x: 561, endPoint y: 395, distance: 112.9
click at [561, 395] on img at bounding box center [562, 390] width 70 height 22
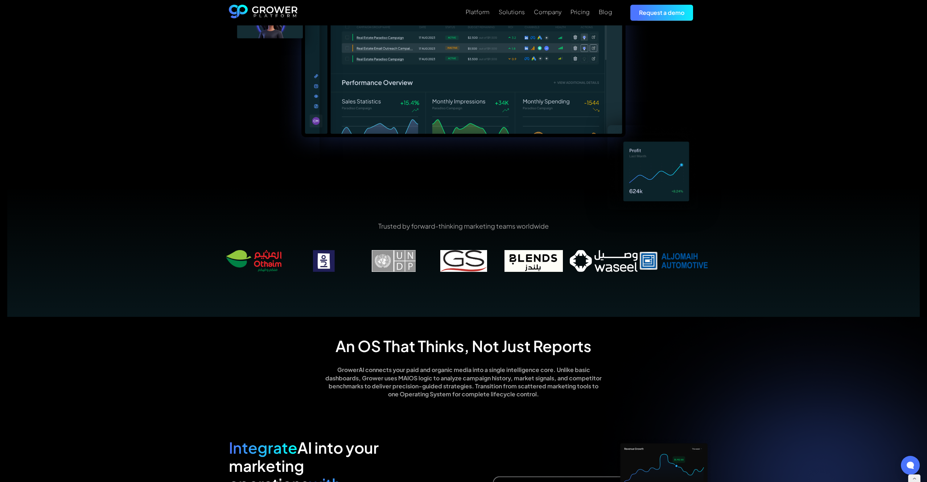
scroll to position [313, 0]
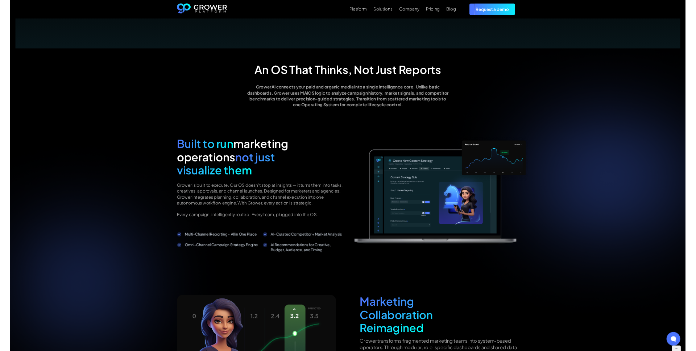
scroll to position [562, 0]
